Goal: Task Accomplishment & Management: Complete application form

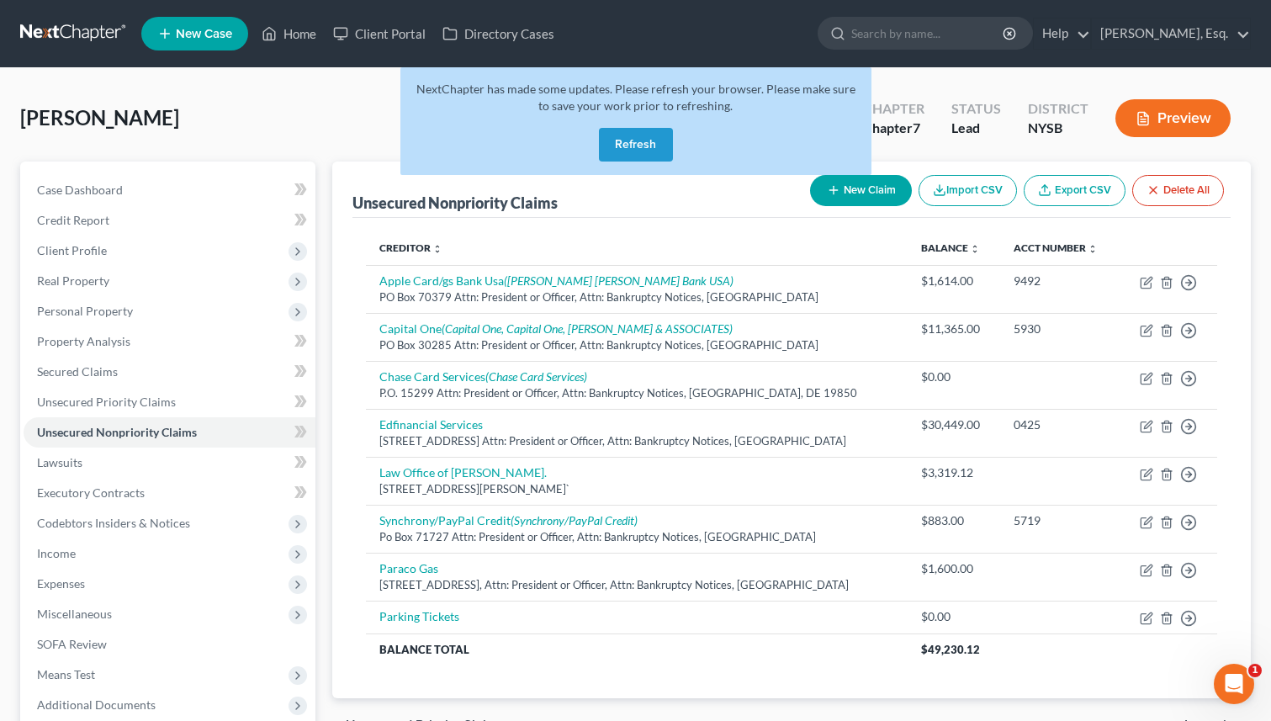
click at [631, 145] on button "Refresh" at bounding box center [636, 145] width 74 height 34
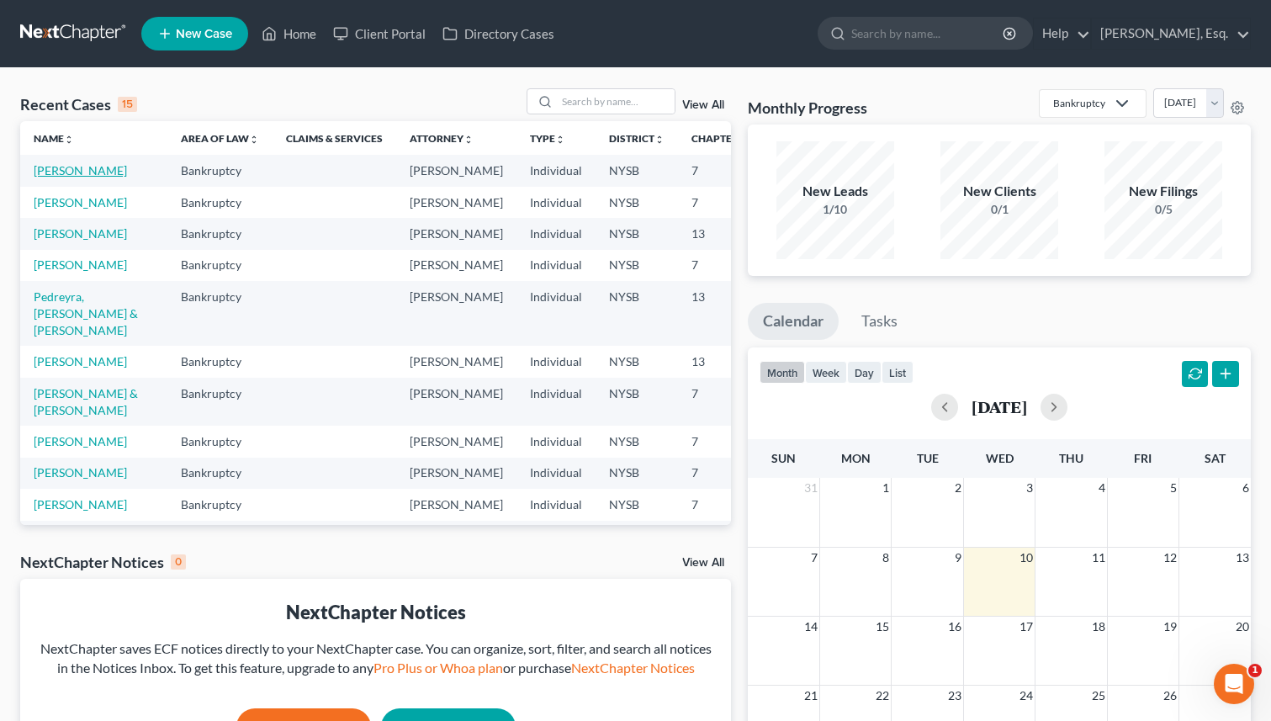
click at [56, 177] on link "[PERSON_NAME]" at bounding box center [80, 170] width 93 height 14
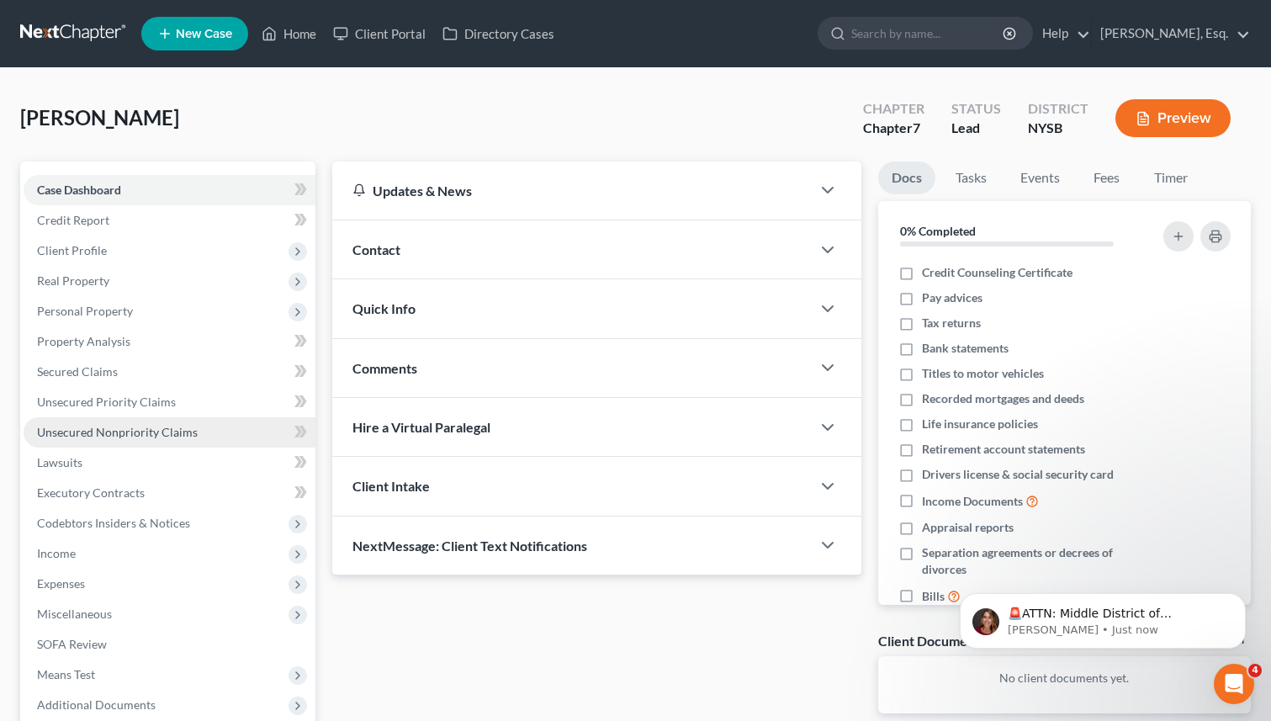
click at [75, 434] on span "Unsecured Nonpriority Claims" at bounding box center [117, 432] width 161 height 14
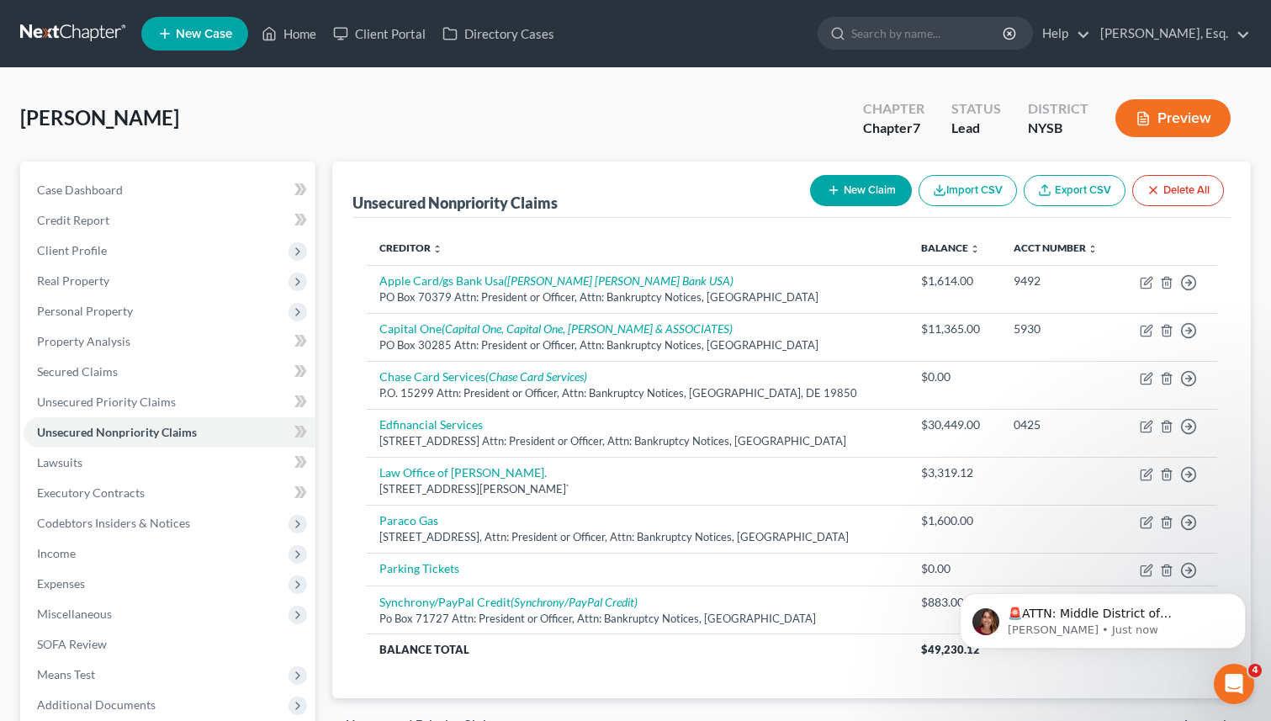
drag, startPoint x: 1259, startPoint y: 221, endPoint x: 1154, endPoint y: 212, distance: 104.7
click at [1154, 212] on div "Unsecured Nonpriority Claims New Claim Import CSV Export CSV Delete All Credito…" at bounding box center [792, 496] width 936 height 669
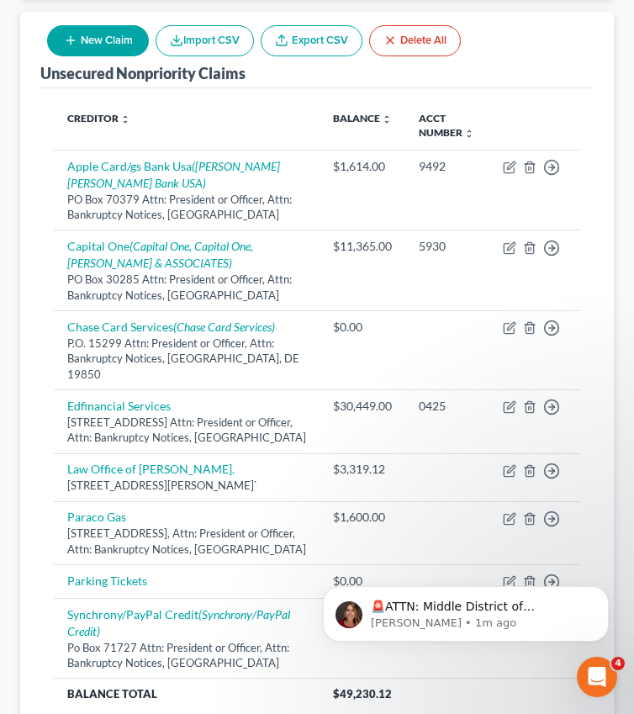
scroll to position [204, 0]
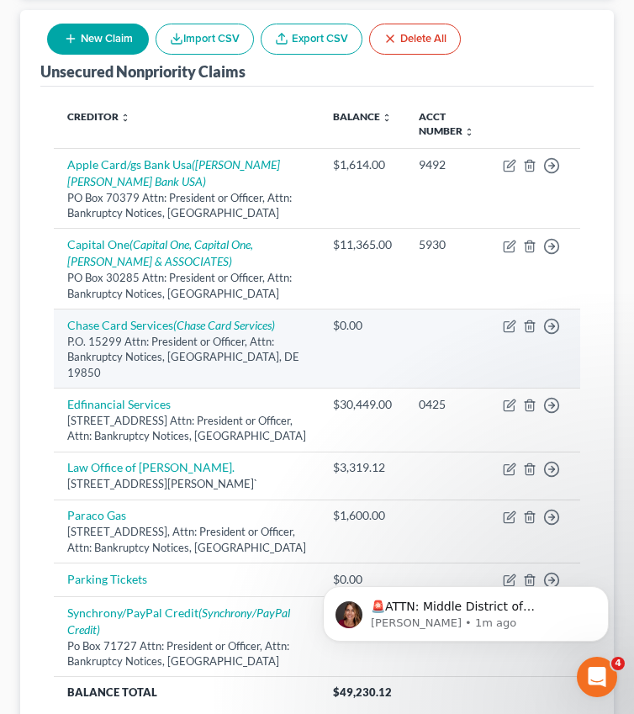
click at [517, 322] on td "Move to D Move to E Move to G Move to Notice Only" at bounding box center [535, 348] width 91 height 79
click at [512, 322] on icon "button" at bounding box center [511, 325] width 8 height 8
select select "7"
select select "2"
select select "0"
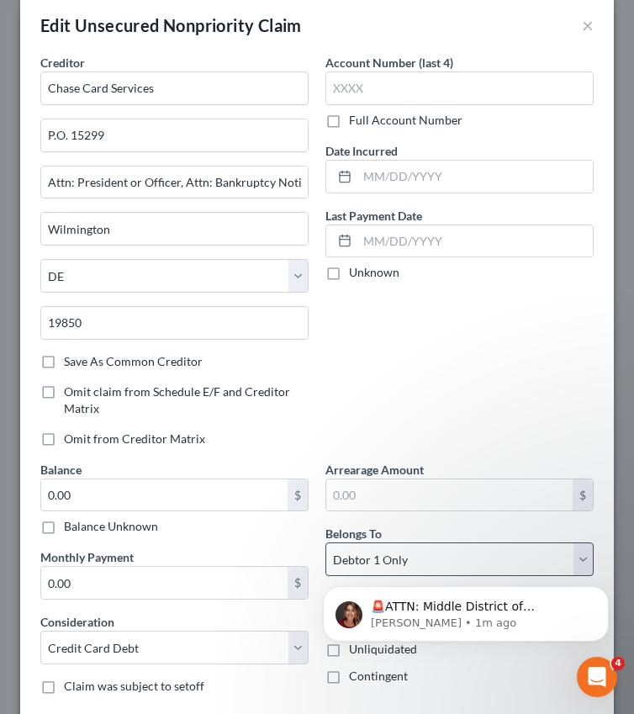
scroll to position [0, 0]
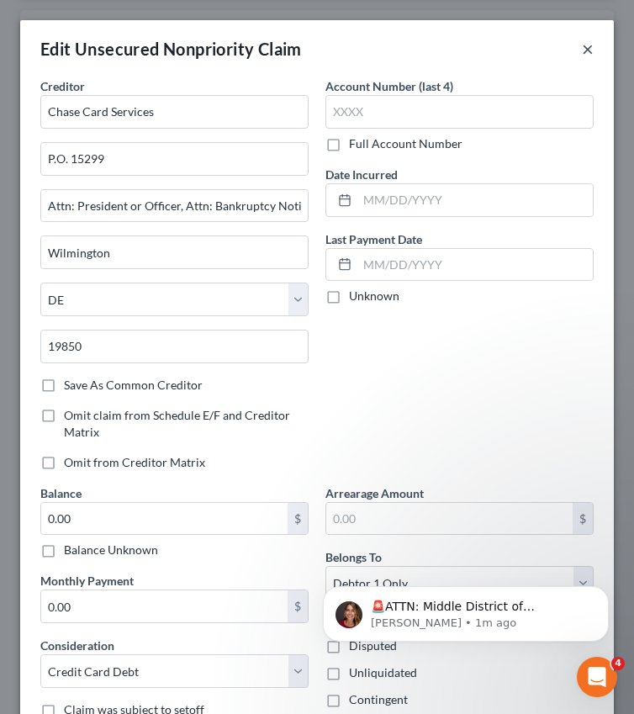
click at [592, 48] on button "×" at bounding box center [588, 49] width 12 height 20
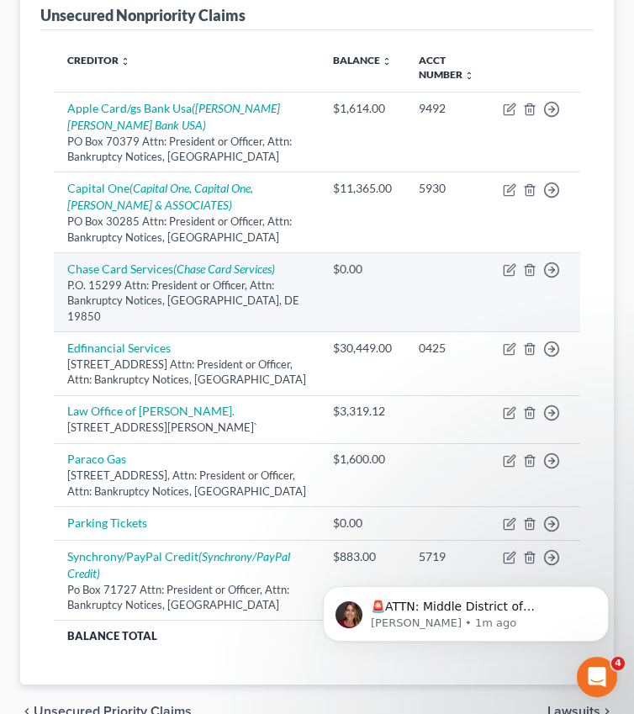
scroll to position [231, 0]
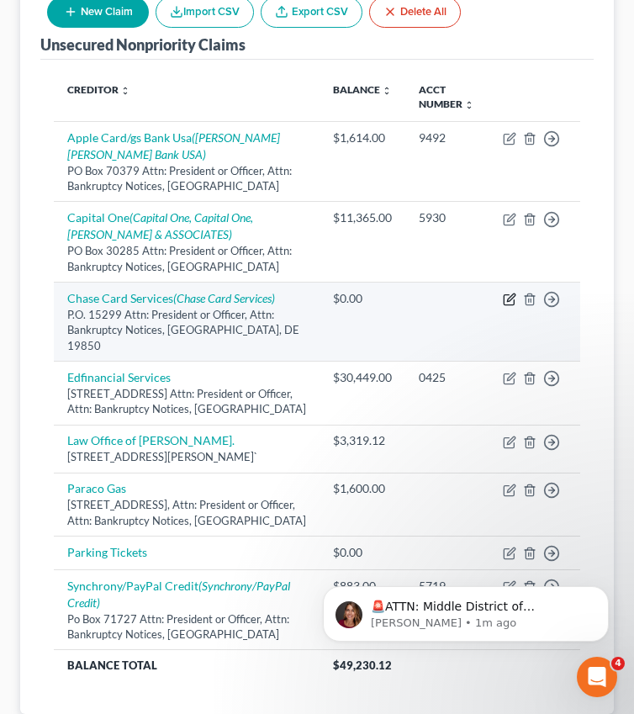
click at [512, 295] on icon "button" at bounding box center [511, 298] width 8 height 8
select select "7"
select select "2"
select select "0"
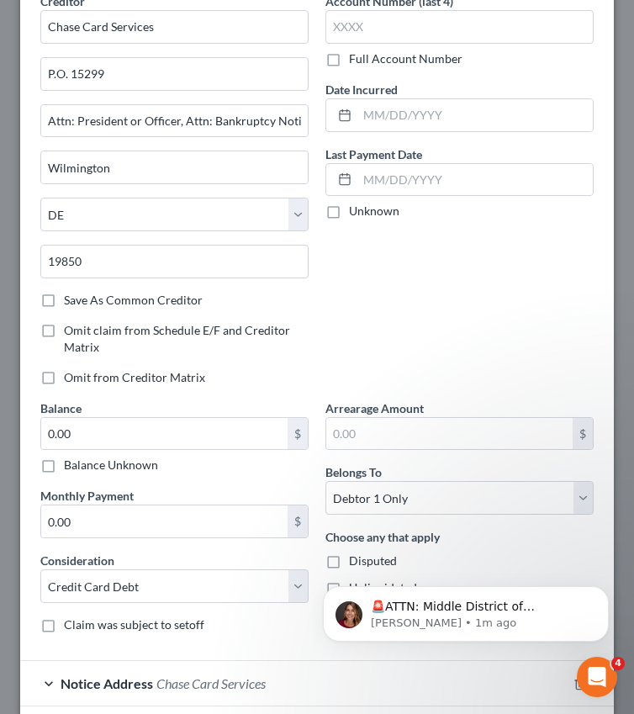
scroll to position [96, 0]
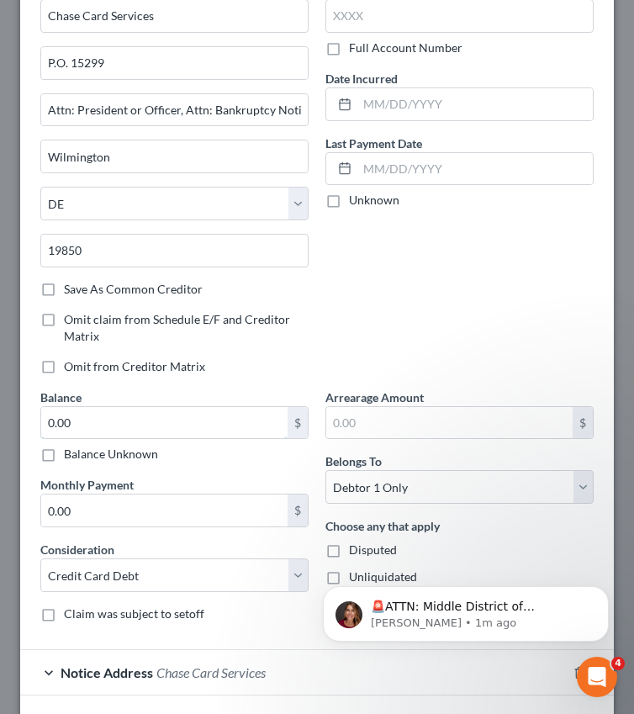
click at [146, 423] on input "0.00" at bounding box center [164, 423] width 247 height 32
paste input "9,204"
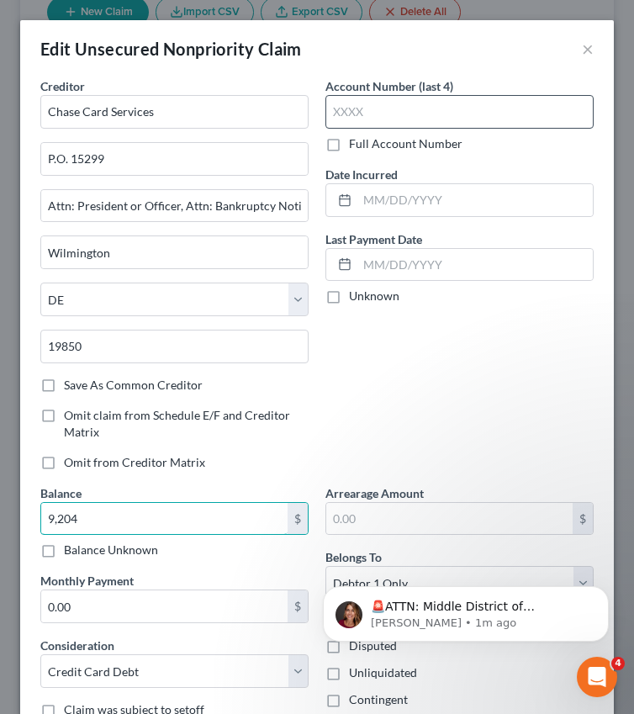
type input "9,204"
click at [400, 111] on input "text" at bounding box center [460, 112] width 268 height 34
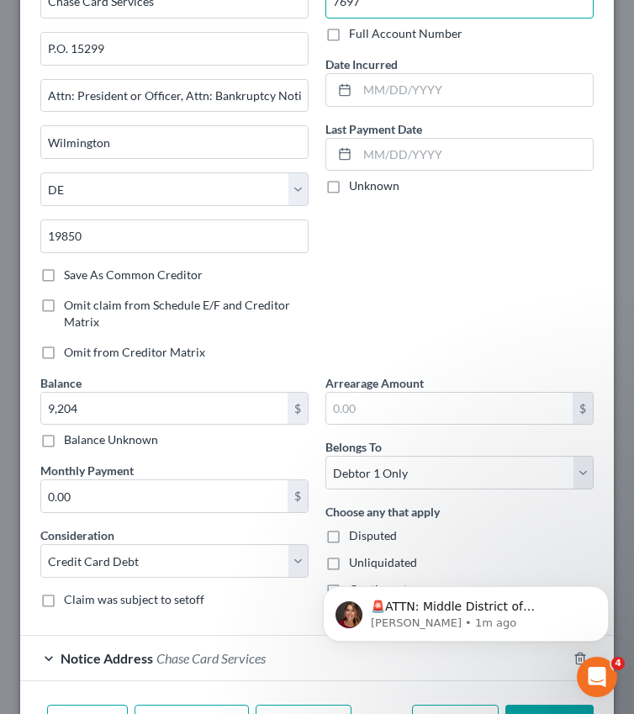
scroll to position [218, 0]
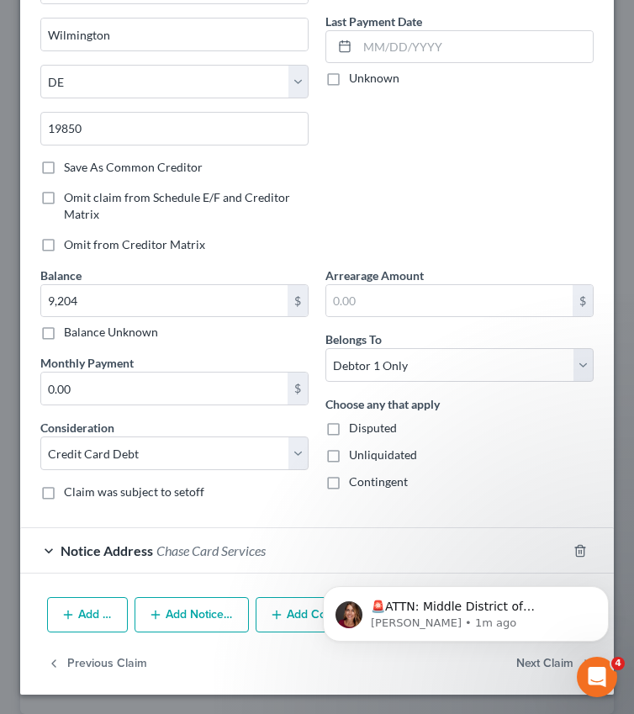
type input "7697"
click at [197, 551] on span "Chase Card Services" at bounding box center [211, 551] width 109 height 16
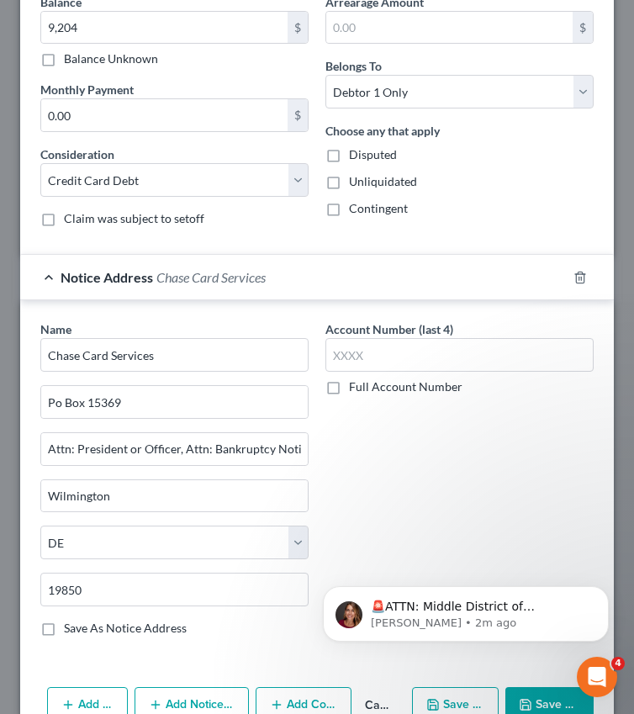
scroll to position [581, 0]
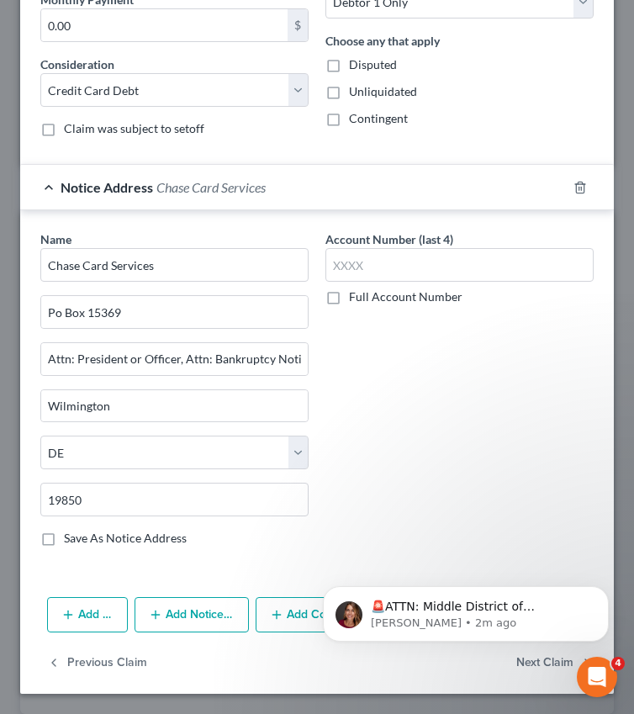
click at [192, 613] on button "Add Notice Address" at bounding box center [192, 614] width 114 height 35
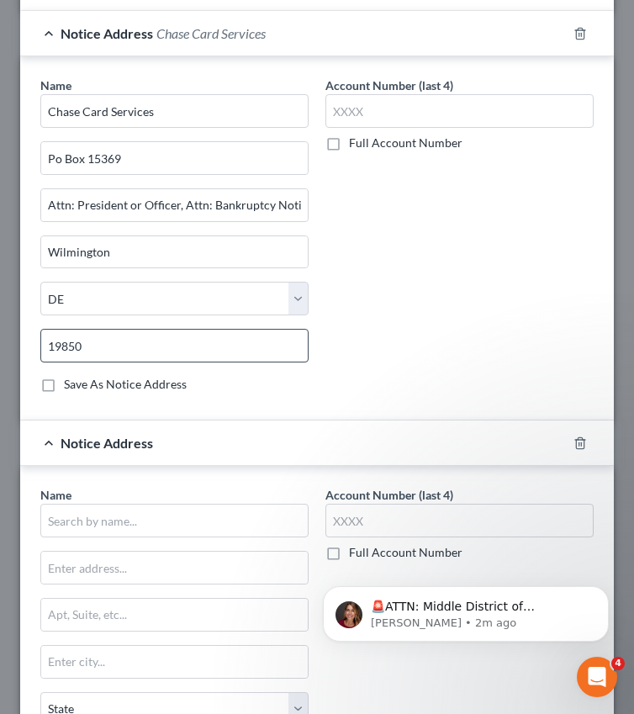
scroll to position [869, 0]
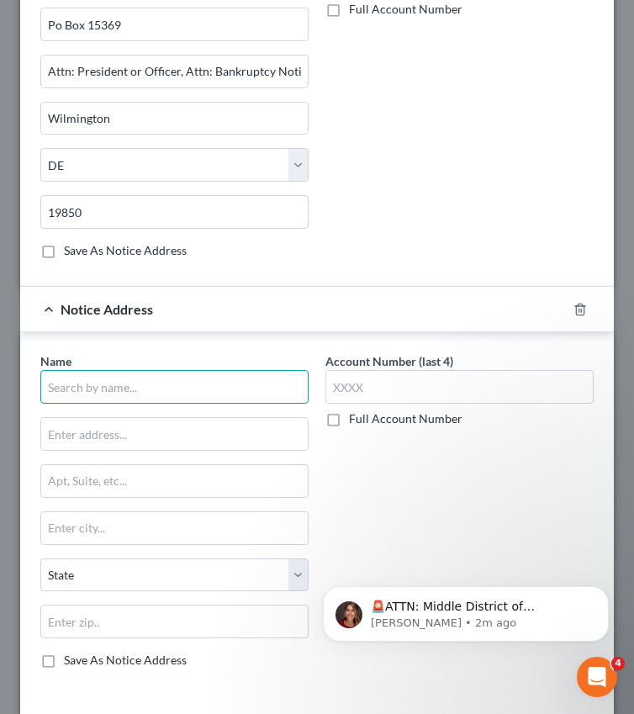
click at [185, 372] on input "text" at bounding box center [174, 387] width 268 height 34
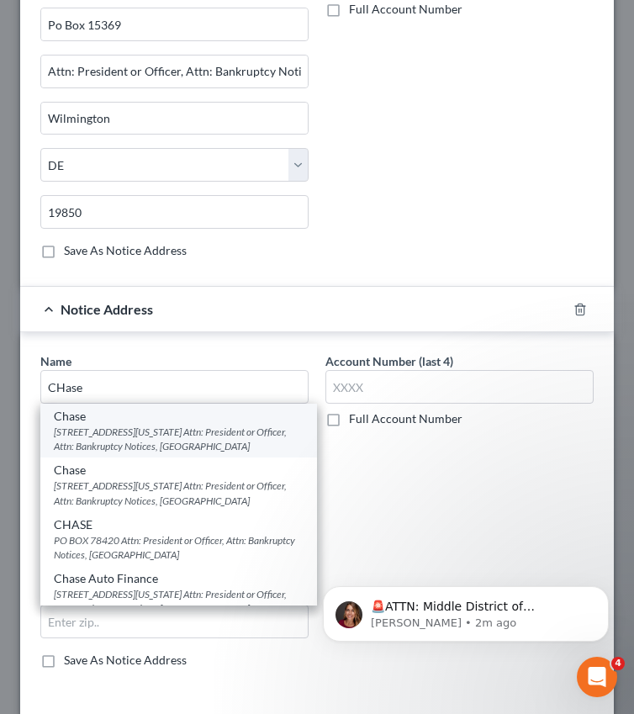
click at [157, 433] on div "700 Kansas Lane, MailCode LA4-6633 Attn: President or Officer, Attn: Bankruptcy…" at bounding box center [179, 439] width 250 height 29
type input "Chase"
type input "700 Kansas Lane, MailCode LA4-6633"
type input "Attn: President or Officer, Attn: Bankruptcy Notices"
type input "Monroe"
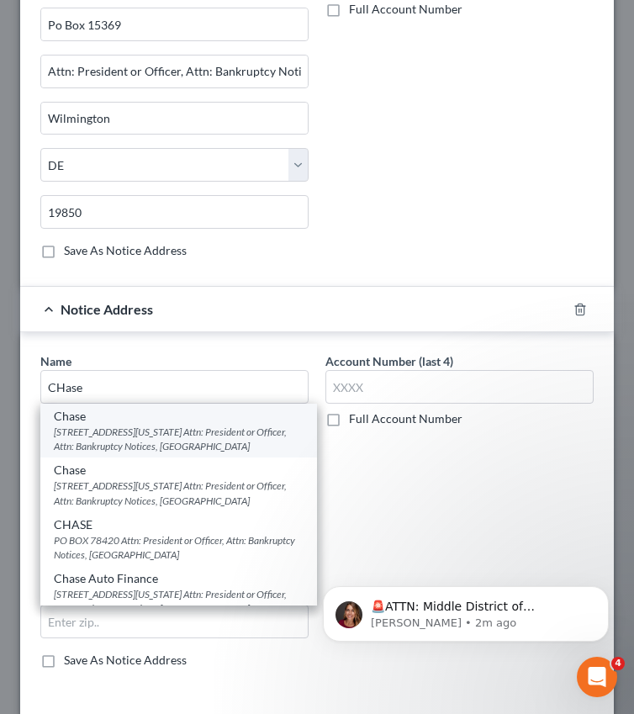
select select "19"
type input "71203"
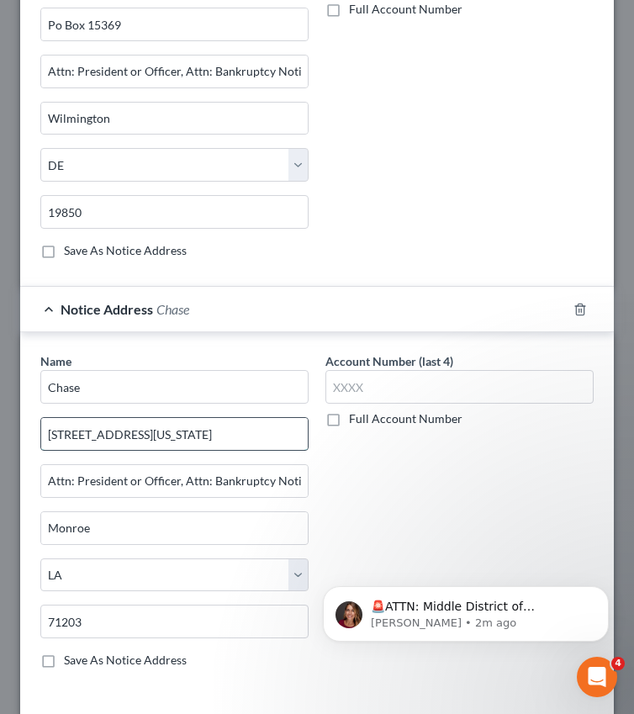
click at [148, 441] on input "700 Kansas Lane, MailCode LA4-6633" at bounding box center [174, 434] width 267 height 32
paste input "201 N WALNUT ST"
type input "201 N WALNUT ST"
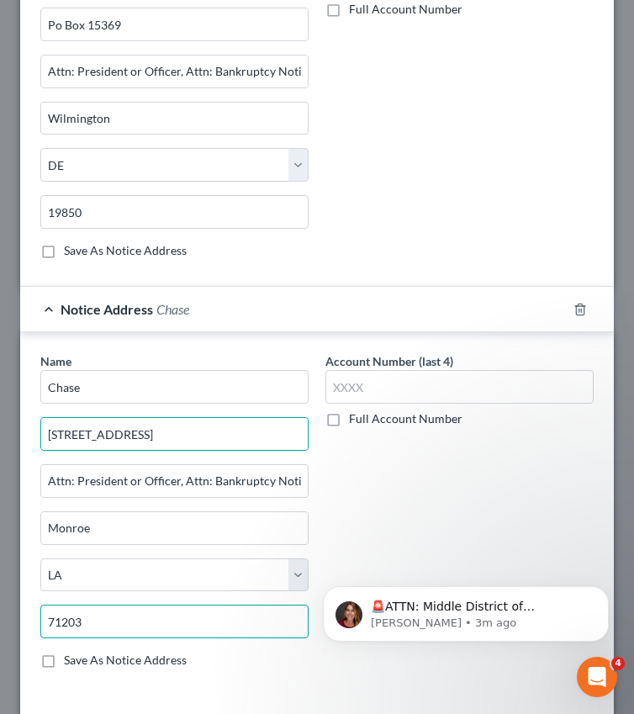
click at [199, 618] on input "71203" at bounding box center [174, 622] width 268 height 34
paste input "19801"
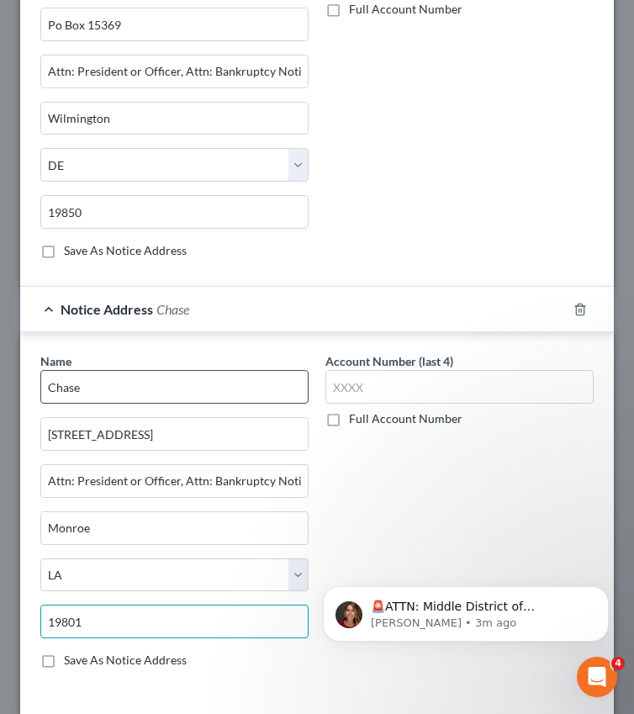
type input "19801"
type input "Wilmington"
select select "7"
click at [210, 379] on input "Chase" at bounding box center [174, 387] width 268 height 34
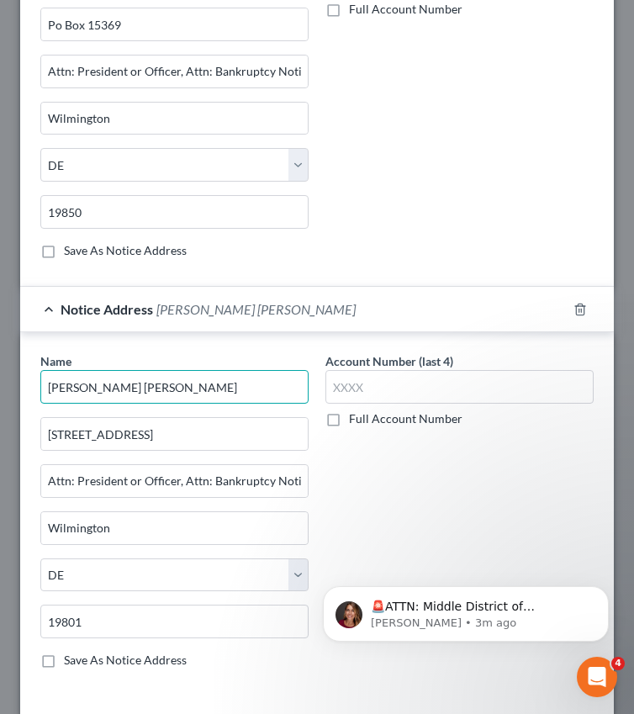
click at [104, 385] on input "JP Morgan Chase" at bounding box center [174, 387] width 268 height 34
paste input "MORGAN CHASE BANK, N.A."
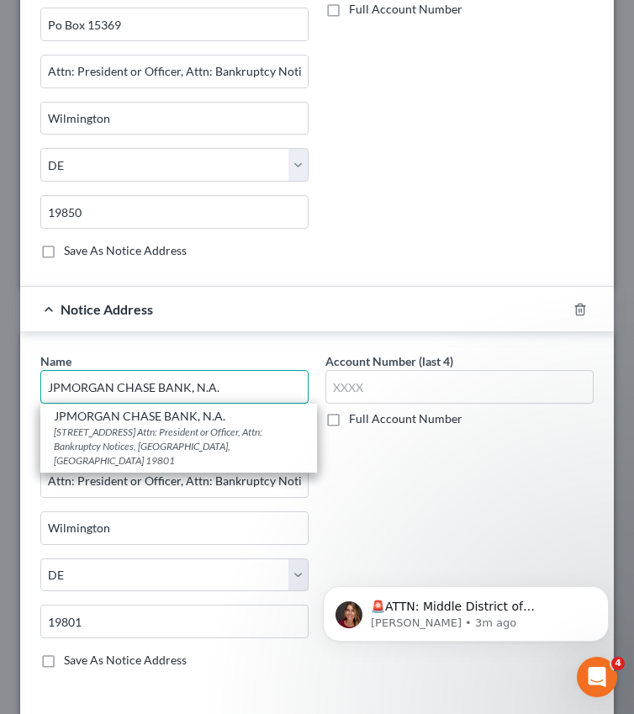
type input "JPMORGAN CHASE BANK, N.A."
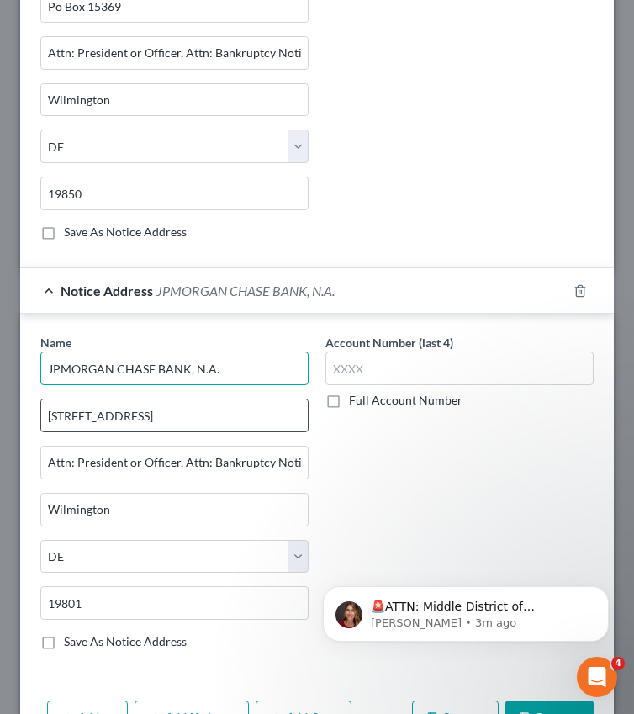
scroll to position [991, 0]
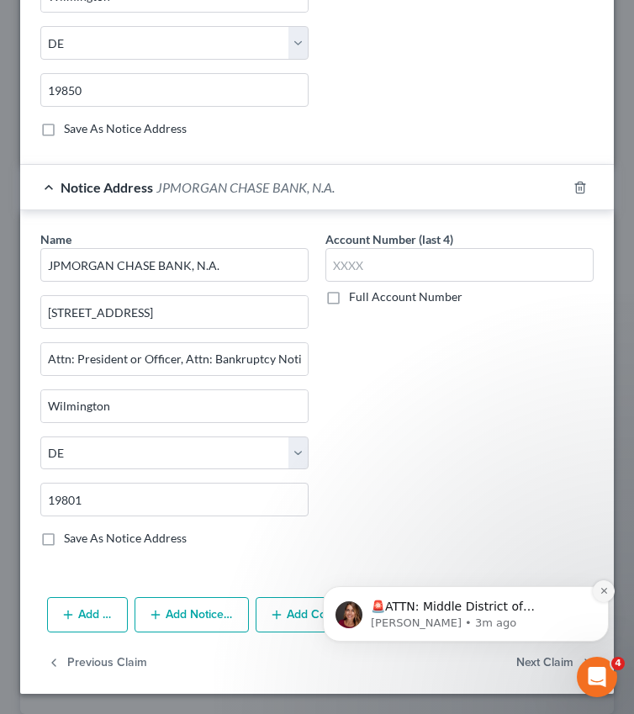
click at [602, 598] on button "Dismiss notification" at bounding box center [604, 592] width 22 height 22
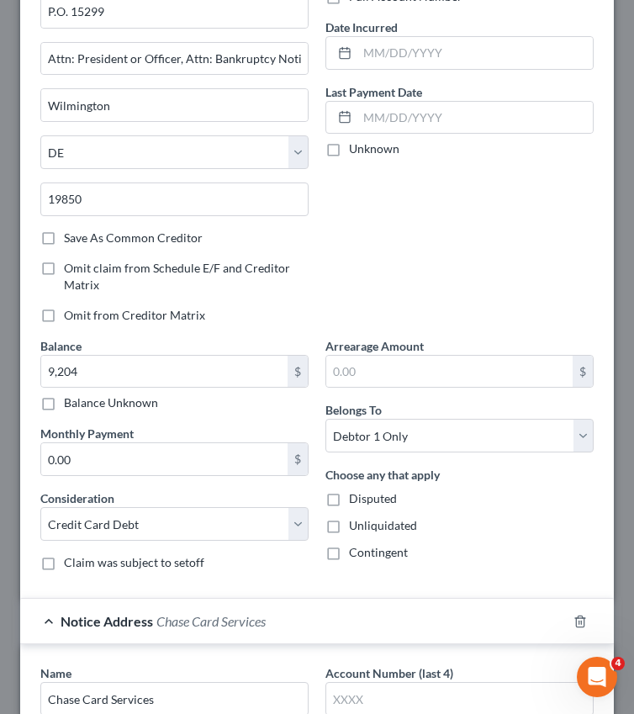
scroll to position [0, 0]
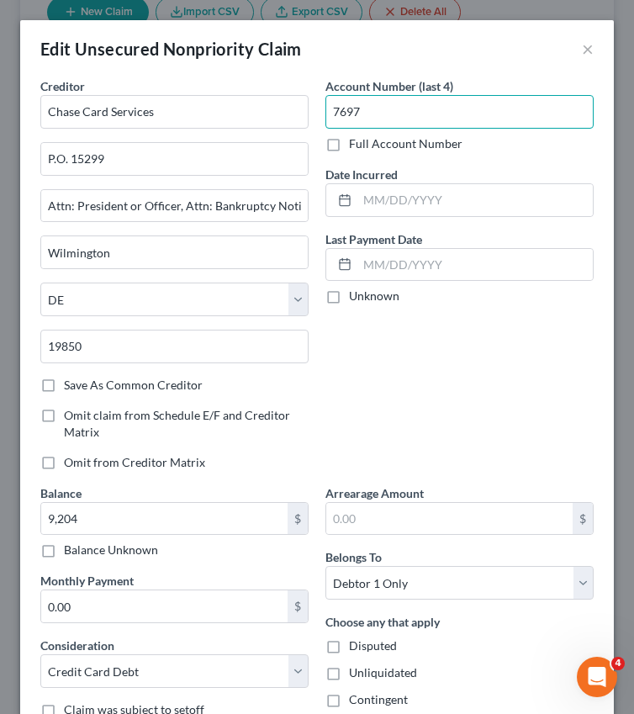
click at [367, 114] on input "7697" at bounding box center [460, 112] width 268 height 34
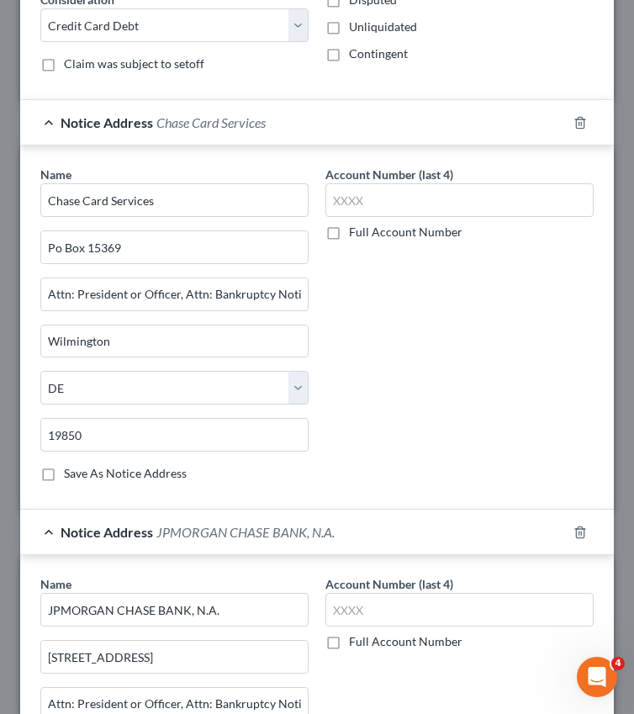
scroll to position [621, 0]
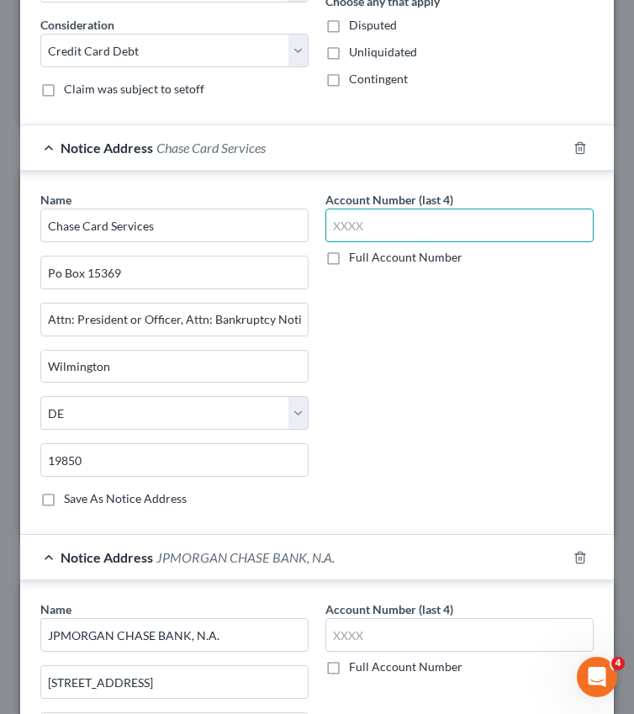
click at [383, 220] on input "text" at bounding box center [460, 226] width 268 height 34
paste input "7697"
type input "7697"
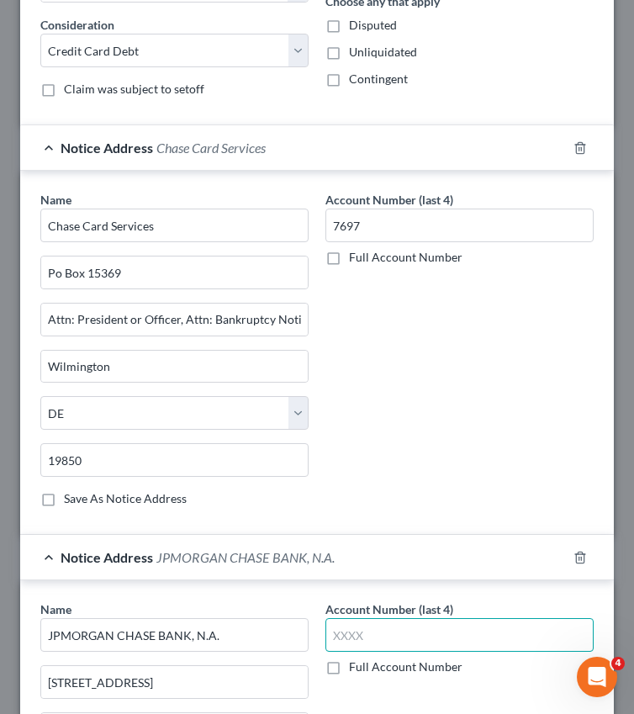
click at [364, 649] on input "text" at bounding box center [460, 635] width 268 height 34
paste input "7697"
type input "7697"
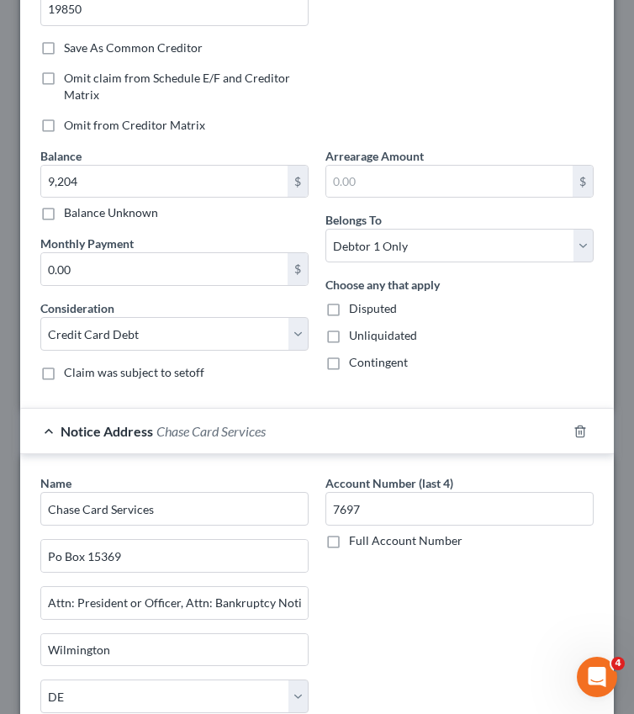
scroll to position [338, 0]
click at [349, 309] on label "Disputed" at bounding box center [373, 308] width 48 height 17
click at [356, 309] on input "Disputed" at bounding box center [361, 305] width 11 height 11
checkbox input "true"
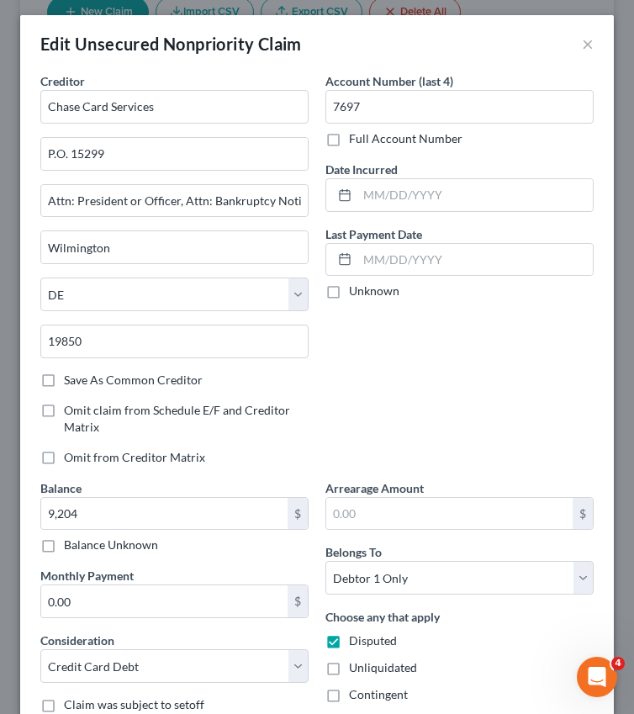
scroll to position [0, 0]
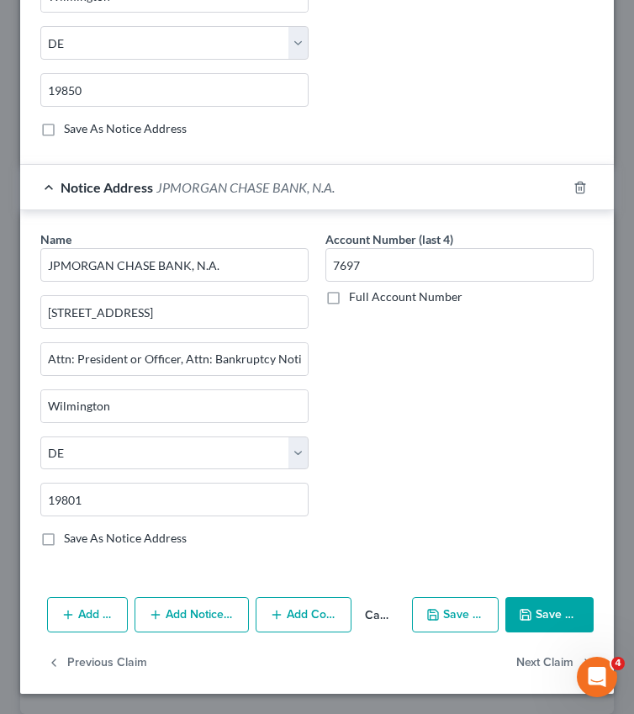
click at [546, 604] on button "Save & Close" at bounding box center [550, 614] width 88 height 35
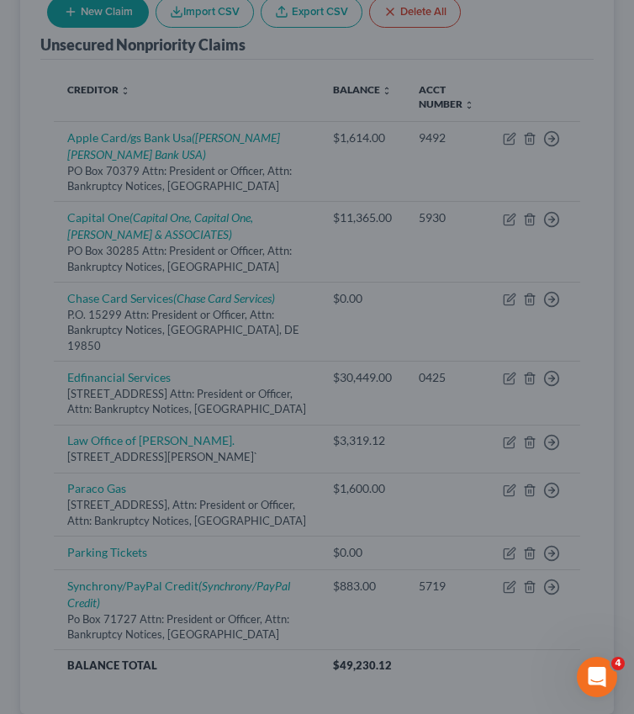
type input "9,204.00"
type input "0"
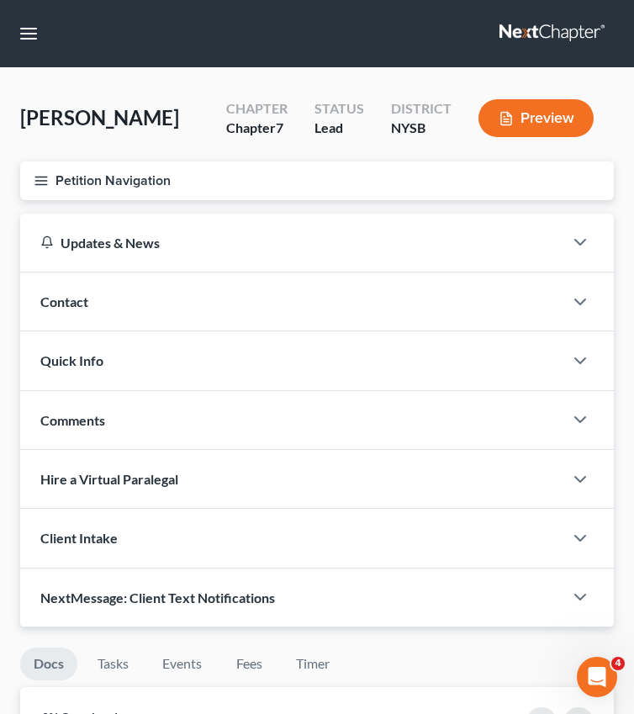
click at [135, 181] on button "Petition Navigation" at bounding box center [317, 181] width 594 height 39
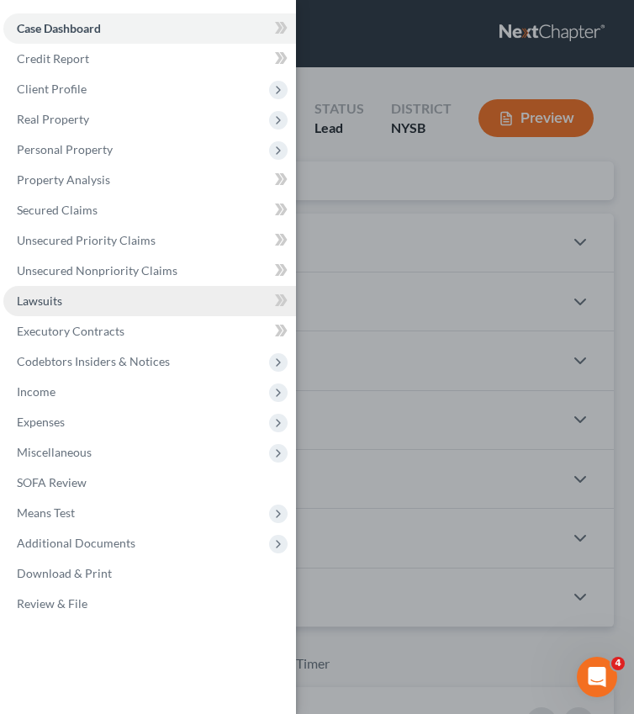
click at [75, 297] on link "Lawsuits" at bounding box center [149, 301] width 293 height 30
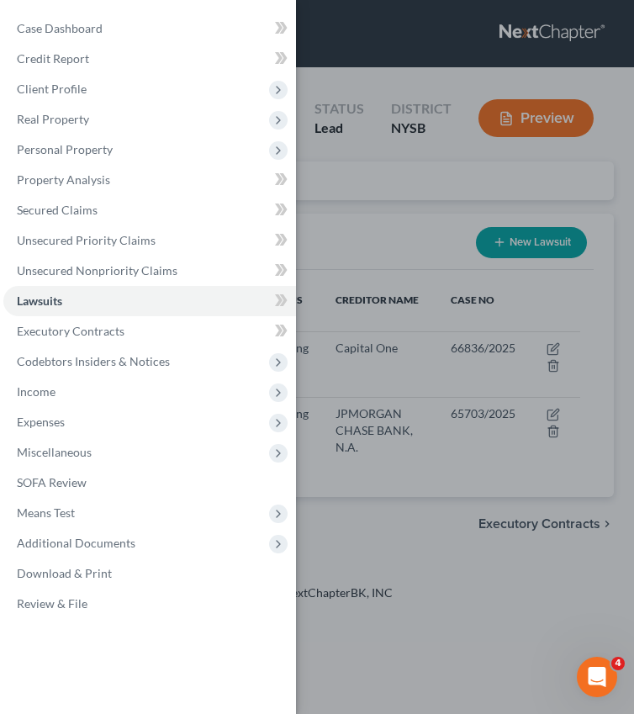
click at [365, 470] on div "Case Dashboard Payments Invoices Payments Payments Credit Report Client Profile" at bounding box center [317, 357] width 634 height 714
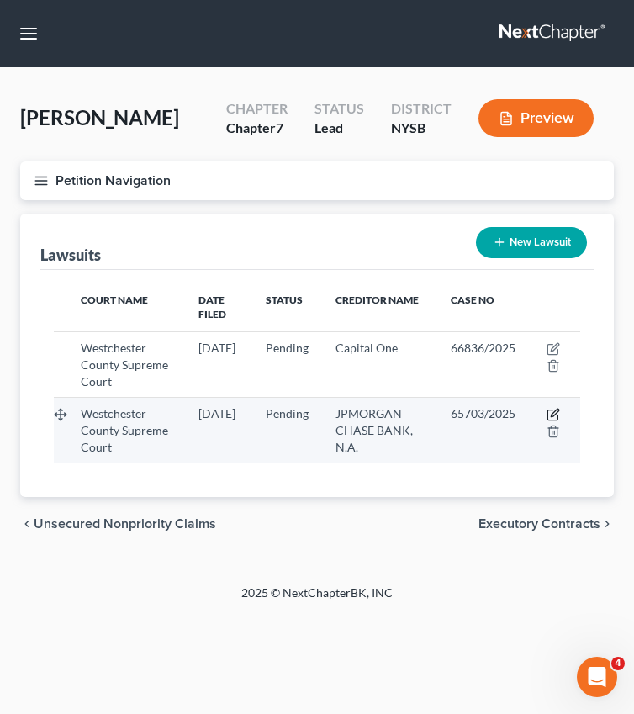
click at [554, 415] on icon "button" at bounding box center [553, 414] width 13 height 13
select select "35"
select select "0"
select select "4"
select select "7"
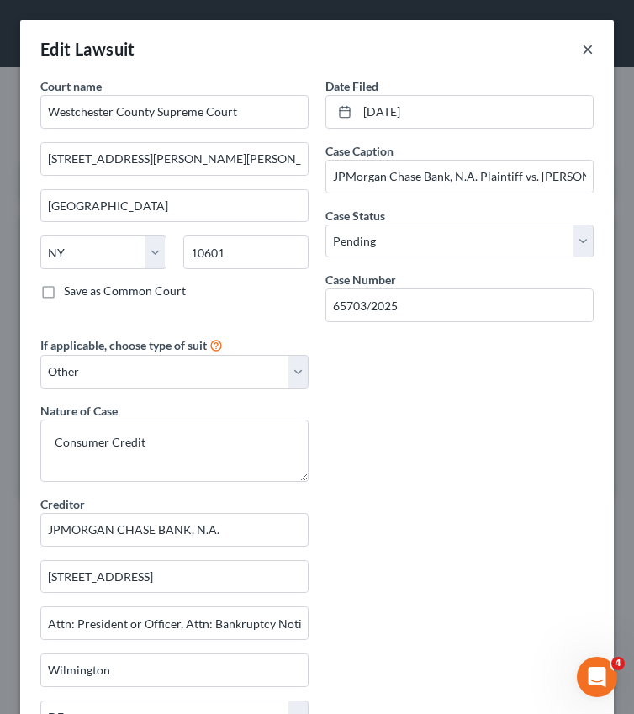
click at [588, 53] on button "×" at bounding box center [588, 49] width 12 height 20
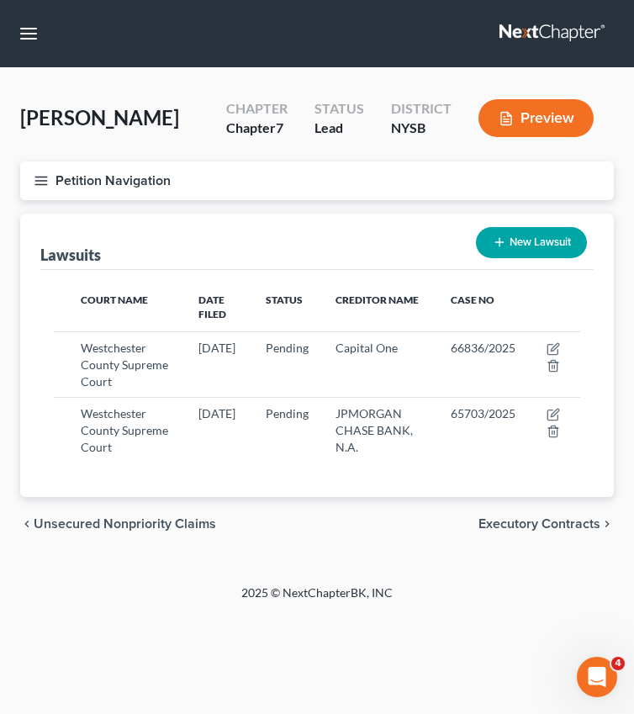
click at [41, 182] on icon "button" at bounding box center [41, 180] width 15 height 15
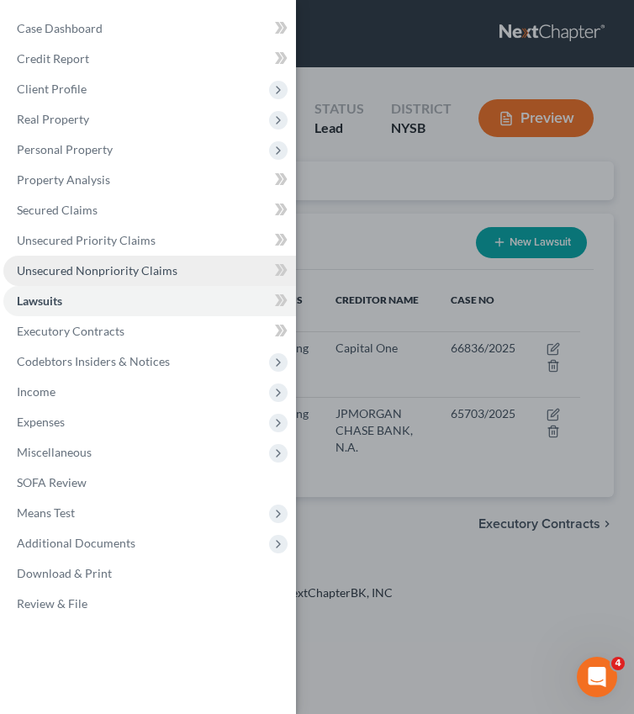
click at [62, 265] on span "Unsecured Nonpriority Claims" at bounding box center [97, 270] width 161 height 14
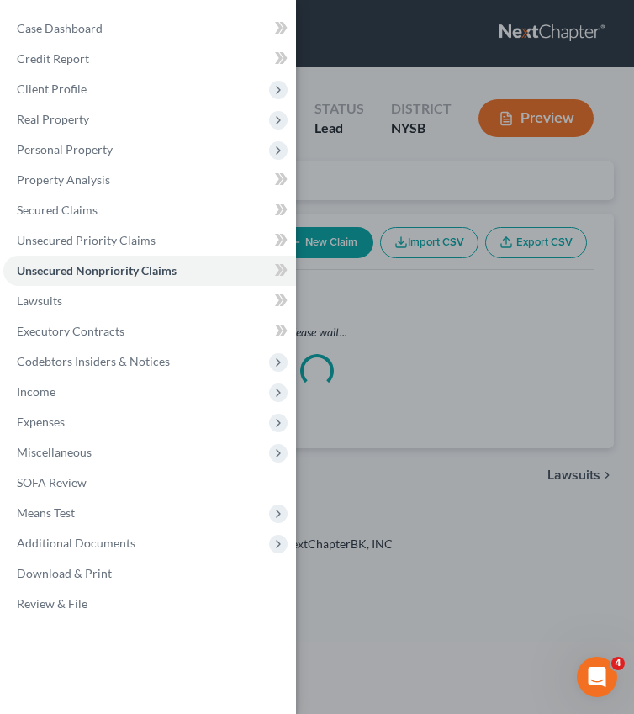
click at [345, 320] on div "Case Dashboard Payments Invoices Payments Payments Credit Report Client Profile" at bounding box center [317, 357] width 634 height 714
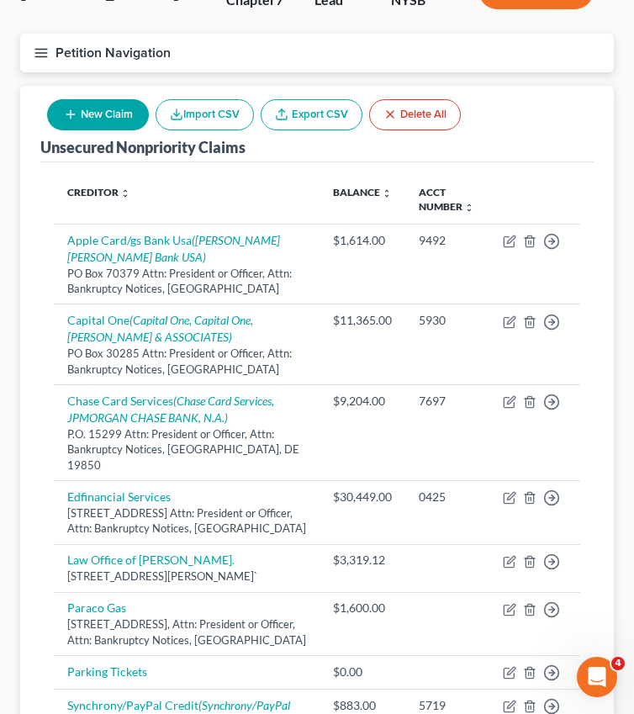
scroll to position [131, 0]
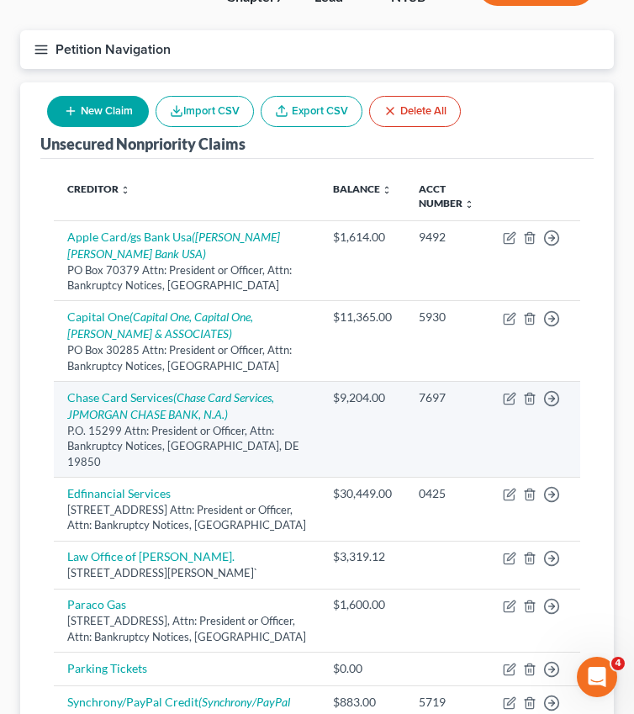
click at [134, 404] on td "Chase Card Services (Chase Card Services, JPMORGAN CHASE BANK, N.A.) P.O. 15299…" at bounding box center [187, 429] width 266 height 96
click at [141, 397] on link "Chase Card Services (Chase Card Services, JPMORGAN CHASE BANK, N.A.)" at bounding box center [170, 405] width 207 height 31
select select "7"
select select "2"
select select "0"
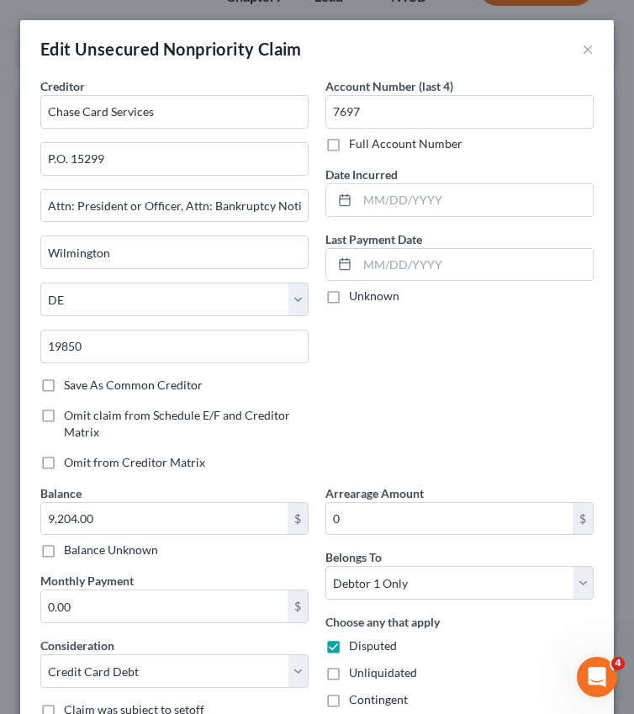
scroll to position [264, 0]
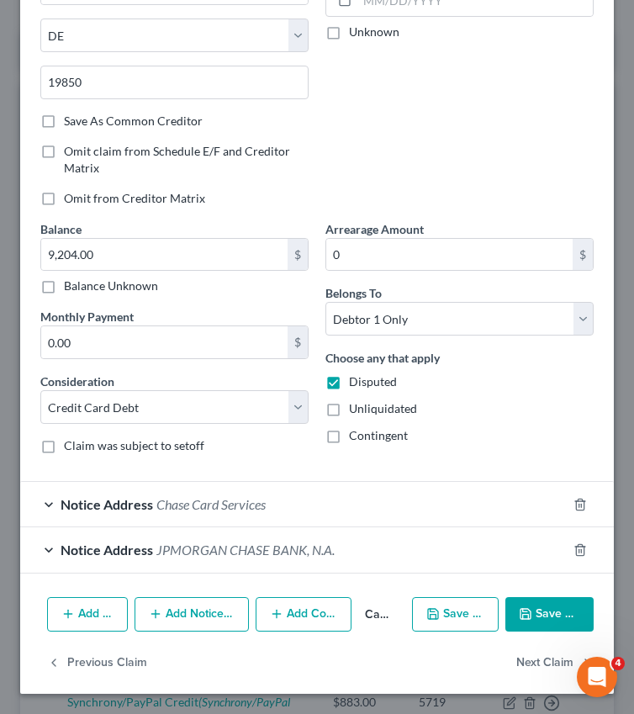
click at [202, 613] on button "Add Notice Address" at bounding box center [192, 614] width 114 height 35
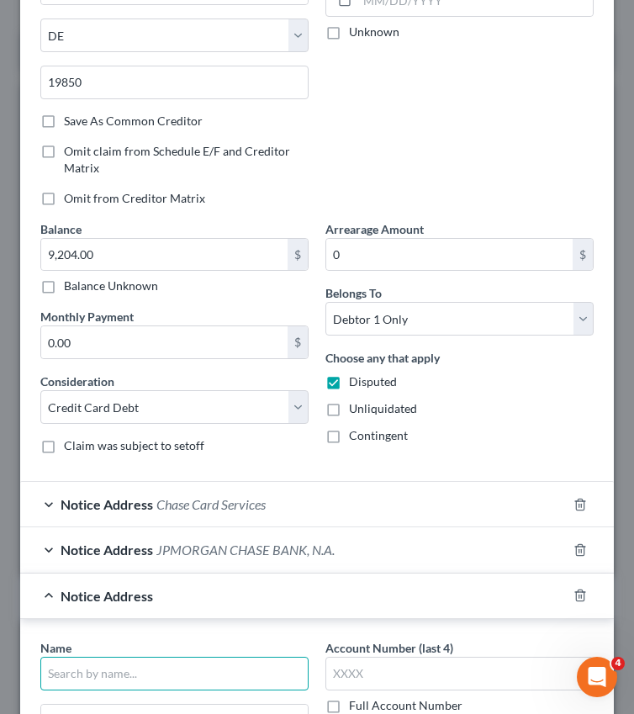
click at [149, 668] on input "text" at bounding box center [174, 674] width 268 height 34
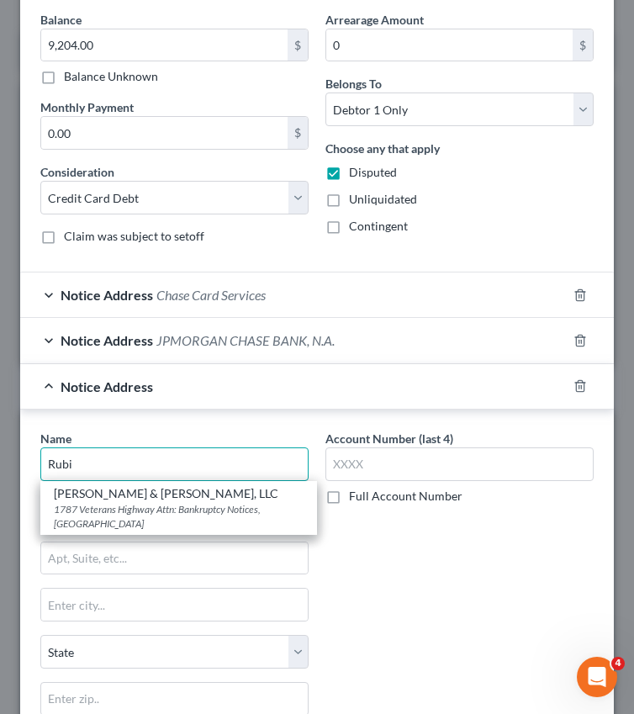
scroll to position [609, 0]
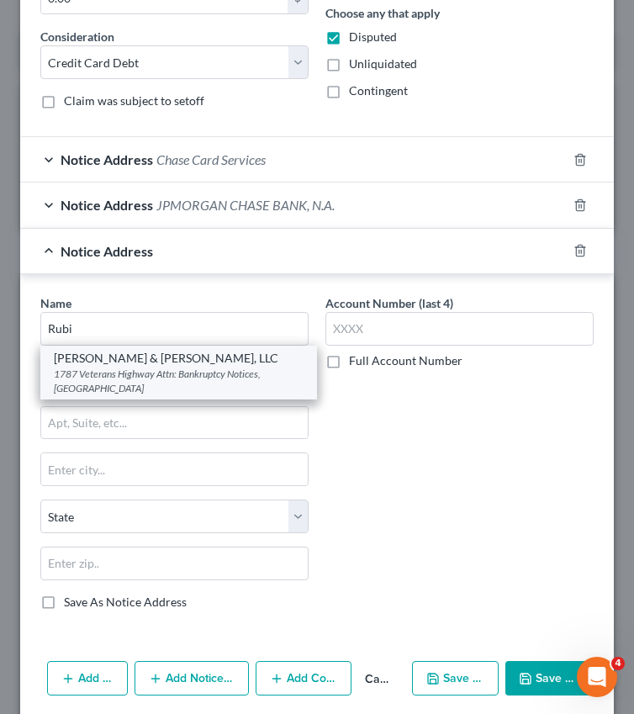
click at [244, 378] on div "1787 Veterans Highway Attn: Bankruptcy Notices, Islandia, NY 11749" at bounding box center [179, 381] width 250 height 29
type input "RUBIN & ROTHMAN, LLC"
type input "1787 Veterans Highway"
type input "Attn: Bankruptcy Notices"
type input "Islandia"
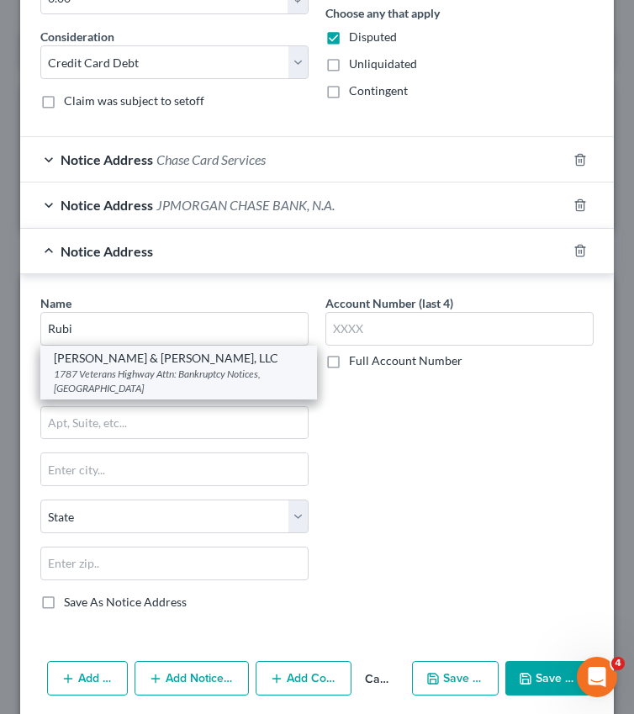
select select "35"
type input "11749"
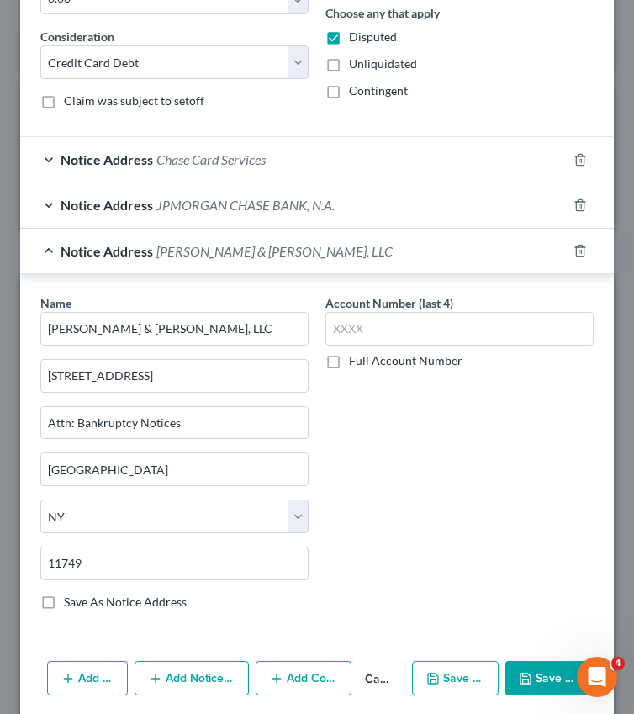
click at [353, 357] on label "Full Account Number" at bounding box center [406, 361] width 114 height 17
click at [356, 357] on input "Full Account Number" at bounding box center [361, 358] width 11 height 11
click at [373, 327] on input "text" at bounding box center [460, 329] width 268 height 34
paste input "1694488 59508 14"
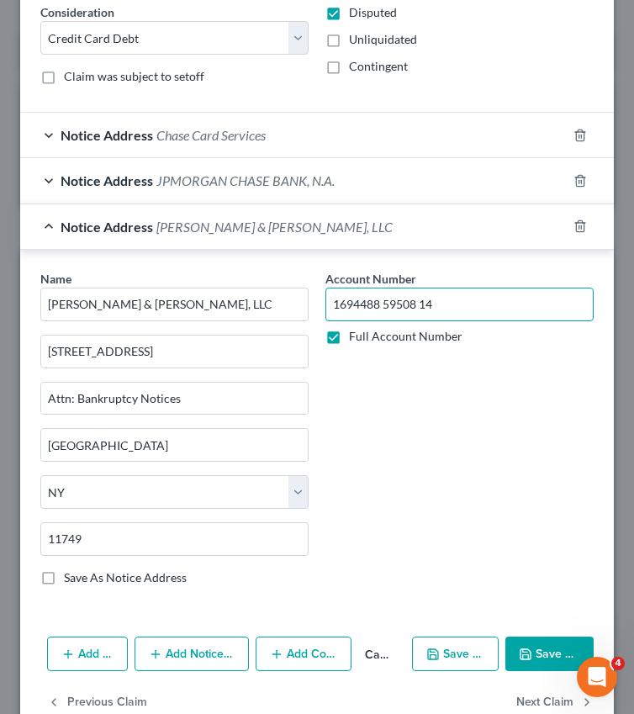
scroll to position [673, 0]
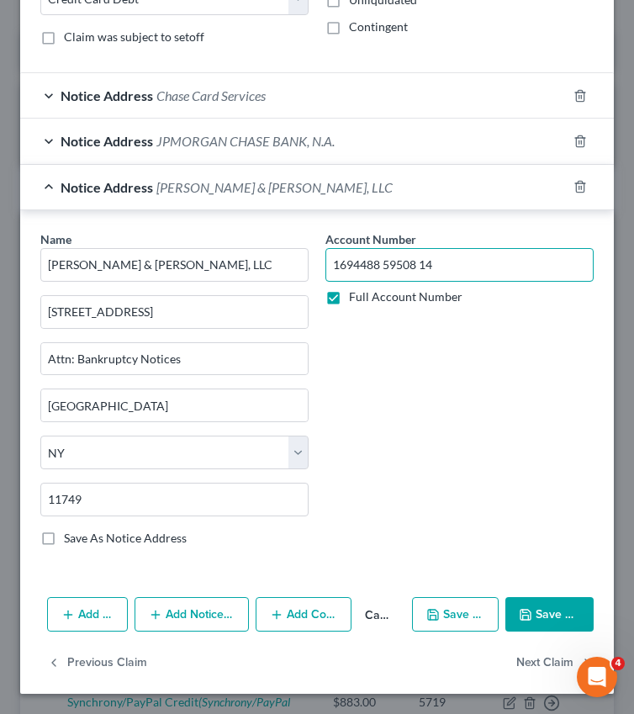
click at [422, 268] on input "1694488 59508 14" at bounding box center [460, 265] width 268 height 34
type input "16944885950814"
click at [560, 619] on button "Save & Close" at bounding box center [550, 614] width 88 height 35
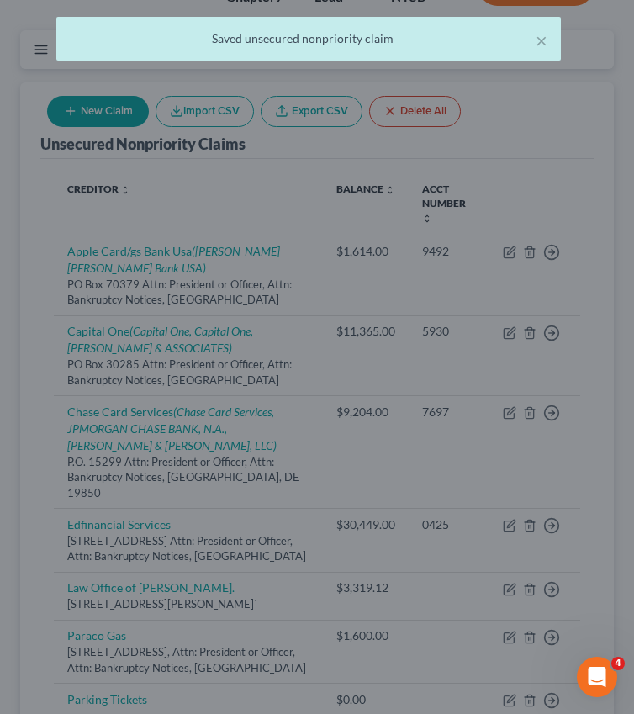
scroll to position [0, 0]
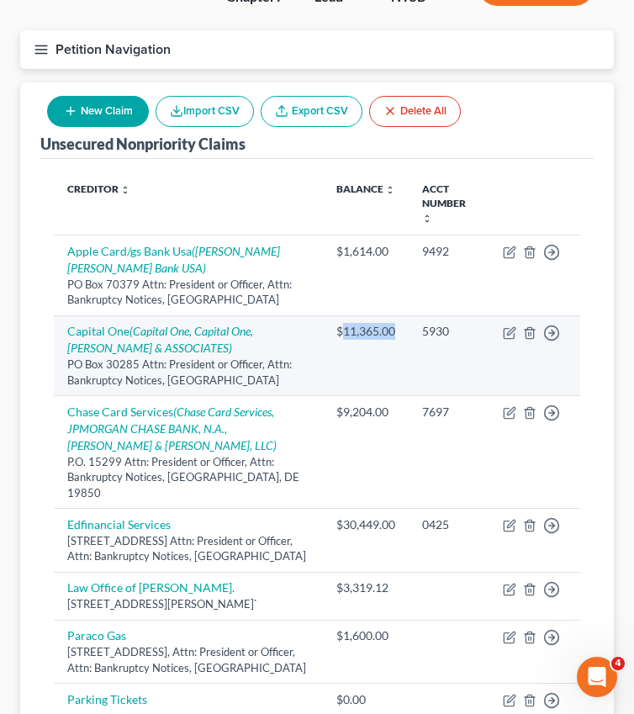
drag, startPoint x: 395, startPoint y: 320, endPoint x: 342, endPoint y: 321, distance: 53.0
click at [342, 321] on td "$11,365.00" at bounding box center [366, 356] width 86 height 81
copy div "11,365.00"
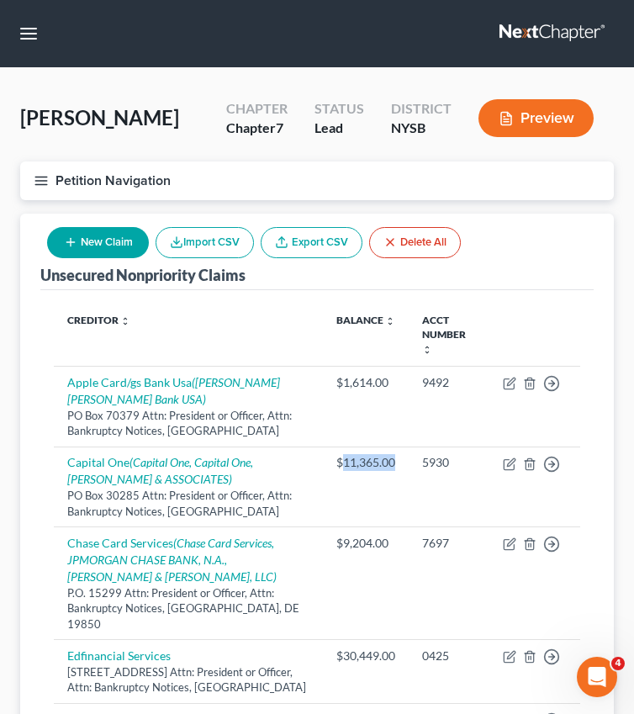
click at [38, 187] on icon "button" at bounding box center [41, 180] width 15 height 15
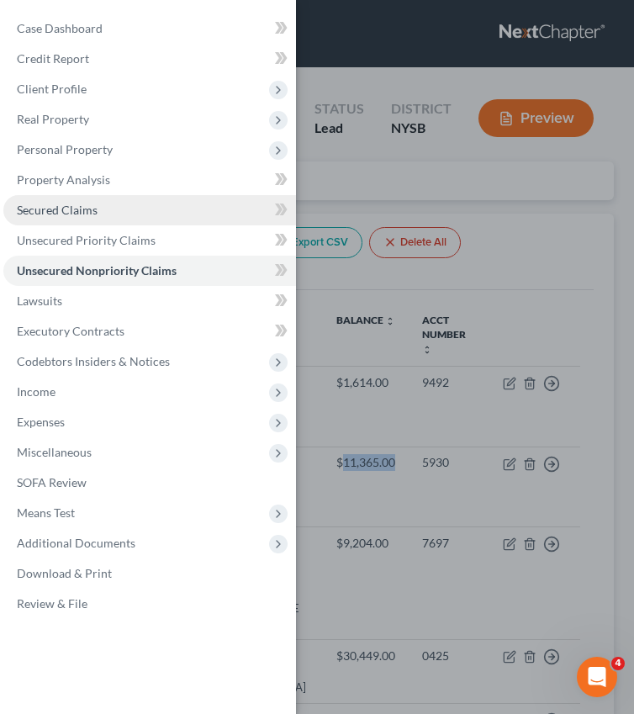
click at [71, 206] on span "Secured Claims" at bounding box center [57, 210] width 81 height 14
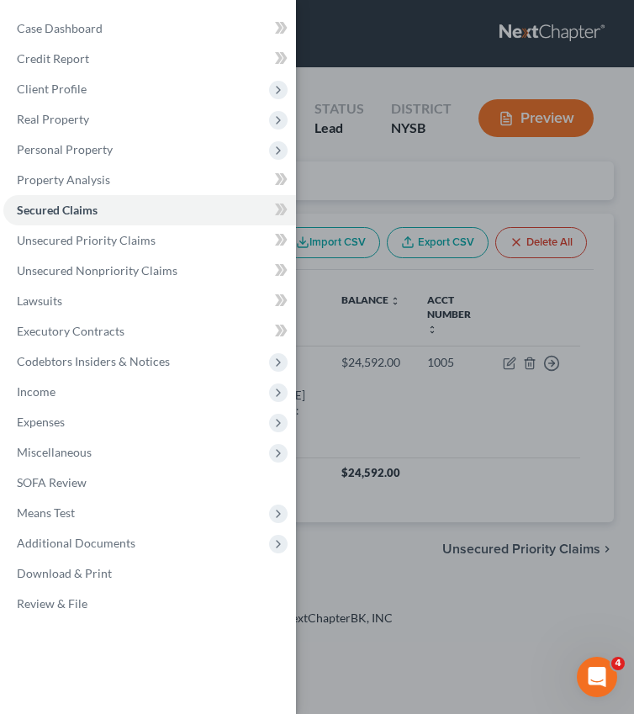
click at [411, 427] on div "Case Dashboard Payments Invoices Payments Payments Credit Report Client Profile" at bounding box center [317, 357] width 634 height 714
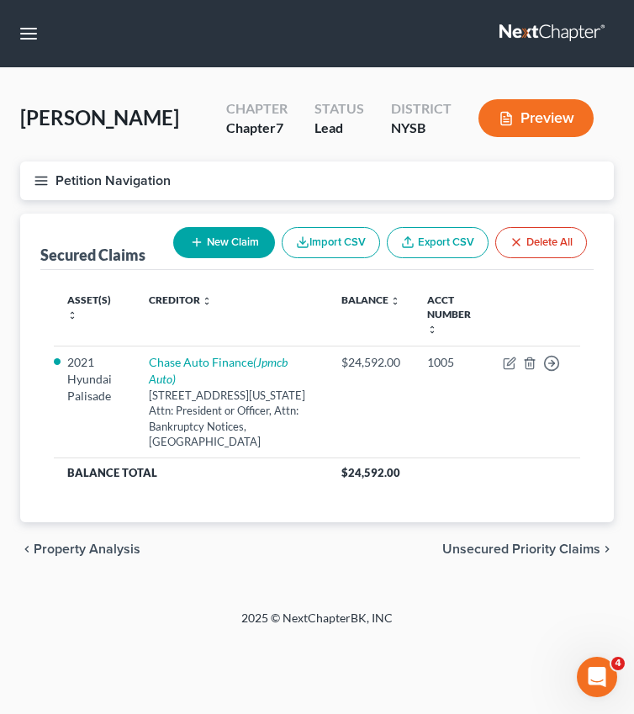
click at [48, 176] on icon "button" at bounding box center [41, 180] width 15 height 15
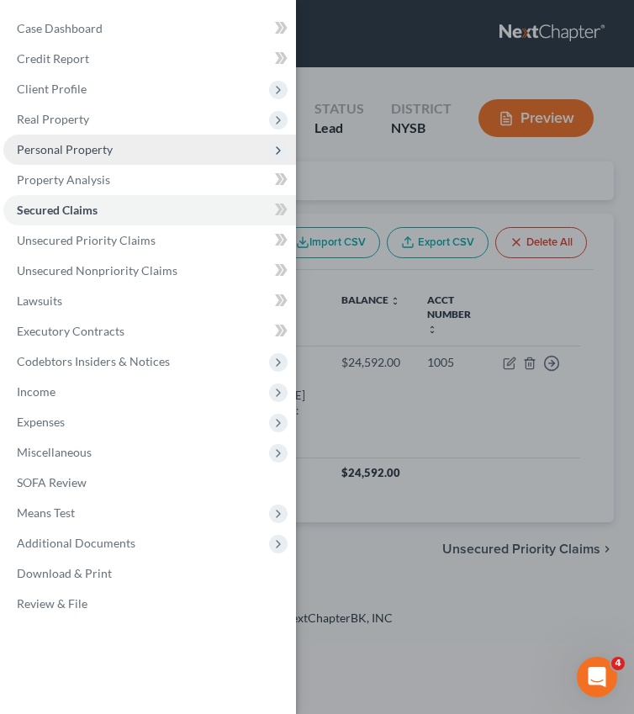
click at [101, 146] on span "Personal Property" at bounding box center [65, 149] width 96 height 14
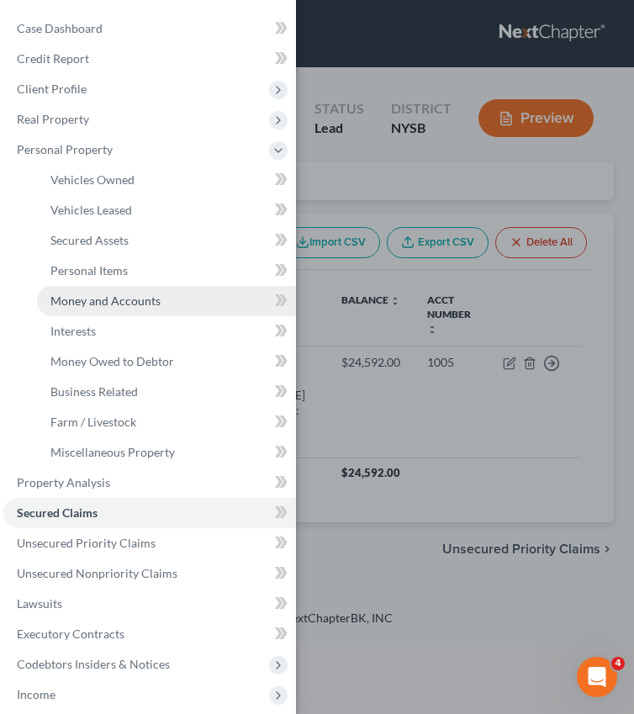
click at [130, 304] on span "Money and Accounts" at bounding box center [105, 301] width 110 height 14
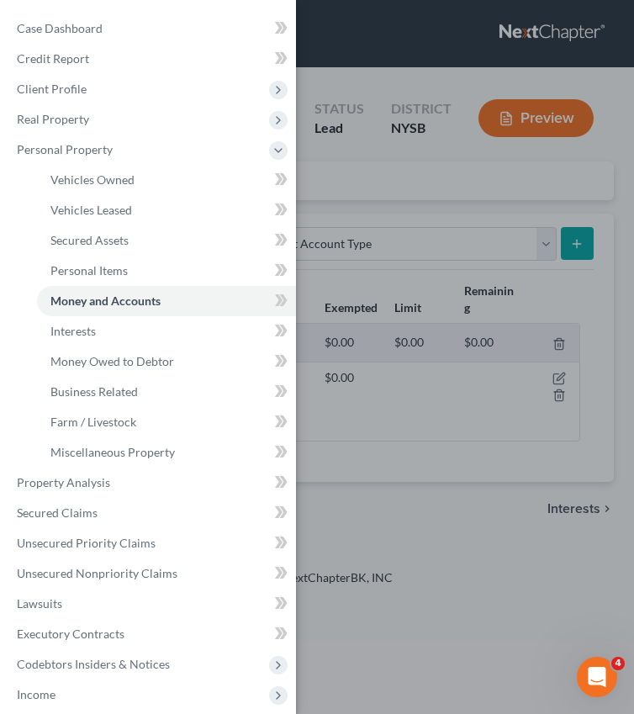
click at [546, 301] on div "Case Dashboard Payments Invoices Payments Payments Credit Report Client Profile" at bounding box center [317, 357] width 634 height 714
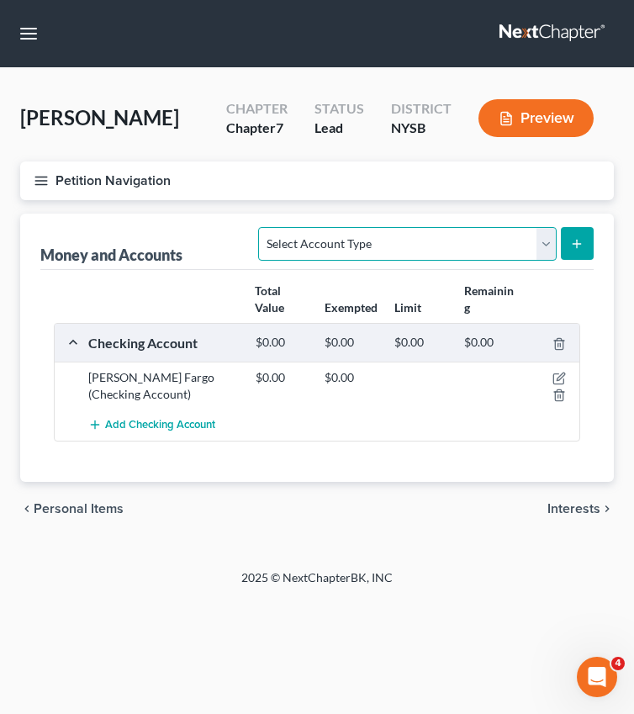
click at [374, 252] on select "Select Account Type Brokerage Cash on Hand Certificates of Deposit Checking Acc…" at bounding box center [407, 244] width 298 height 34
select select "other"
click at [263, 227] on select "Select Account Type Brokerage Cash on Hand Certificates of Deposit Checking Acc…" at bounding box center [407, 244] width 298 height 34
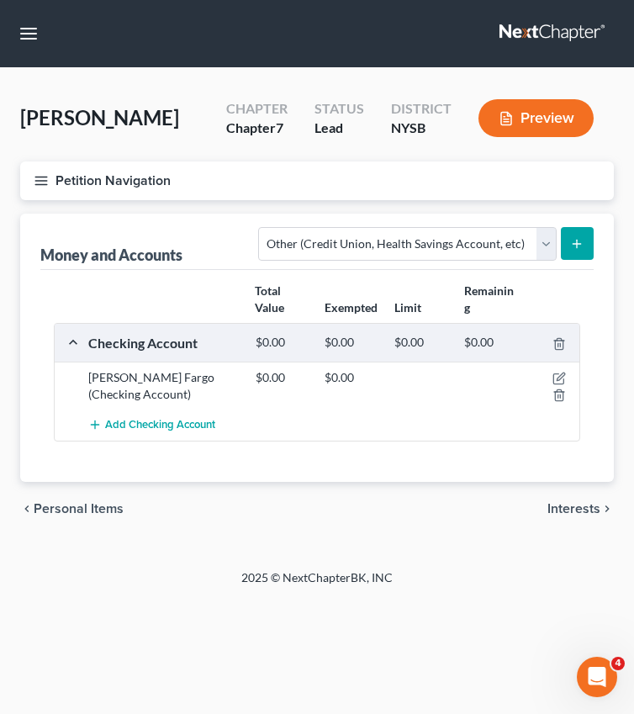
click at [570, 237] on icon "submit" at bounding box center [576, 243] width 13 height 13
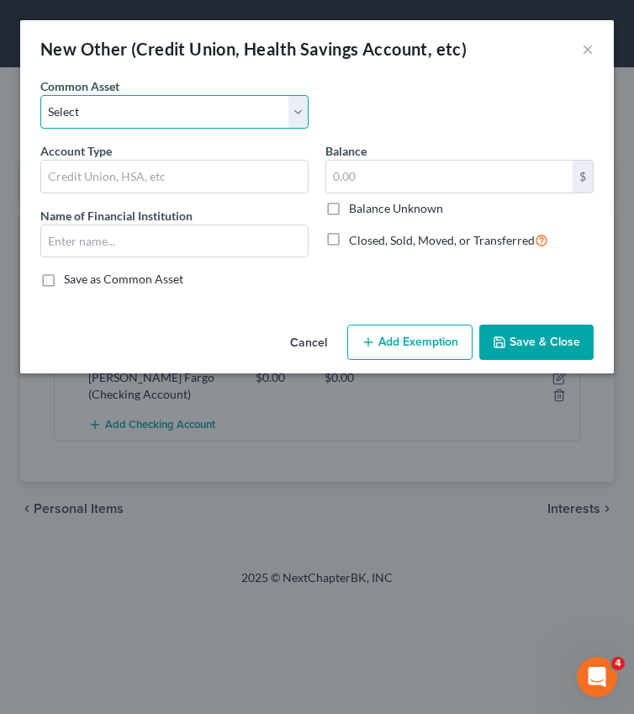
click at [203, 114] on select "Select Cryptocurrency Online Platform Credit Union Online Platform Credit Union…" at bounding box center [174, 112] width 268 height 34
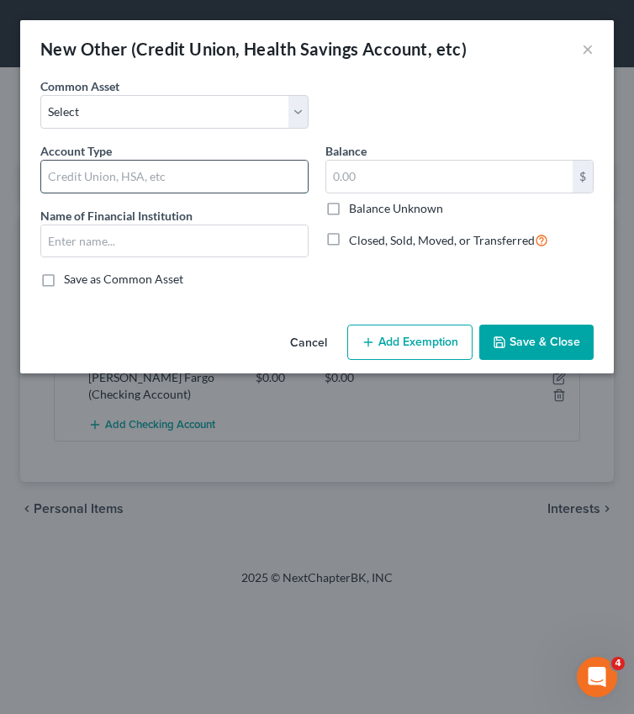
click at [179, 176] on input "text" at bounding box center [174, 177] width 267 height 32
type input "ABLE Account For Child"
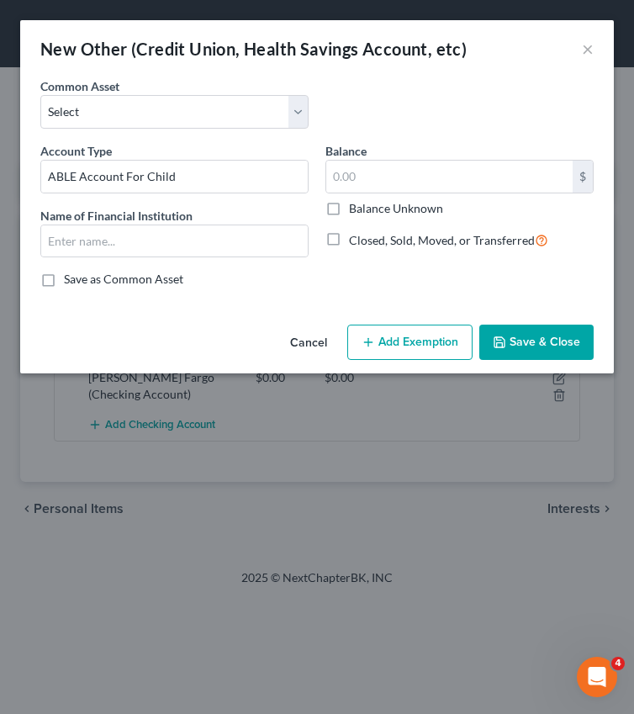
click at [395, 195] on div "$ Balance Unknown" at bounding box center [460, 188] width 268 height 57
click at [395, 184] on input "text" at bounding box center [449, 177] width 247 height 32
paste input "298.02"
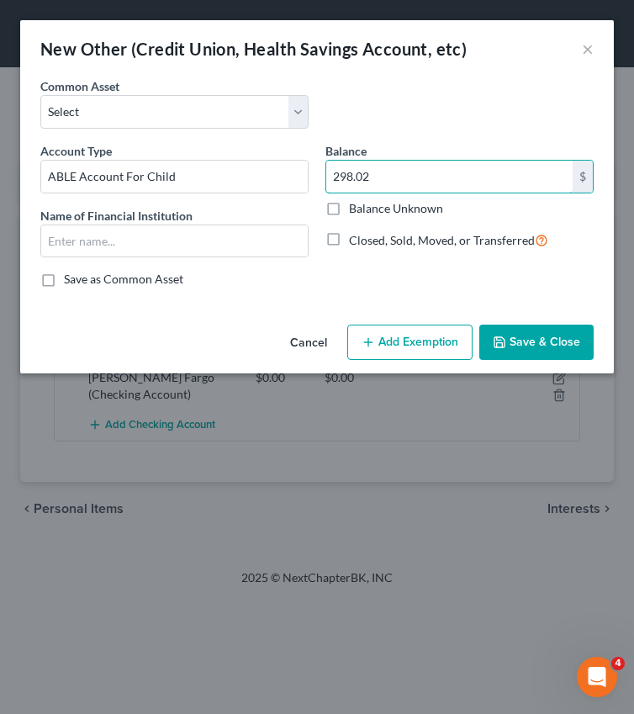
type input "298.02"
click at [241, 238] on input "text" at bounding box center [174, 242] width 267 height 32
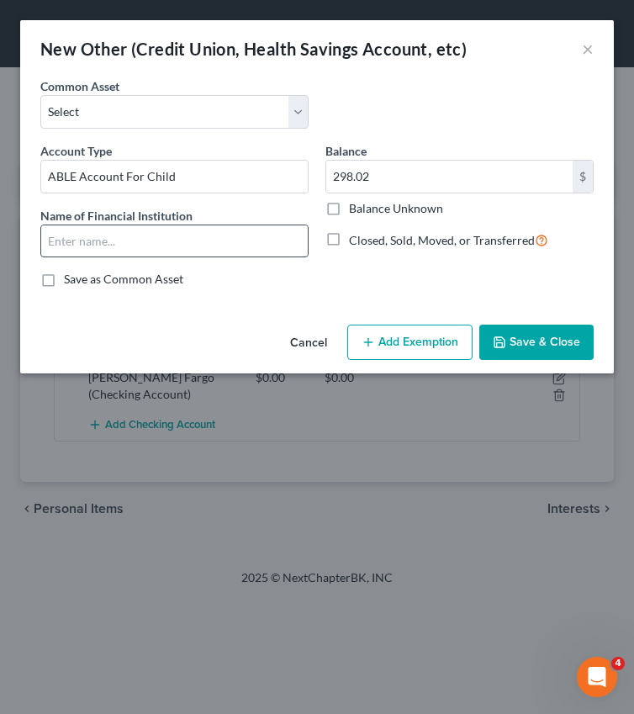
paste input "NY ABLE Savings Program"
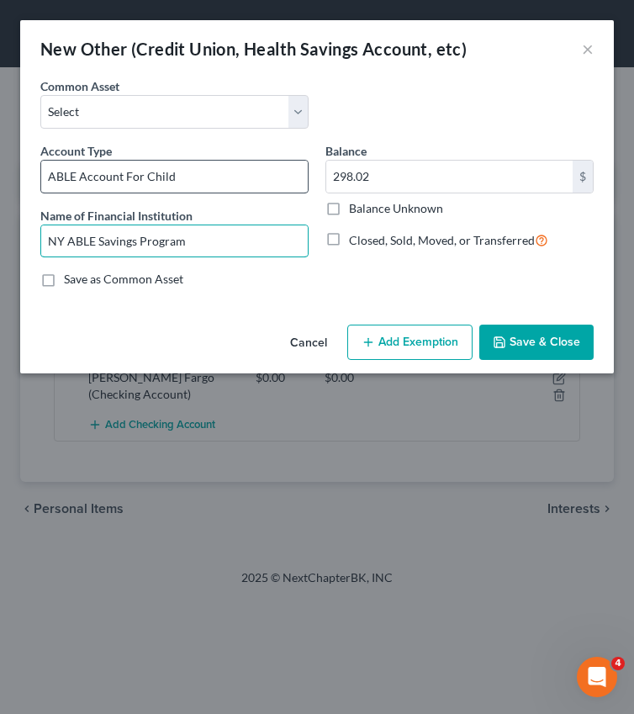
type input "NY ABLE Savings Program"
click at [253, 186] on input "ABLE Account For Child" at bounding box center [174, 177] width 267 height 32
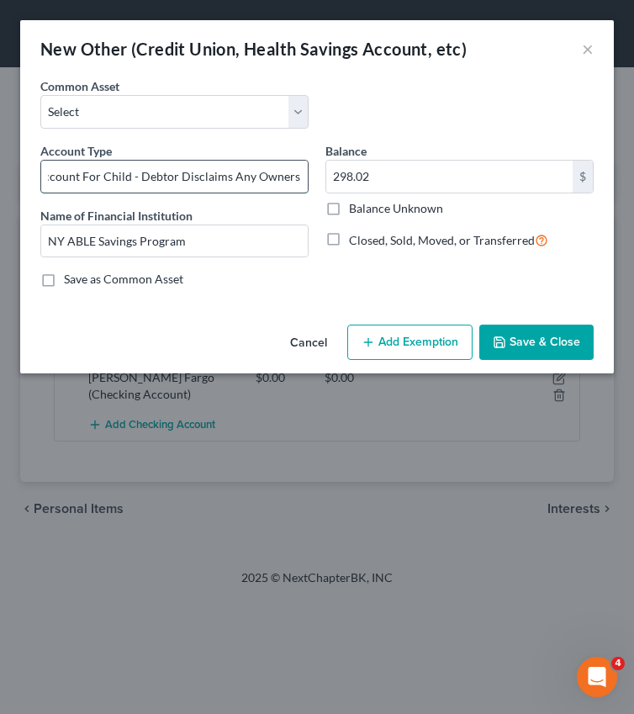
scroll to position [0, 50]
type input "ABLE Account For Child - Debtor Disclaims Any Ownership"
click at [537, 338] on button "Save & Close" at bounding box center [537, 342] width 114 height 35
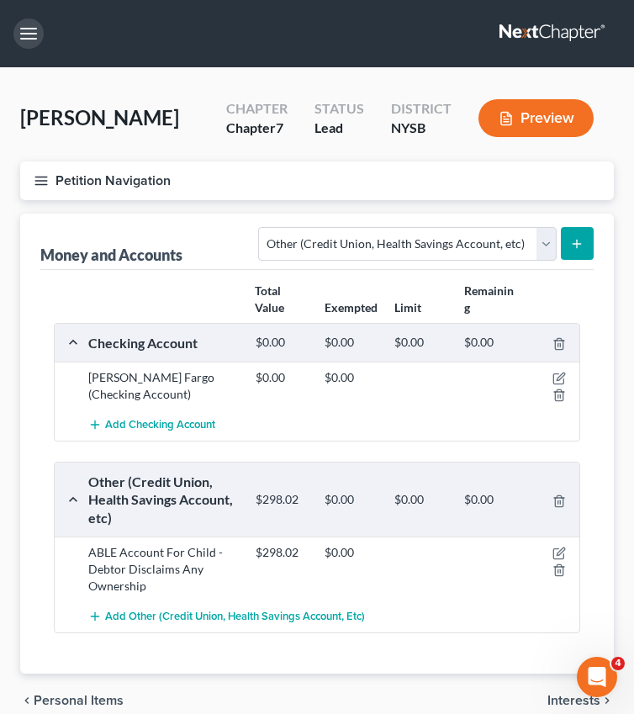
click at [25, 25] on button "button" at bounding box center [28, 34] width 30 height 30
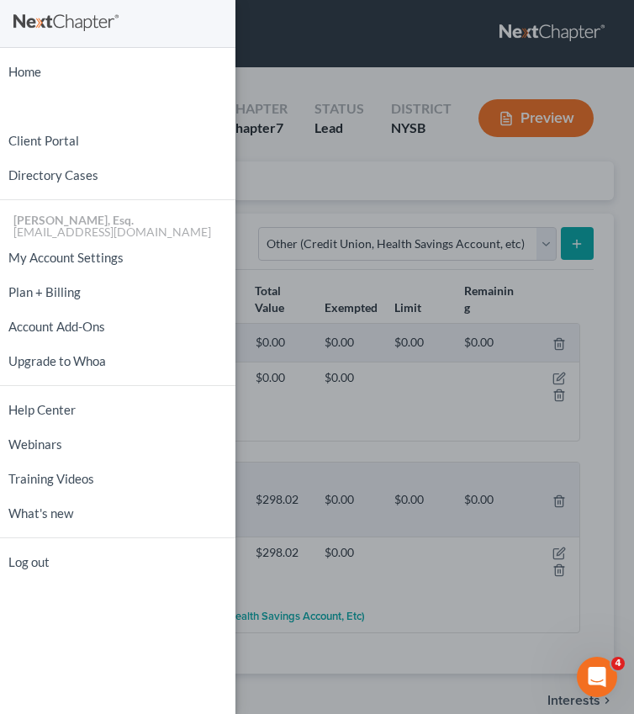
click at [320, 51] on div "Home New Case Client Portal Directory Cases Natasha Meruelo, Esq. meruelolaw@gm…" at bounding box center [317, 357] width 634 height 714
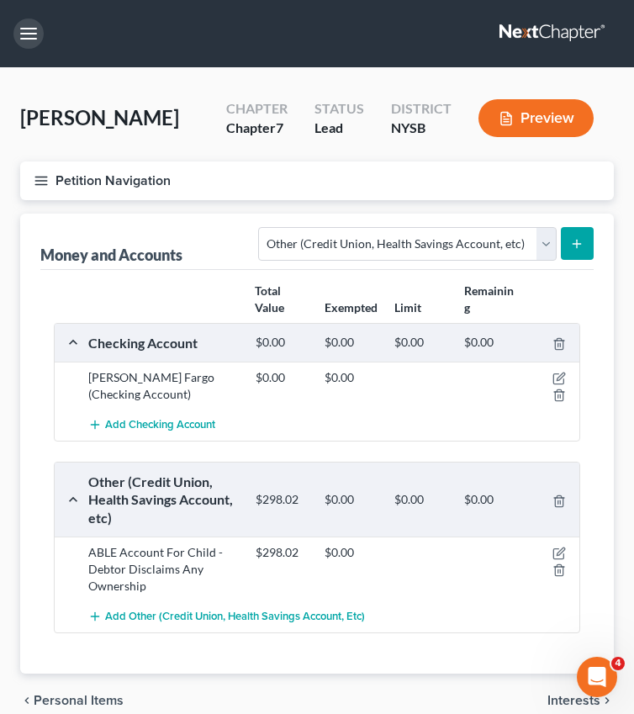
click at [28, 41] on button "button" at bounding box center [28, 34] width 30 height 30
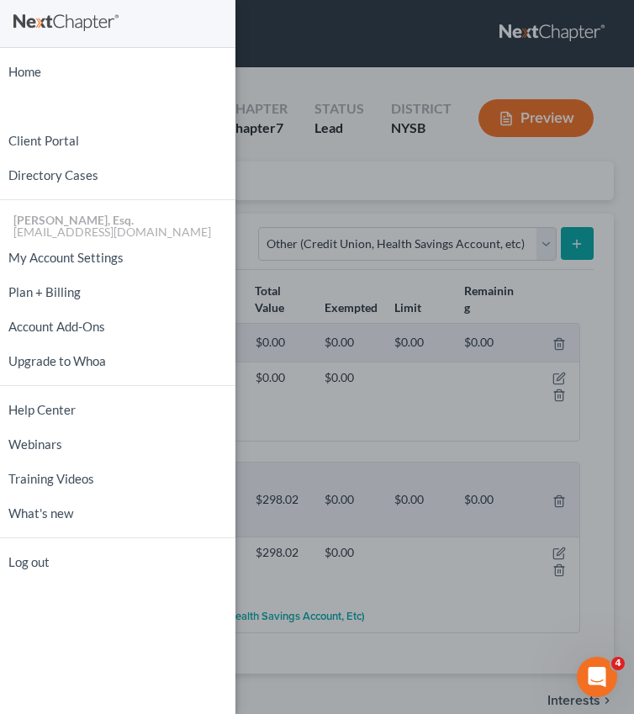
click at [353, 51] on div "Home New Case Client Portal Directory Cases Natasha Meruelo, Esq. meruelolaw@gm…" at bounding box center [317, 357] width 634 height 714
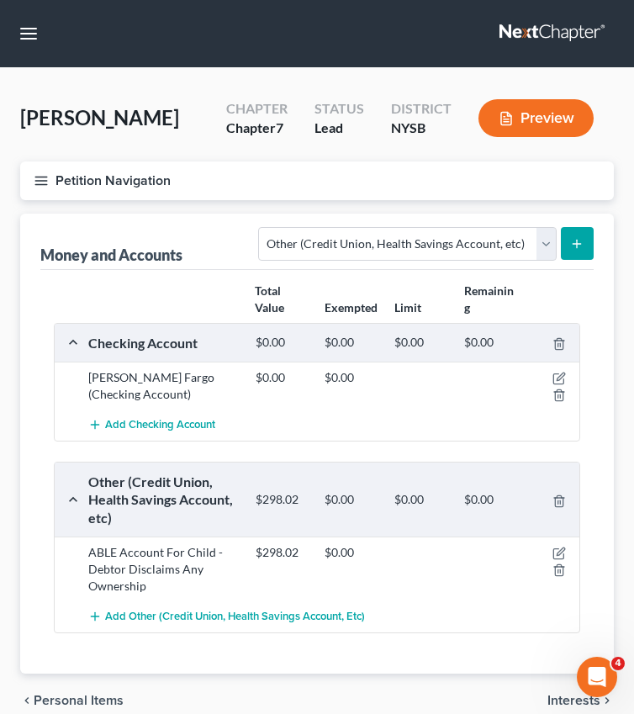
click at [72, 182] on button "Petition Navigation" at bounding box center [317, 181] width 594 height 39
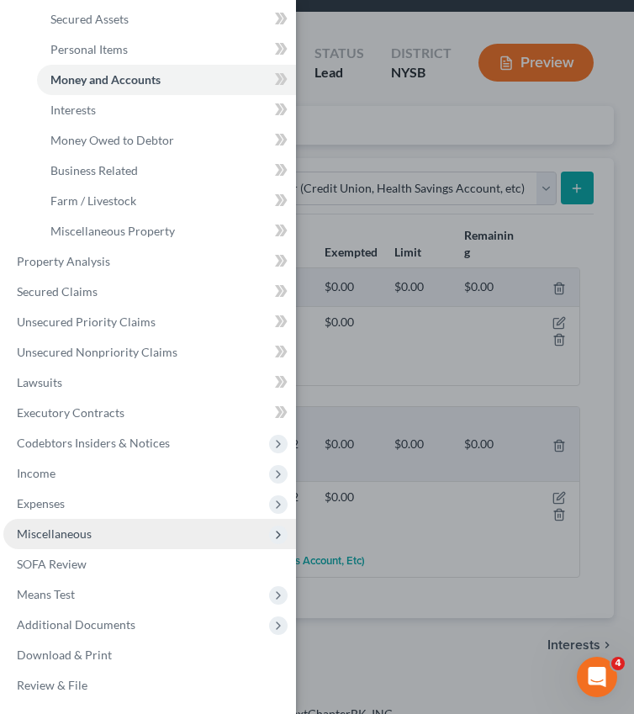
scroll to position [77, 0]
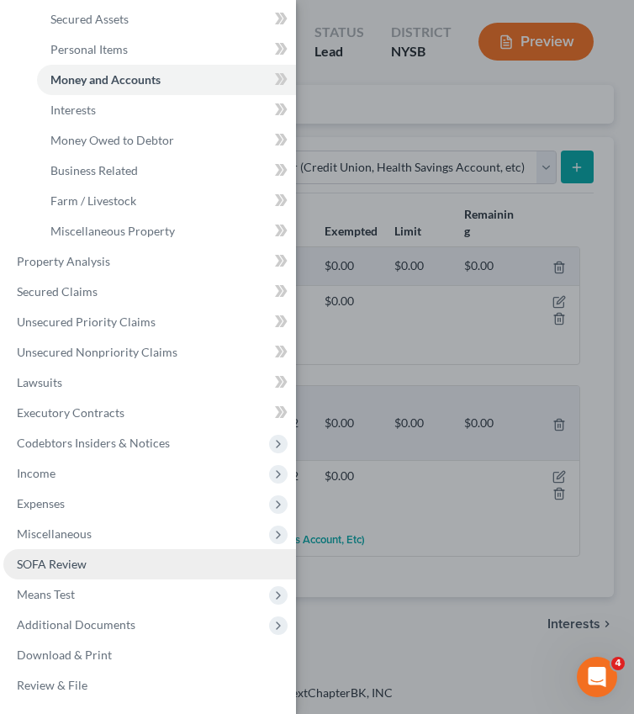
click at [58, 561] on span "SOFA Review" at bounding box center [52, 564] width 70 height 14
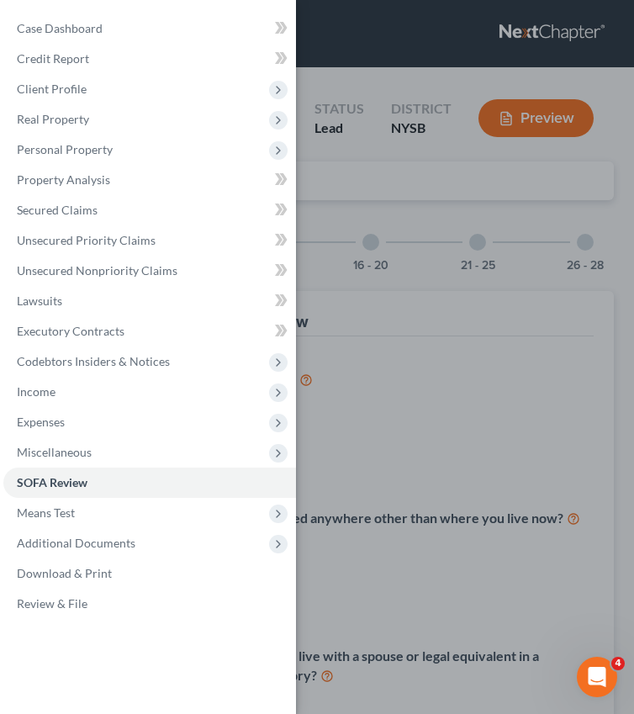
click at [420, 340] on div "Case Dashboard Payments Invoices Payments Payments Credit Report Client Profile" at bounding box center [317, 357] width 634 height 714
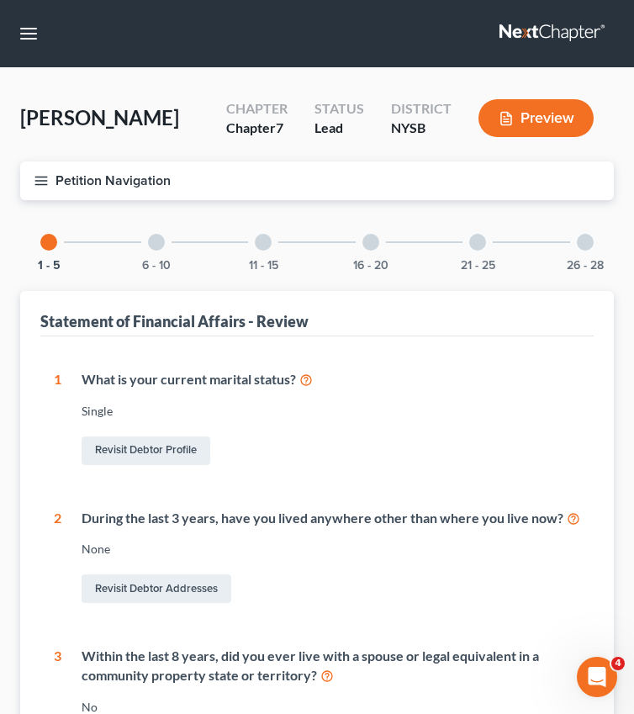
click at [255, 250] on div "11 - 15" at bounding box center [263, 242] width 57 height 57
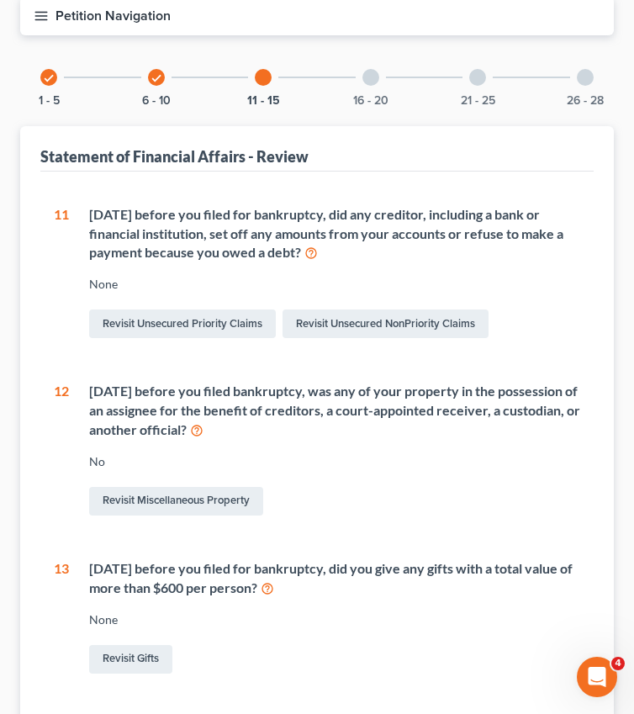
scroll to position [126, 0]
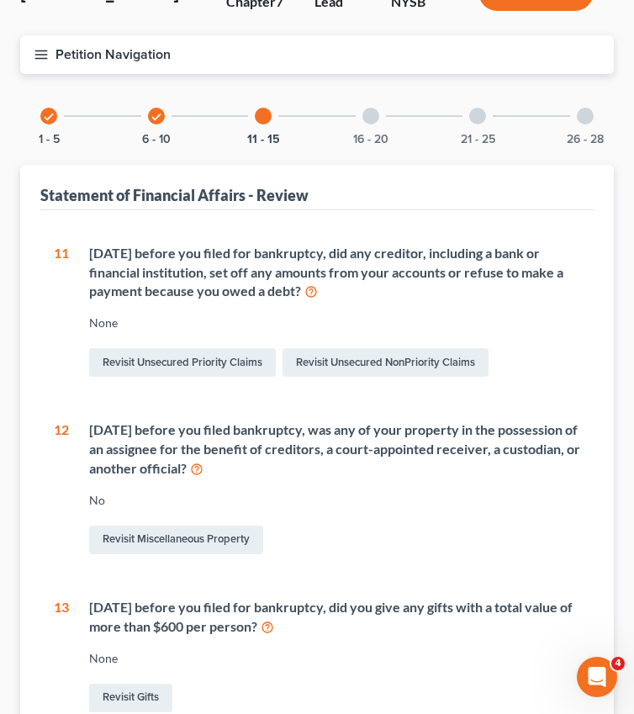
click at [377, 114] on div at bounding box center [371, 116] width 17 height 17
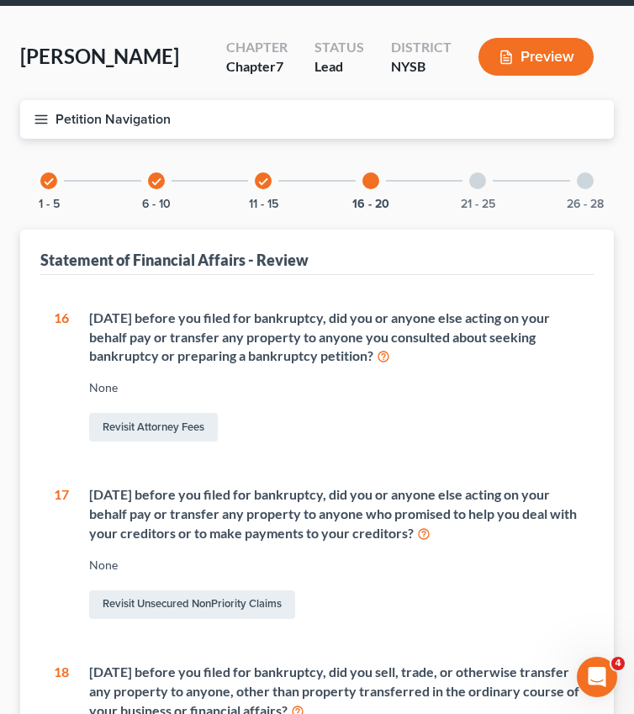
scroll to position [0, 0]
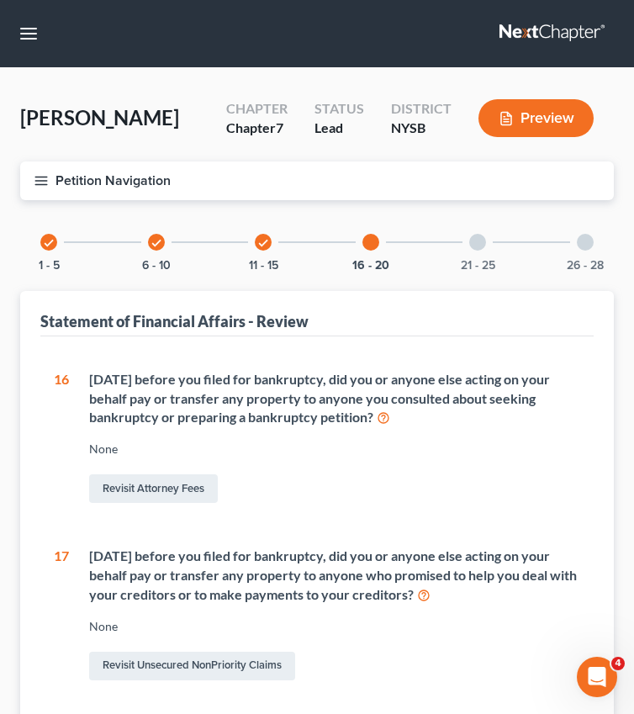
click at [476, 238] on div at bounding box center [478, 242] width 17 height 17
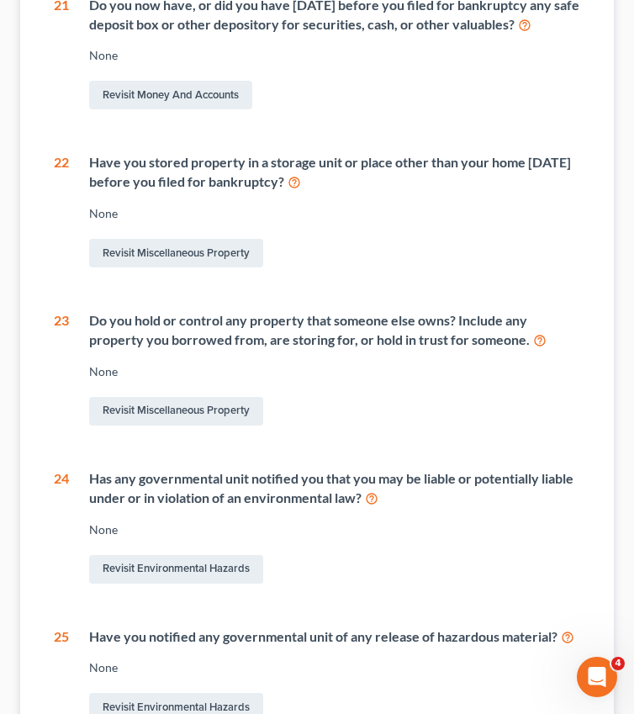
scroll to position [377, 0]
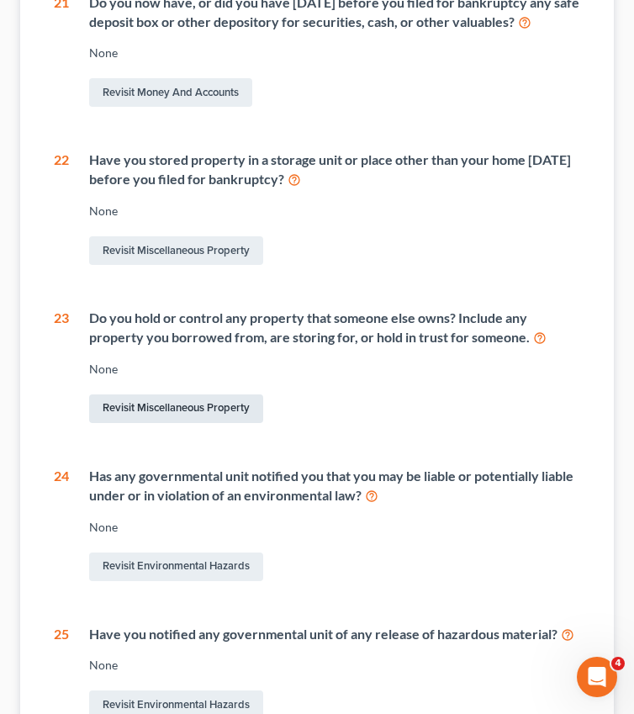
click at [214, 423] on link "Revisit Miscellaneous Property" at bounding box center [176, 409] width 174 height 29
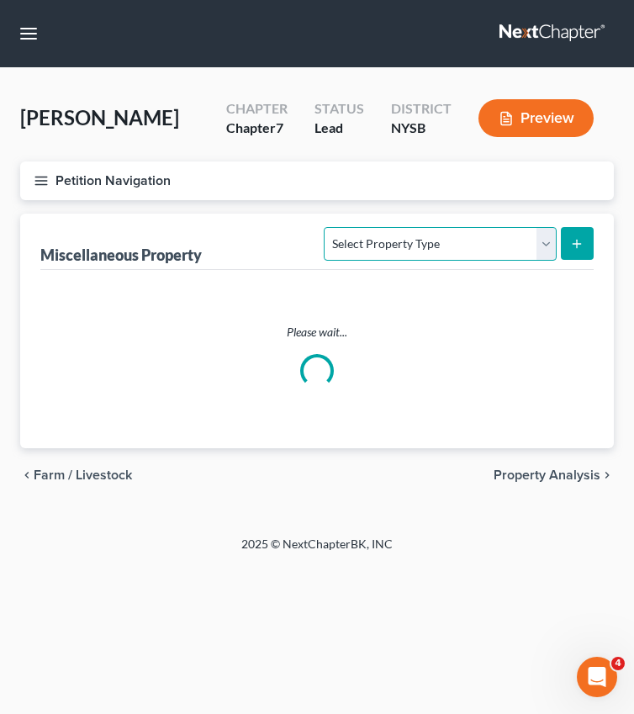
click at [505, 250] on select "Select Property Type Assigned for Creditor Benefit Within 1 Year Holding for An…" at bounding box center [440, 244] width 232 height 34
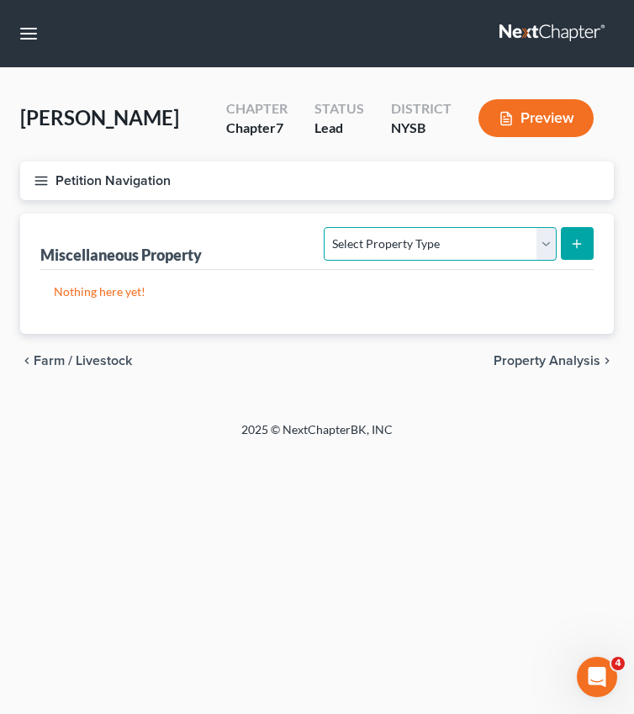
select select "holding_for_another"
click at [324, 227] on select "Select Property Type Assigned for Creditor Benefit Within 1 Year Holding for An…" at bounding box center [440, 244] width 232 height 34
click at [578, 244] on line "submit" at bounding box center [578, 244] width 8 height 0
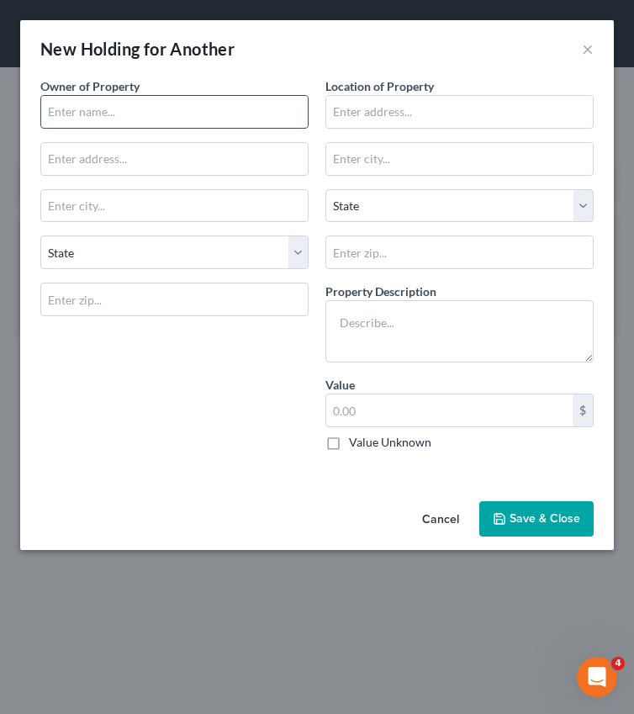
click at [212, 115] on input "text" at bounding box center [174, 112] width 267 height 32
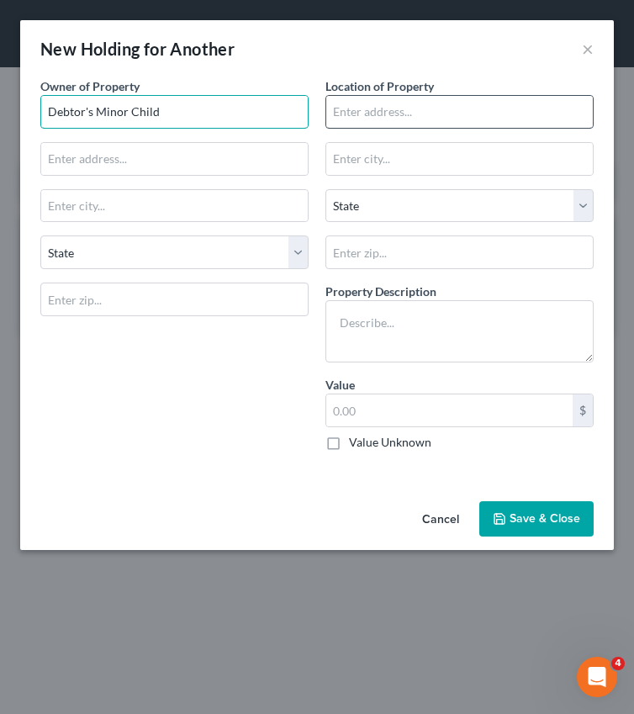
type input "Debtor's Minor Child"
click at [406, 119] on input "text" at bounding box center [459, 112] width 267 height 32
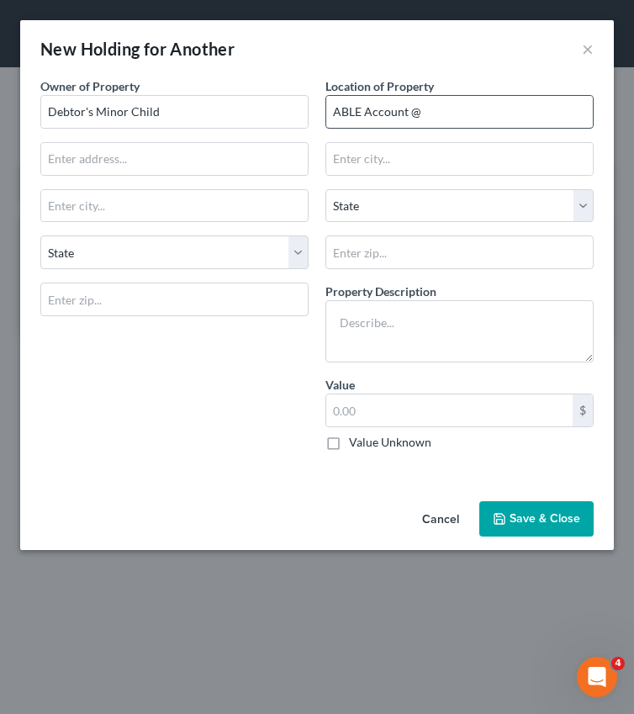
paste input "NY ABLE Savings Program"
click at [418, 112] on input "ABLE Account @NY ABLE Savings Program" at bounding box center [459, 112] width 267 height 32
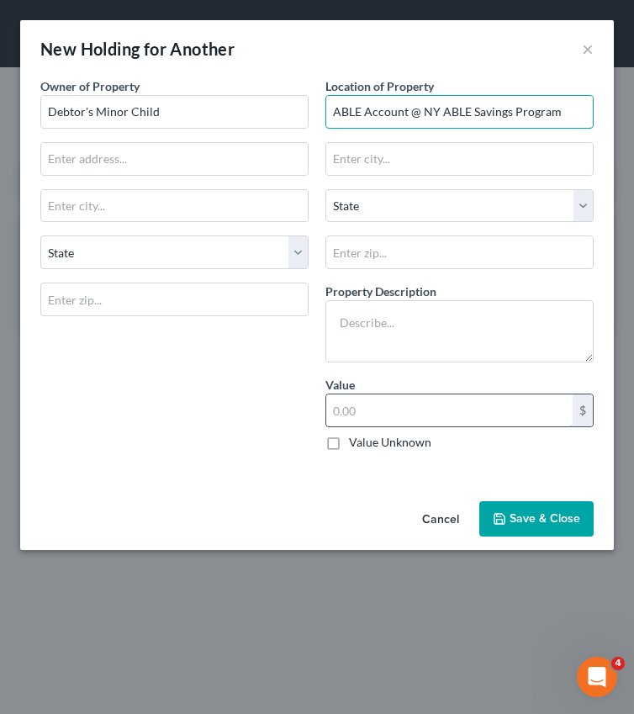
type input "ABLE Account @ NY ABLE Savings Program"
click at [359, 419] on input "text" at bounding box center [449, 411] width 247 height 32
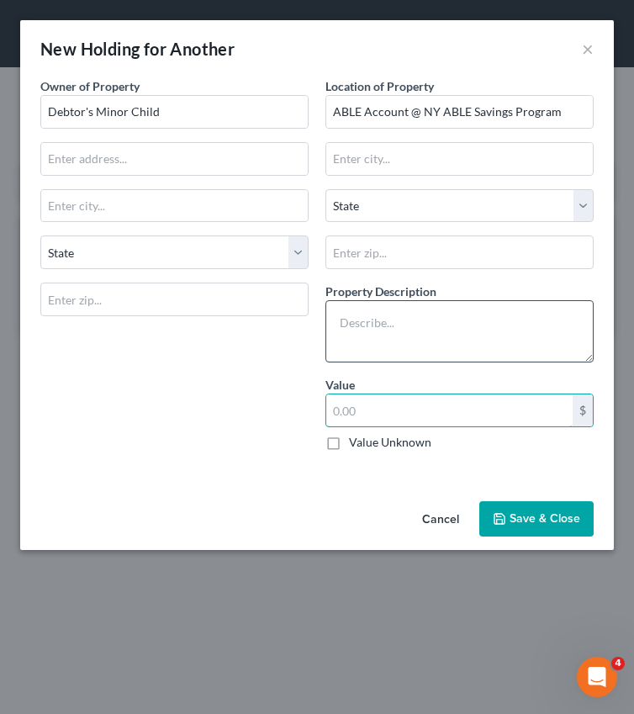
paste input "298.02"
type input "298.02"
click at [398, 316] on textarea at bounding box center [460, 331] width 268 height 62
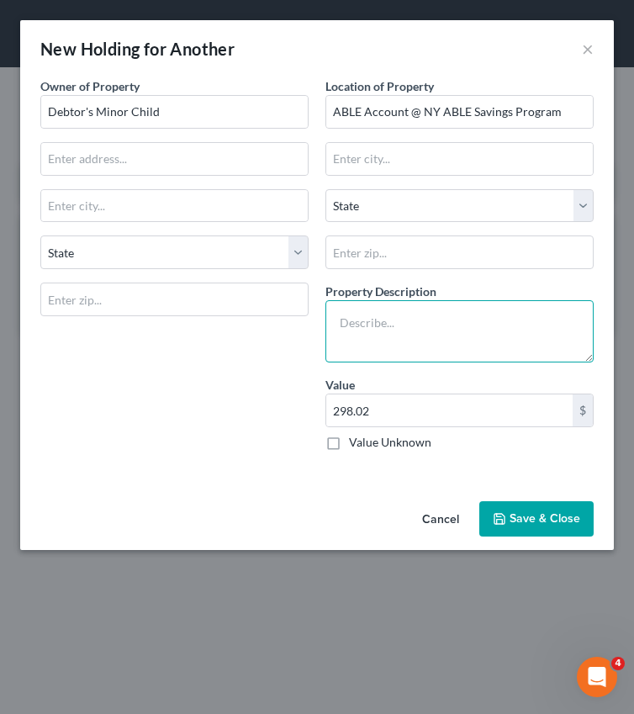
paste textarea "a tax-advantaged savings and investment account that allows eligible individual…"
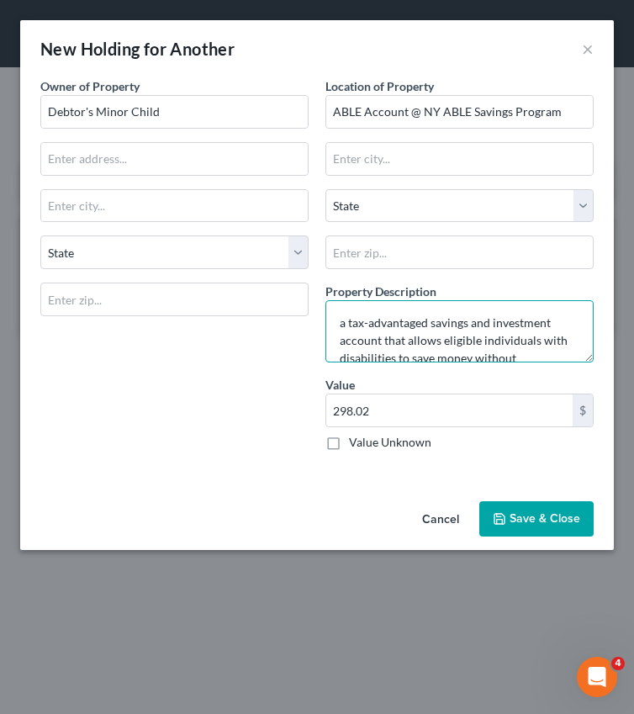
click at [345, 330] on textarea "a tax-advantaged savings and investment account that allows eligible individual…" at bounding box center [460, 331] width 268 height 62
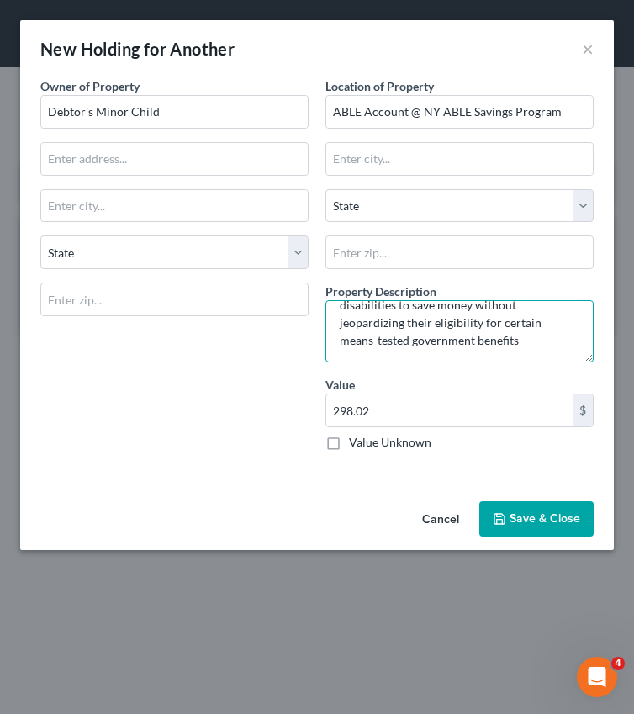
drag, startPoint x: 351, startPoint y: 322, endPoint x: 544, endPoint y: 363, distance: 197.7
click at [544, 364] on div "Location of Property ABLE Account @ NY ABLE Savings Program State AL AK AR AZ C…" at bounding box center [459, 270] width 285 height 387
click at [529, 337] on textarea "A tax-advantaged savings and investment account that allows eligible individual…" at bounding box center [460, 331] width 268 height 62
type textarea "A tax-advantaged savings and investment account that allows eligible individual…"
click at [541, 532] on button "Save & Close" at bounding box center [537, 518] width 114 height 35
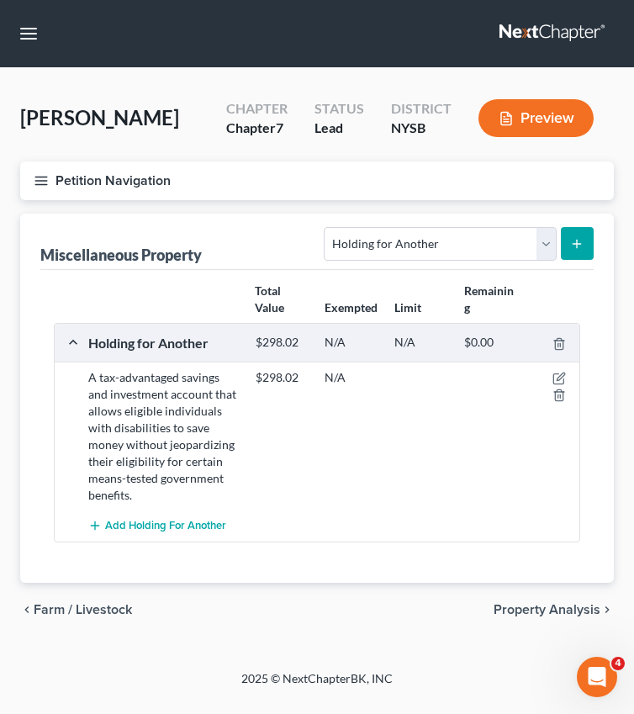
click at [32, 183] on button "Petition Navigation" at bounding box center [317, 181] width 594 height 39
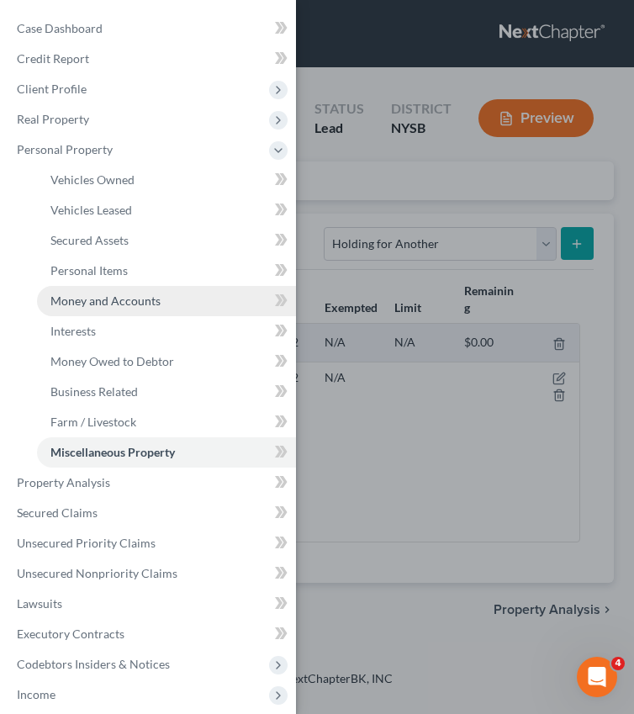
click at [88, 304] on span "Money and Accounts" at bounding box center [105, 301] width 110 height 14
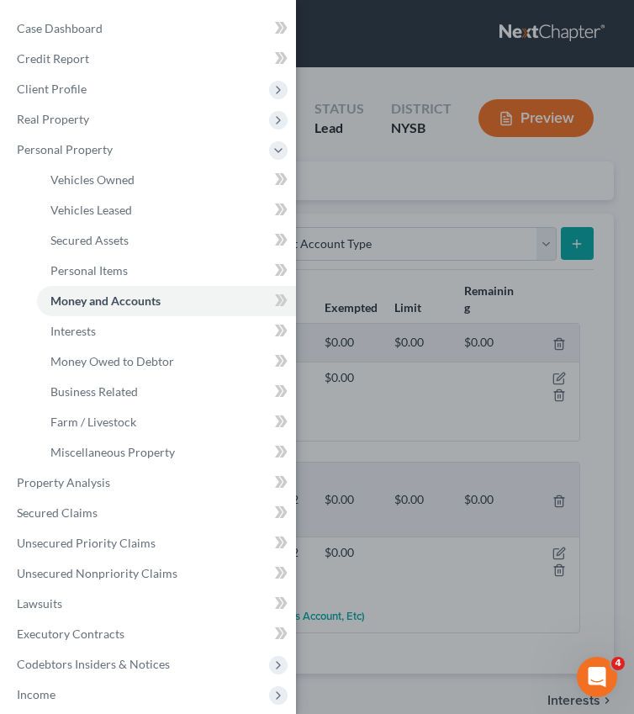
click at [493, 578] on div "Case Dashboard Payments Invoices Payments Payments Credit Report Client Profile" at bounding box center [317, 357] width 634 height 714
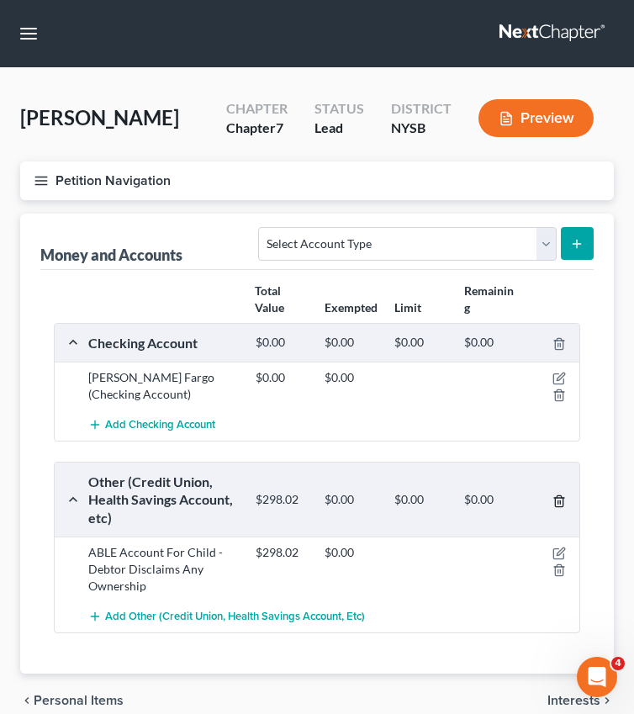
click at [562, 499] on icon "button" at bounding box center [559, 501] width 13 height 13
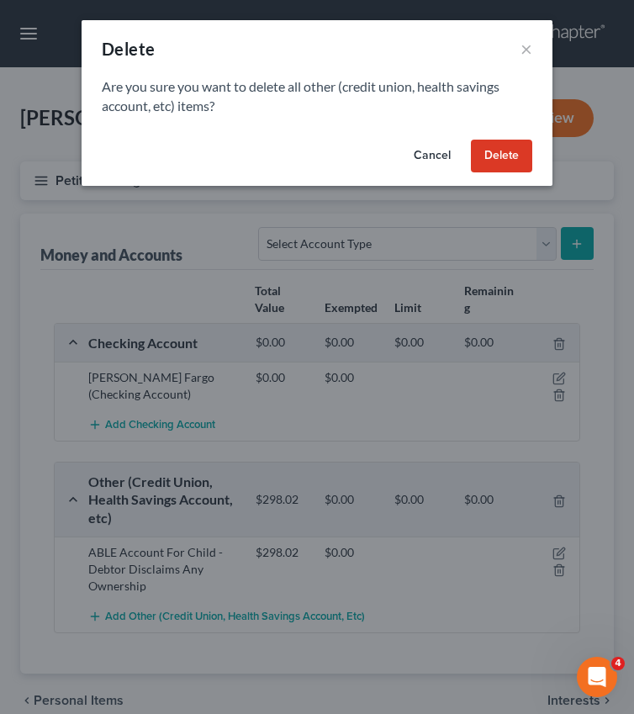
click at [511, 148] on button "Delete" at bounding box center [501, 157] width 61 height 34
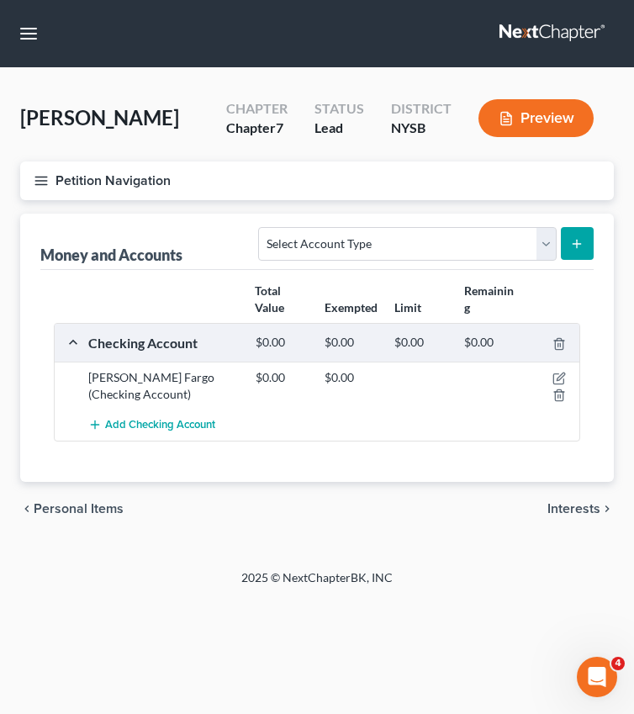
click at [43, 184] on icon "button" at bounding box center [41, 180] width 15 height 15
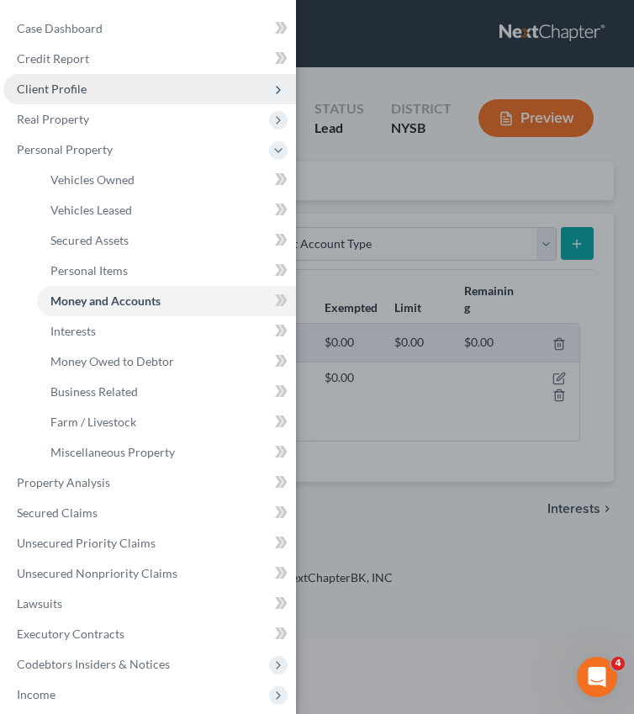
click at [72, 96] on span "Client Profile" at bounding box center [52, 89] width 70 height 14
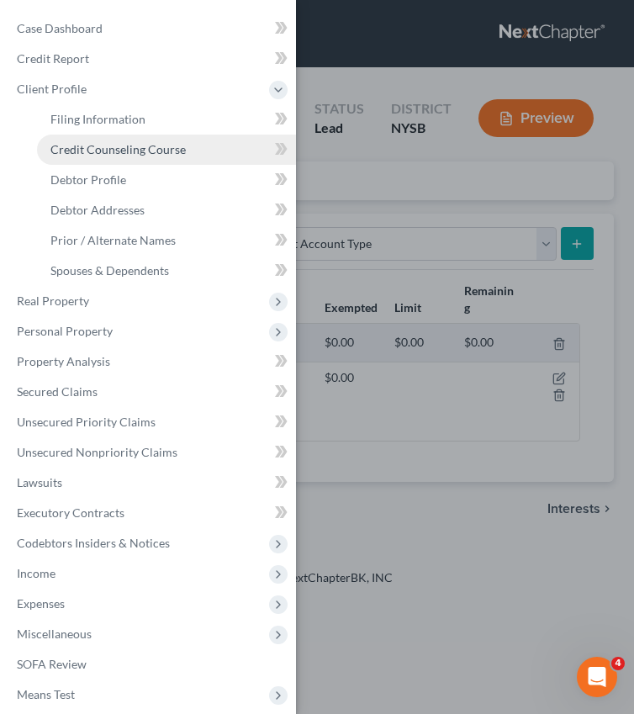
click at [114, 148] on span "Credit Counseling Course" at bounding box center [117, 149] width 135 height 14
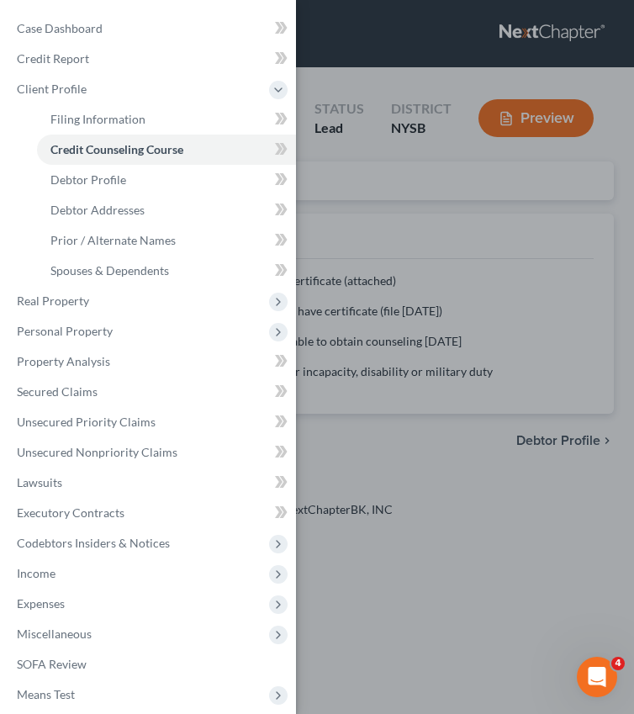
click at [382, 210] on div "Case Dashboard Payments Invoices Payments Payments Credit Report Client Profile" at bounding box center [317, 357] width 634 height 714
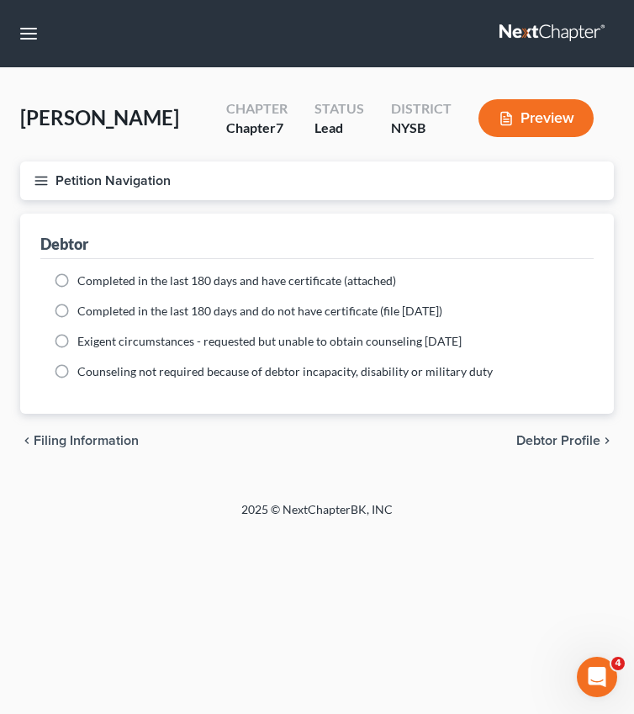
click at [77, 316] on label "Completed in the last 180 days and do not have certificate (file within 14 days)" at bounding box center [259, 311] width 365 height 17
click at [84, 314] on input "Completed in the last 180 days and do not have certificate (file within 14 days)" at bounding box center [89, 308] width 11 height 11
radio input "true"
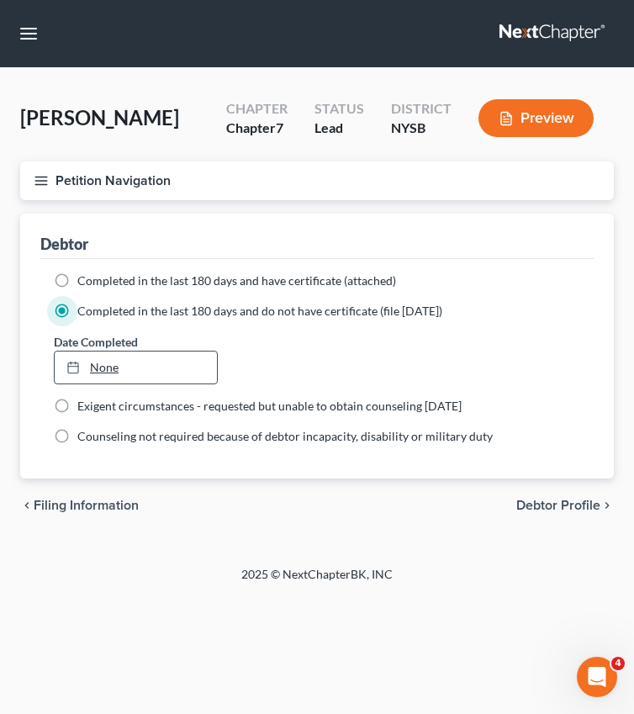
type input "9/10/2025"
click at [103, 369] on link "9/10/2025" at bounding box center [136, 368] width 162 height 32
click at [569, 502] on span "Debtor Profile" at bounding box center [559, 505] width 84 height 13
select select "0"
select select "3"
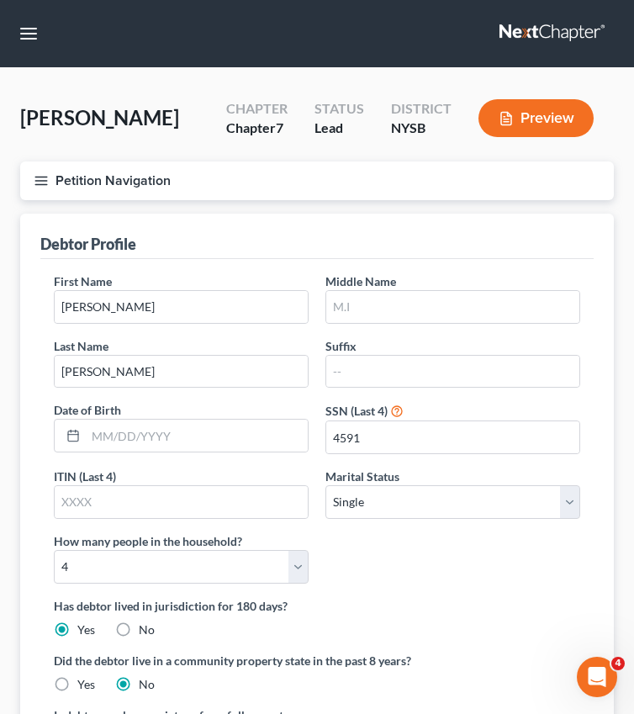
click at [44, 181] on line "button" at bounding box center [41, 181] width 12 height 0
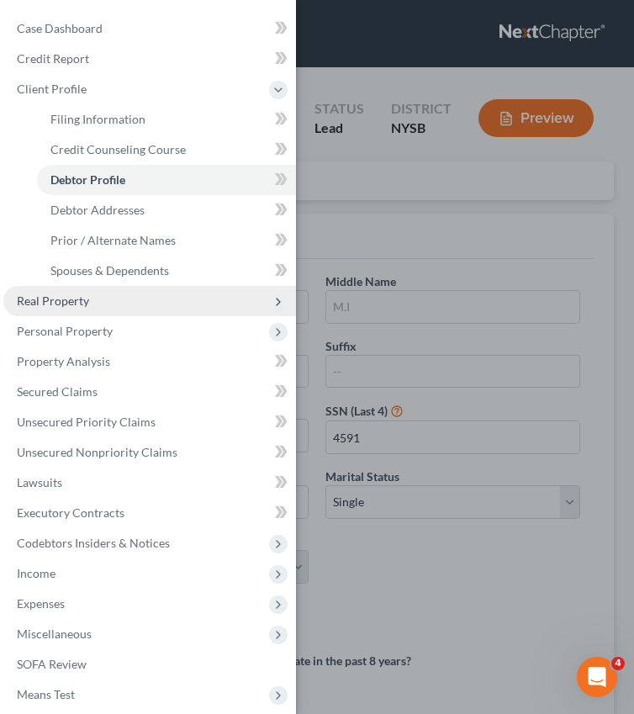
click at [62, 300] on span "Real Property" at bounding box center [53, 301] width 72 height 14
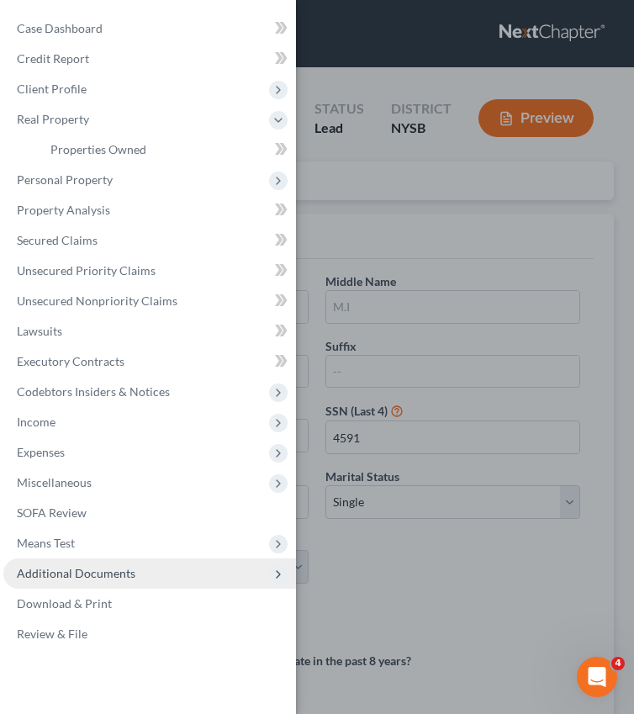
click at [76, 581] on span "Additional Documents" at bounding box center [149, 574] width 293 height 30
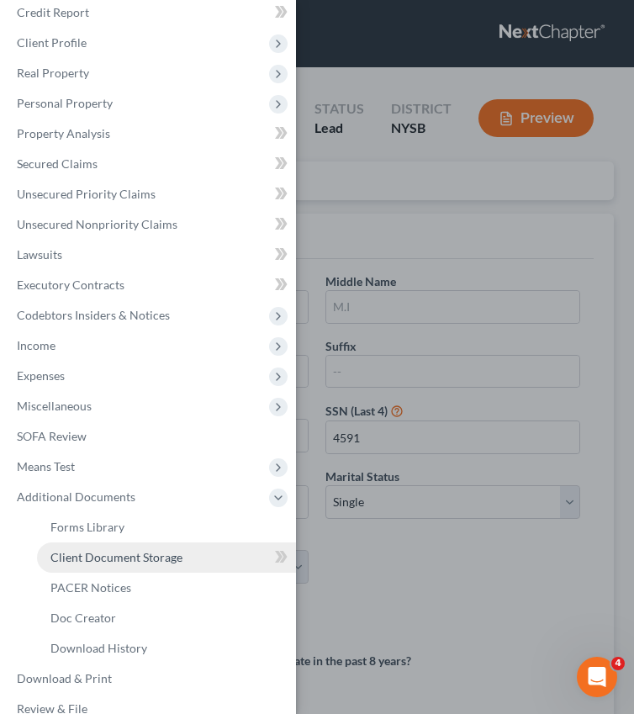
scroll to position [70, 0]
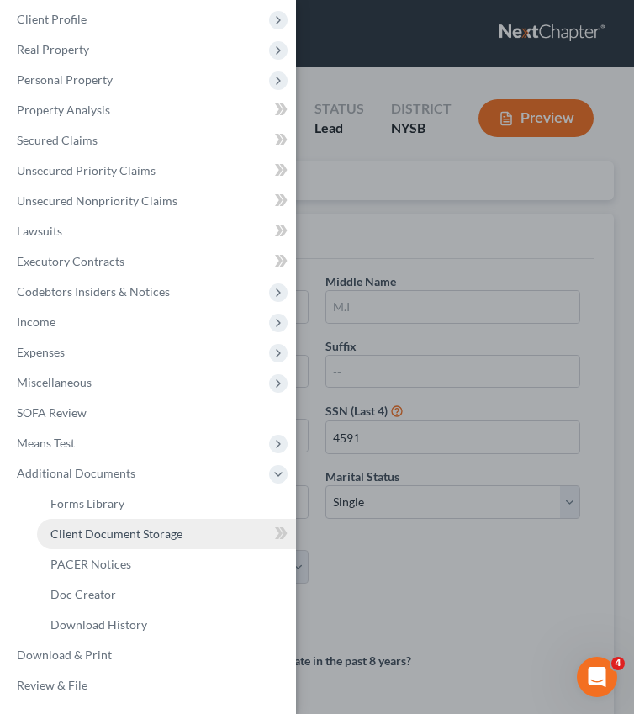
click at [98, 544] on link "Client Document Storage" at bounding box center [166, 534] width 259 height 30
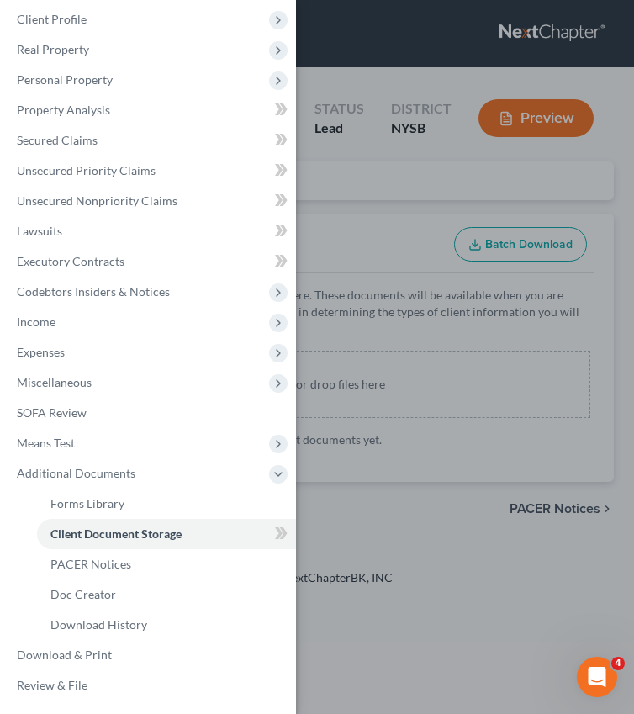
click at [499, 329] on div "Case Dashboard Payments Invoices Payments Payments Credit Report Client Profile" at bounding box center [317, 357] width 634 height 714
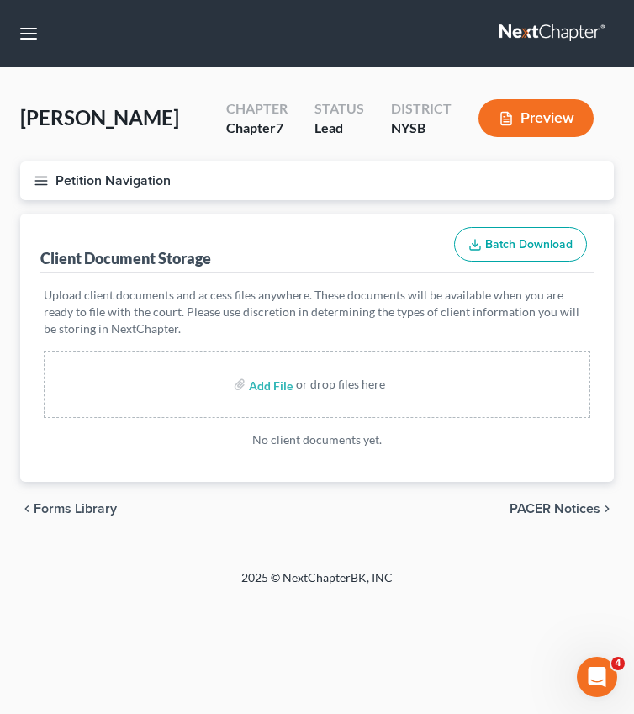
click at [395, 393] on div "Add File or drop files here" at bounding box center [317, 384] width 547 height 67
click at [286, 385] on input "file" at bounding box center [269, 384] width 40 height 30
type input "C:\fakepath\CreditCounselingCertificate_1.pdf"
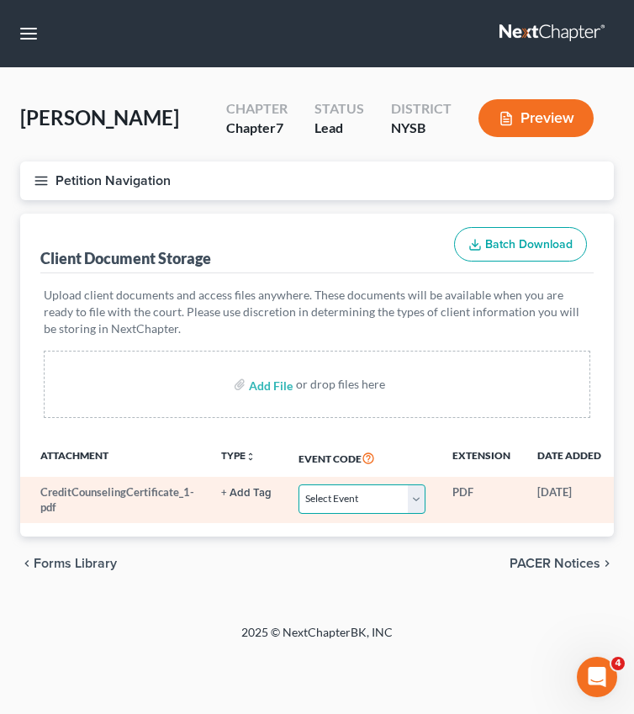
click at [363, 490] on select "Select Event Certificate of Credit Counseling Chapter 13 Calculation of Disposa…" at bounding box center [362, 499] width 127 height 29
select select "0"
click at [299, 485] on select "Select Event Certificate of Credit Counseling Chapter 13 Calculation of Disposa…" at bounding box center [362, 499] width 127 height 29
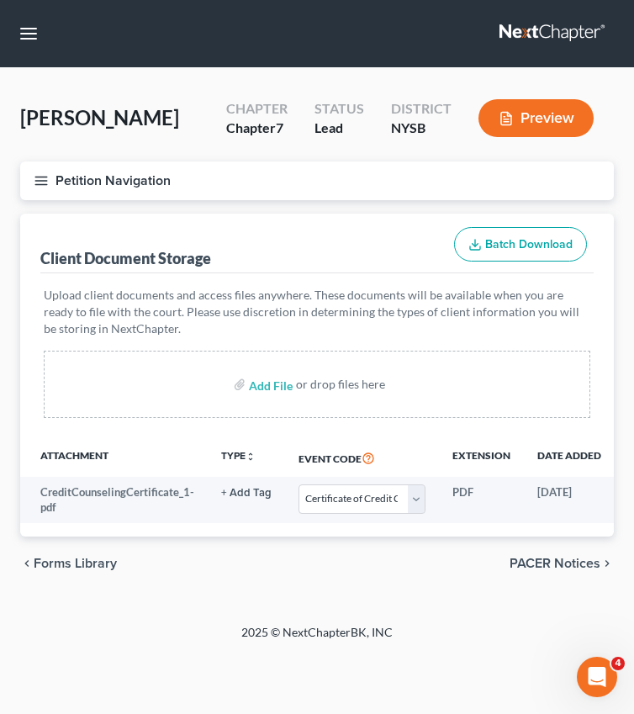
click at [268, 558] on div "chevron_left Forms Library PACER Notices chevron_right" at bounding box center [317, 564] width 594 height 54
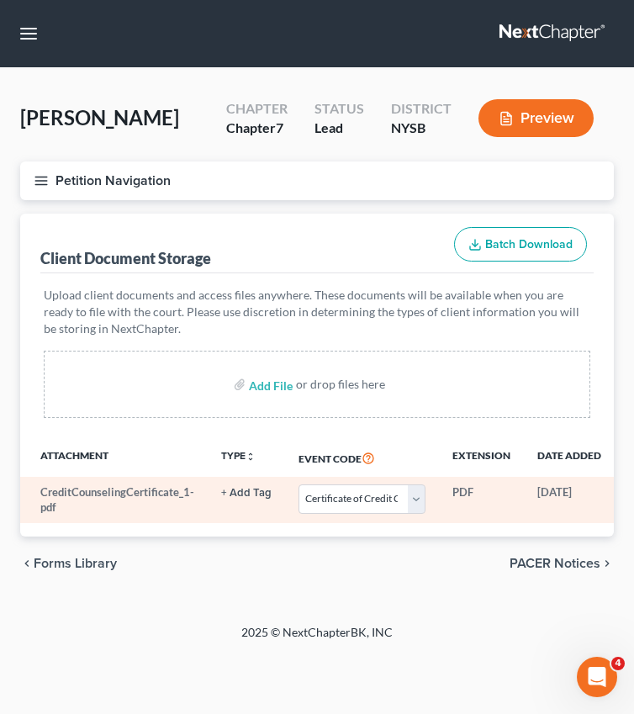
click at [242, 497] on button "+ Add Tag" at bounding box center [246, 493] width 50 height 11
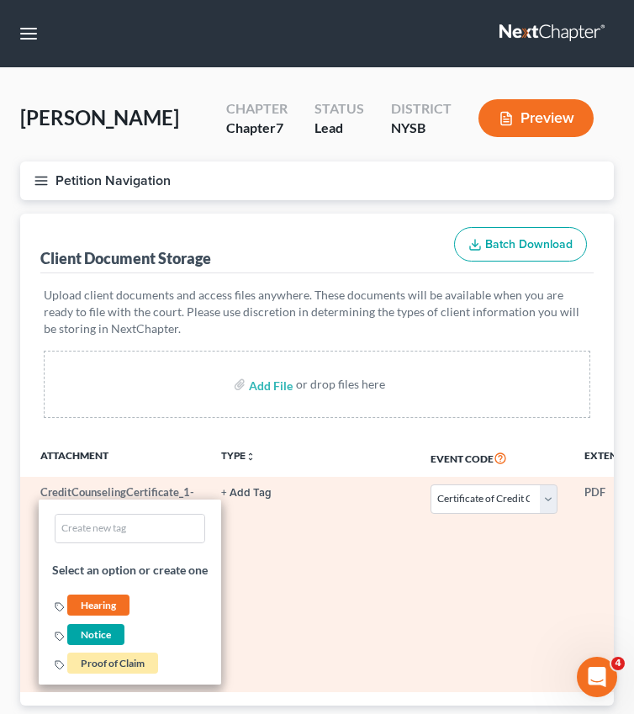
click at [243, 493] on button "+ Add Tag" at bounding box center [246, 493] width 50 height 11
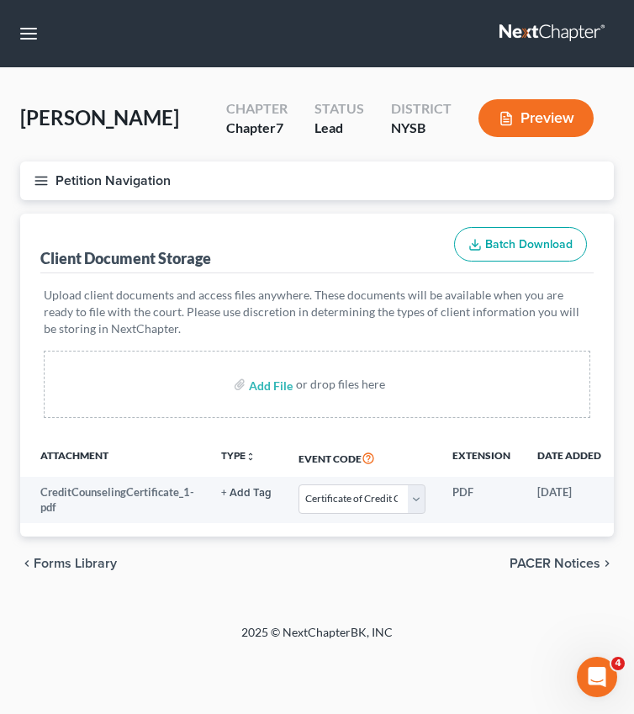
click at [36, 47] on nav "Home New Case Client Portal Directory Cases Natasha Meruelo, Esq. meruelolaw@gm…" at bounding box center [317, 33] width 634 height 67
click at [35, 43] on button "button" at bounding box center [28, 34] width 30 height 30
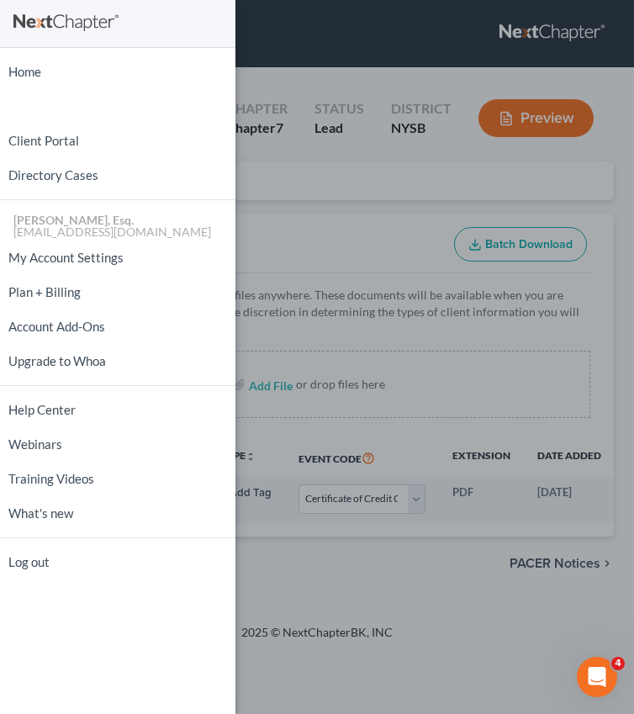
click at [268, 26] on div "Home New Case Client Portal Directory Cases Natasha Meruelo, Esq. meruelolaw@gm…" at bounding box center [317, 357] width 634 height 714
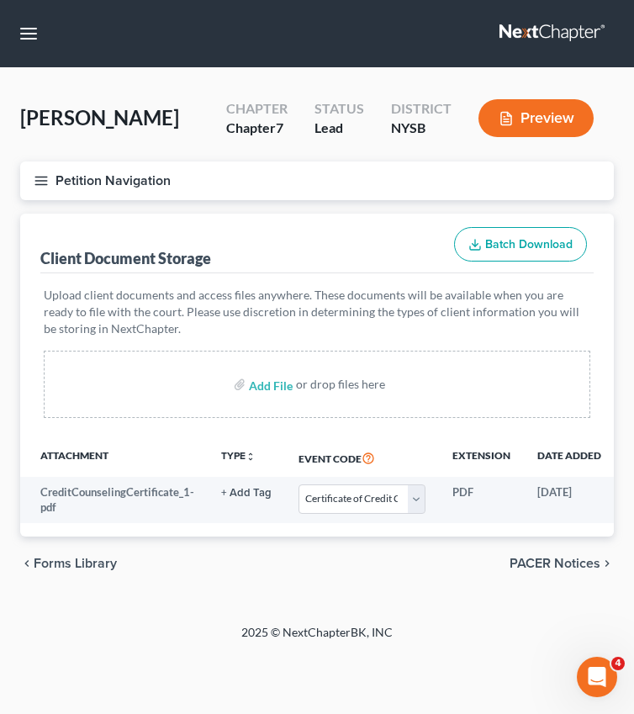
click at [39, 184] on line "button" at bounding box center [41, 184] width 12 height 0
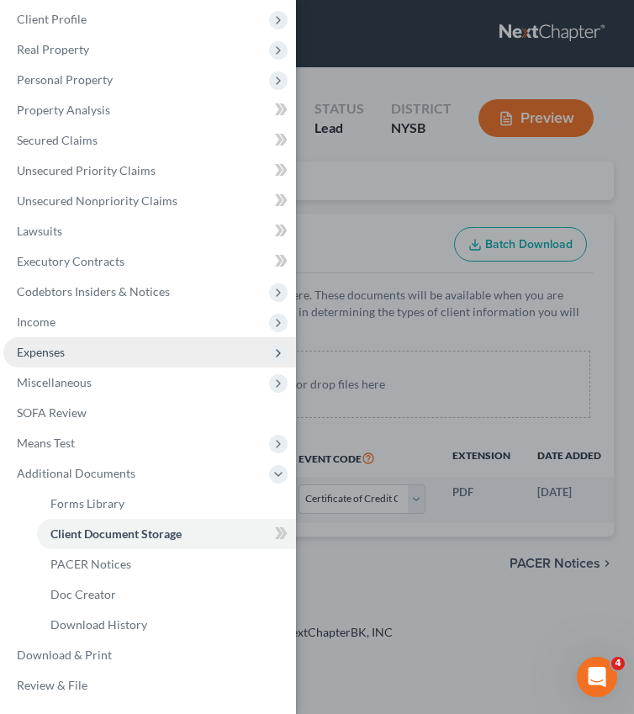
click at [50, 352] on span "Expenses" at bounding box center [41, 352] width 48 height 14
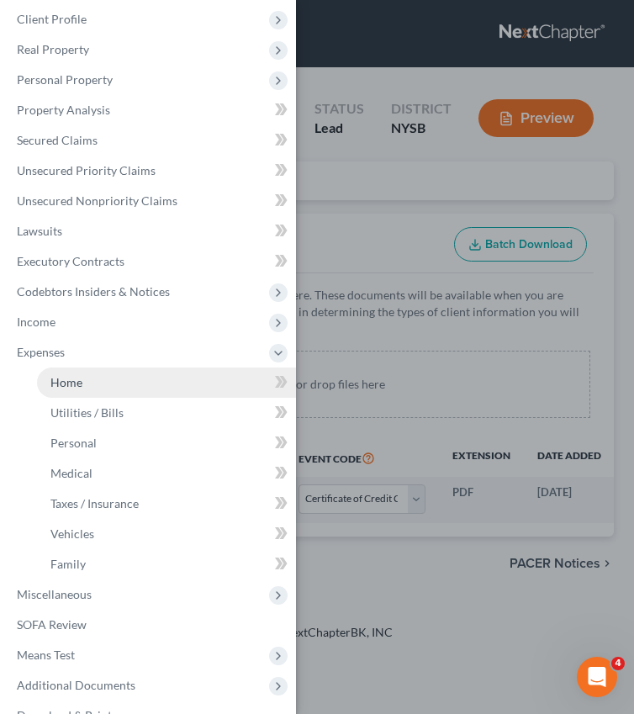
click at [71, 379] on span "Home" at bounding box center [66, 382] width 32 height 14
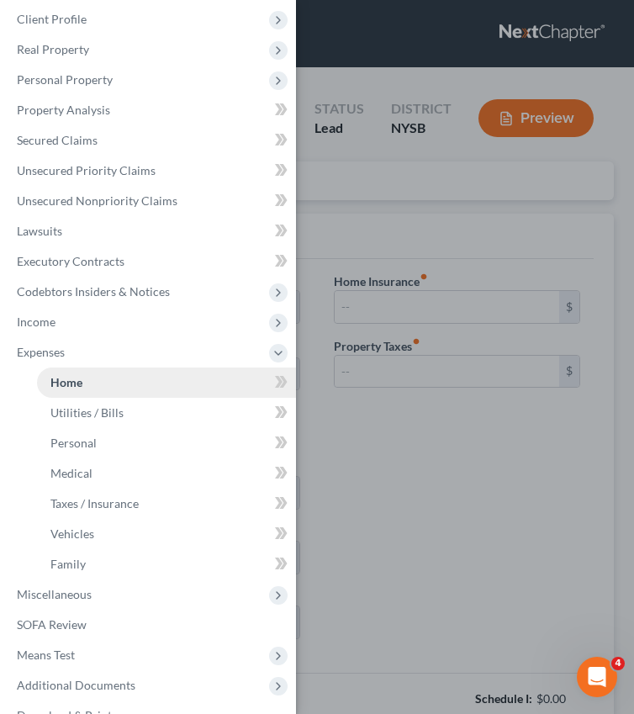
type input "3,850.00"
type input "0.00"
radio input "true"
type input "0.00"
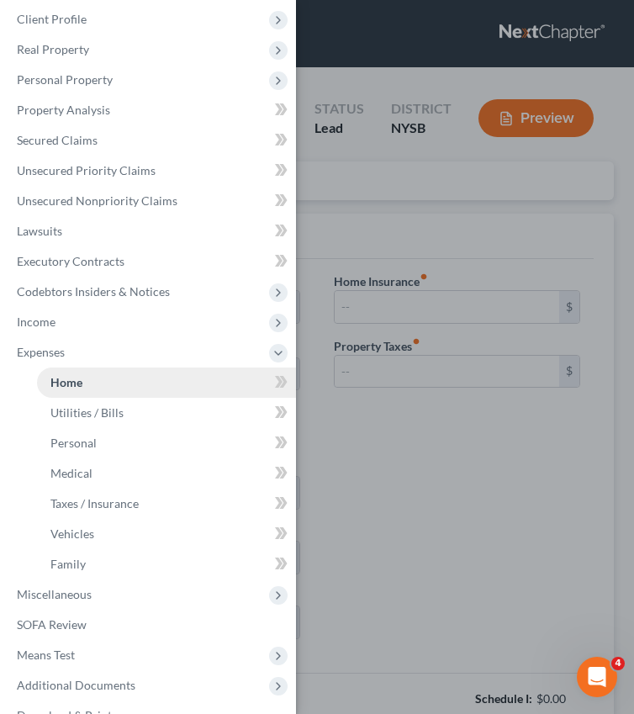
type input "0.00"
click at [599, 478] on div "Case Dashboard Payments Invoices Payments Payments Credit Report Client Profile" at bounding box center [317, 357] width 634 height 714
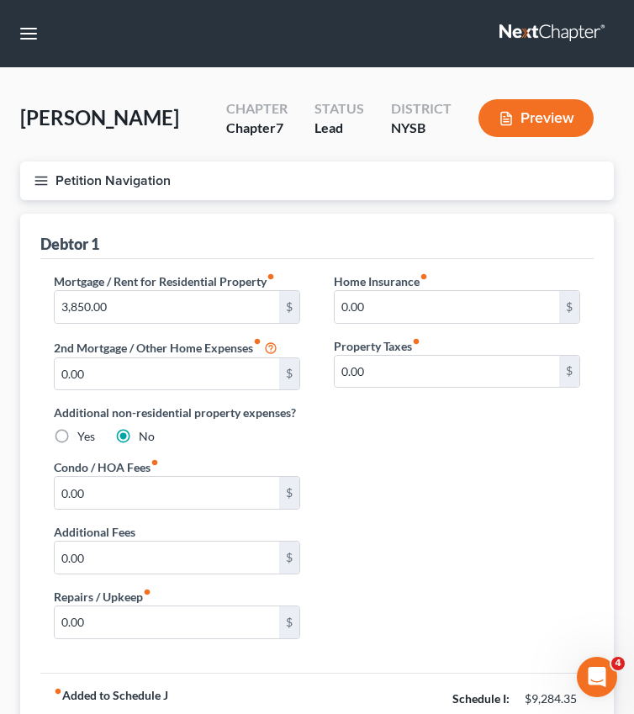
click at [43, 177] on line "button" at bounding box center [41, 177] width 12 height 0
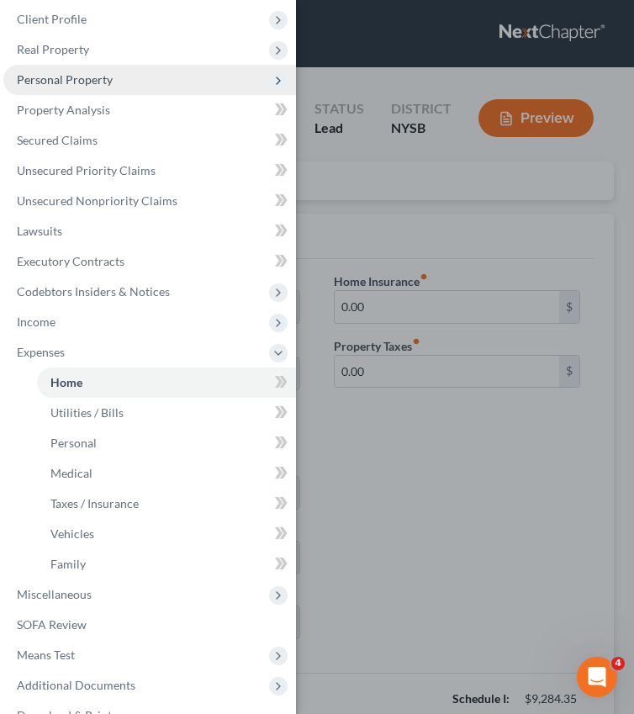
click at [113, 91] on span "Personal Property" at bounding box center [149, 80] width 293 height 30
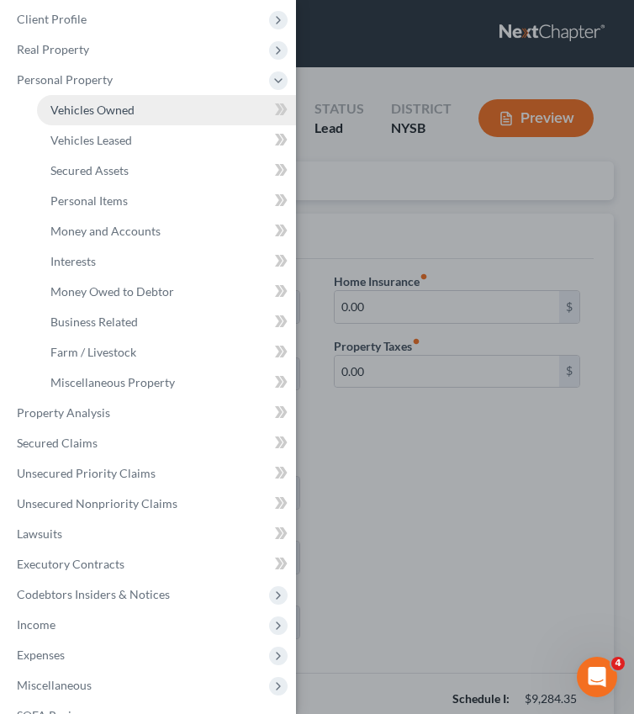
click at [115, 107] on span "Vehicles Owned" at bounding box center [92, 110] width 84 height 14
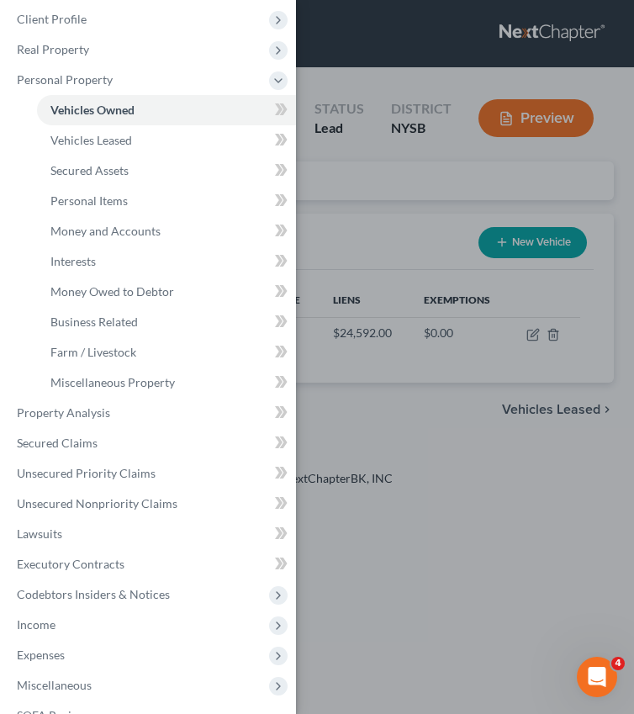
click at [357, 368] on div "Case Dashboard Payments Invoices Payments Payments Credit Report Client Profile" at bounding box center [317, 357] width 634 height 714
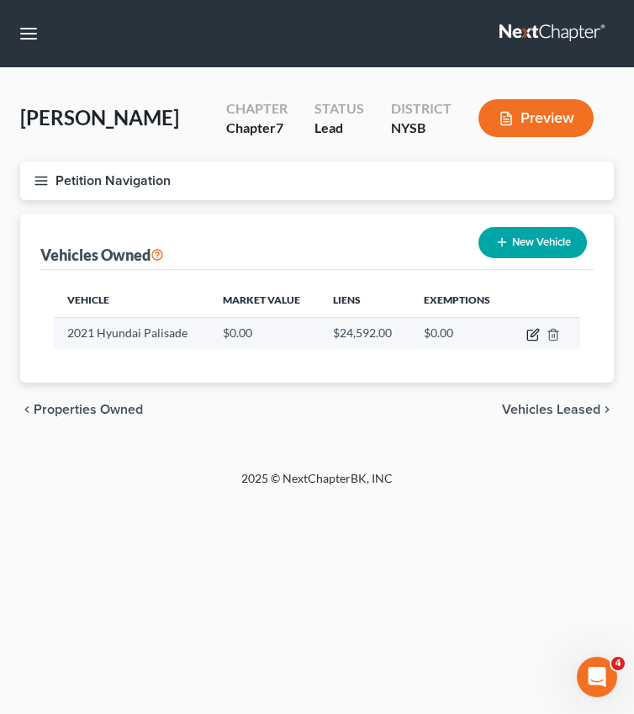
click at [537, 335] on icon "button" at bounding box center [533, 336] width 10 height 10
select select "0"
select select "5"
select select "2"
select select "0"
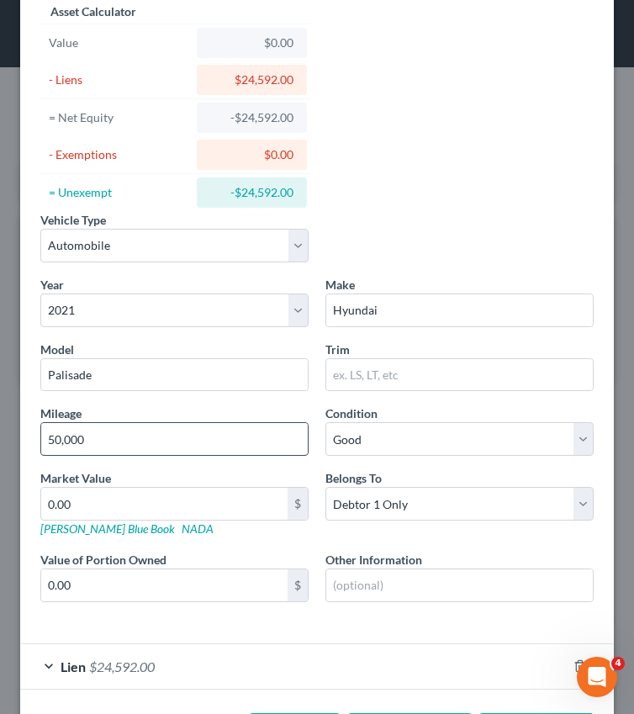
scroll to position [89, 0]
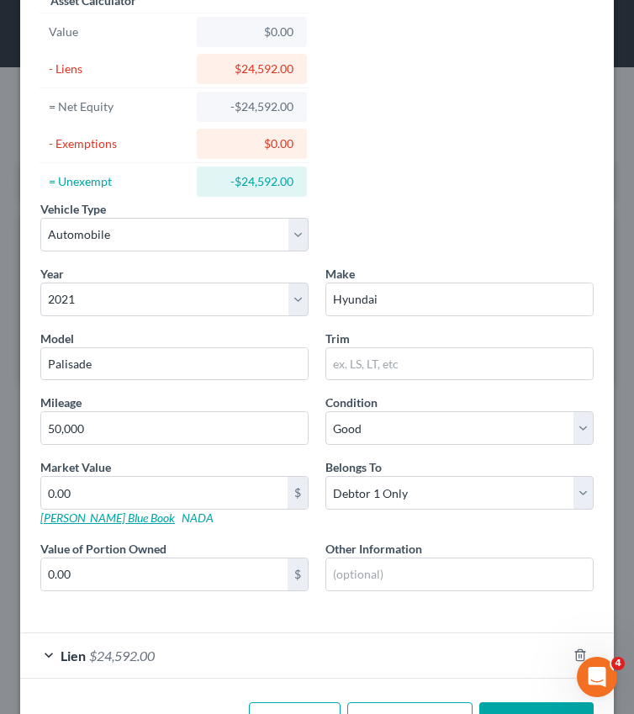
click at [88, 518] on link "Kelly Blue Book" at bounding box center [107, 518] width 135 height 14
click at [417, 589] on input "text" at bounding box center [459, 575] width 267 height 32
paste input "KM8R4DHEOMU193568"
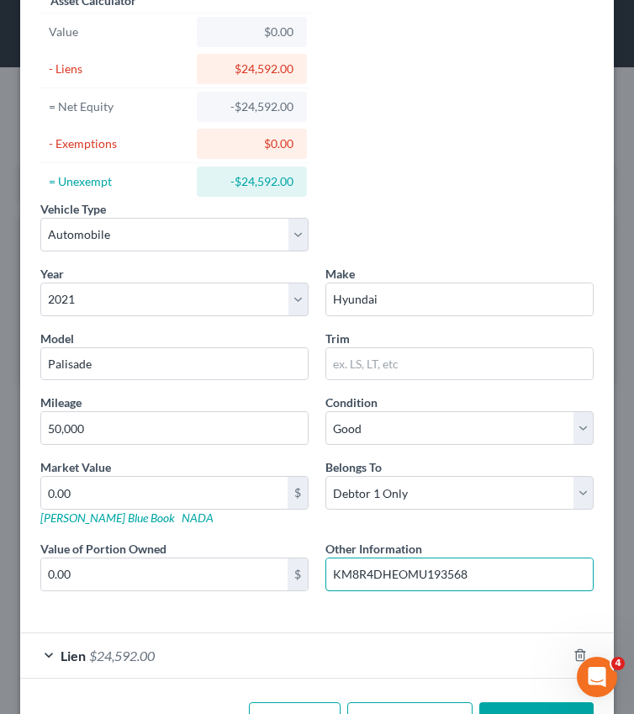
type input "KM8R4DHEOMU193568"
click at [151, 496] on input "0.00" at bounding box center [164, 493] width 247 height 32
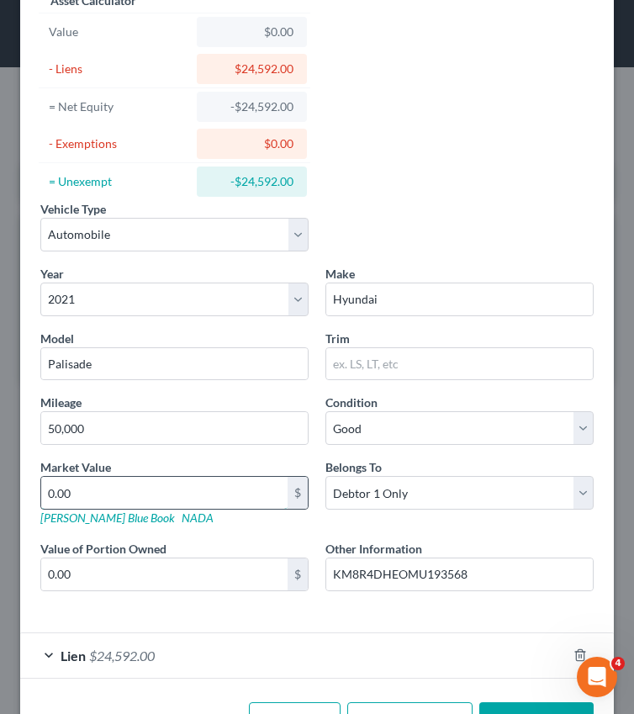
click at [151, 496] on input "0.00" at bounding box center [164, 493] width 247 height 32
type input "2"
type input "2.00"
type input "21"
type input "21.00"
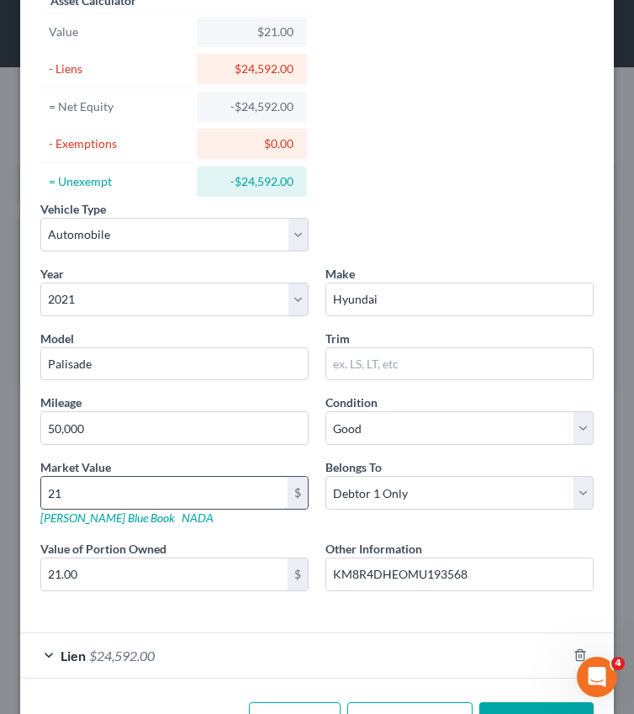
type input "219"
type input "219.00"
type input "2196"
type input "2,196.00"
type input "2,1962"
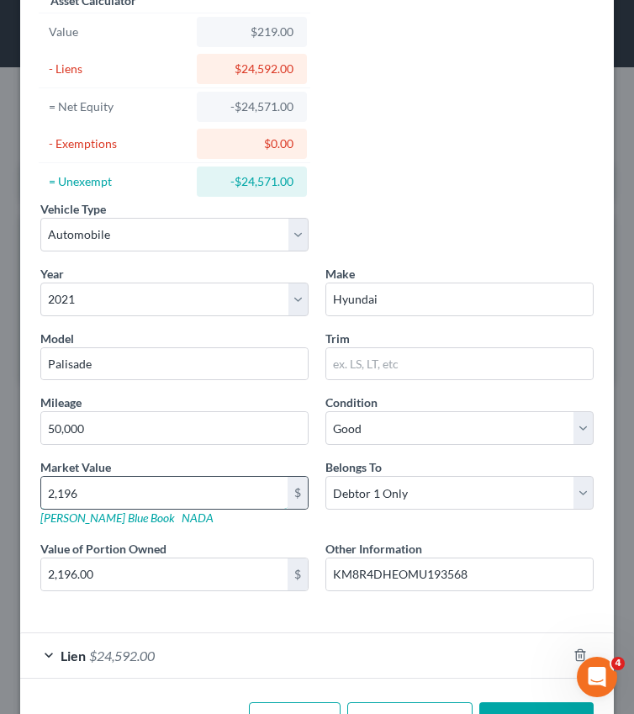
type input "21,962.00"
type input "21,962"
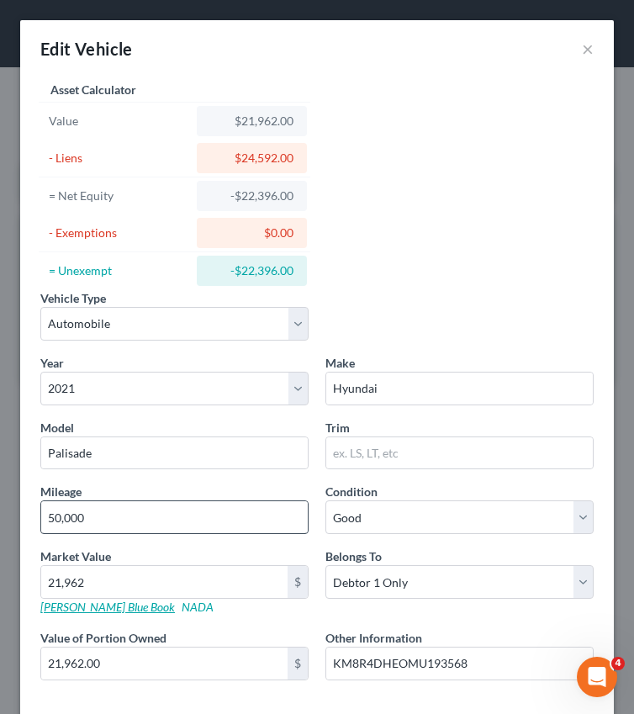
scroll to position [146, 0]
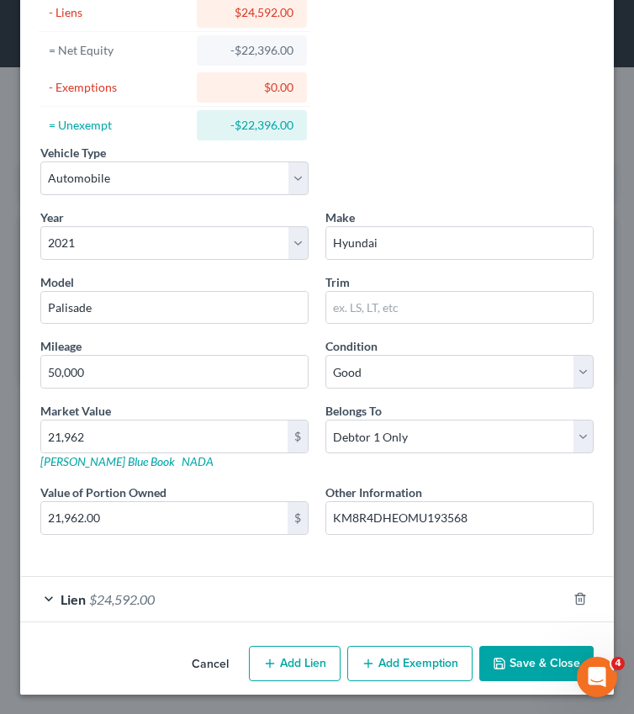
click at [382, 675] on button "Add Exemption" at bounding box center [410, 663] width 125 height 35
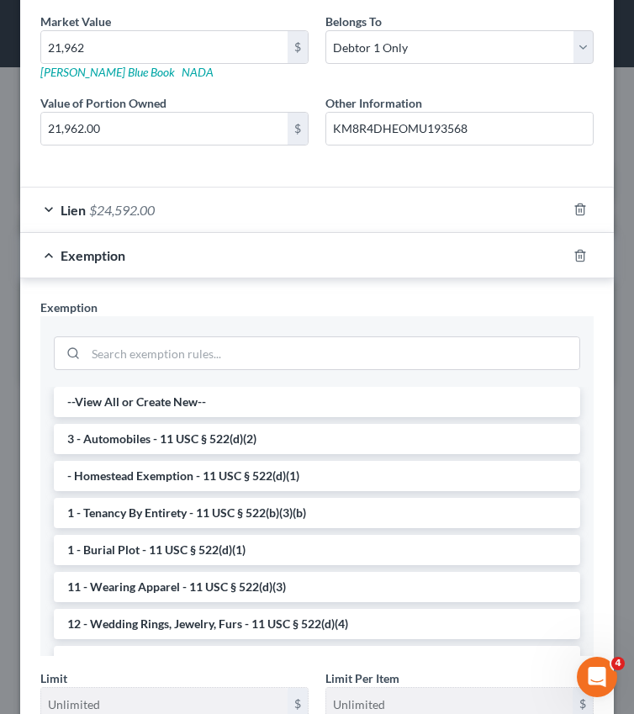
scroll to position [653, 0]
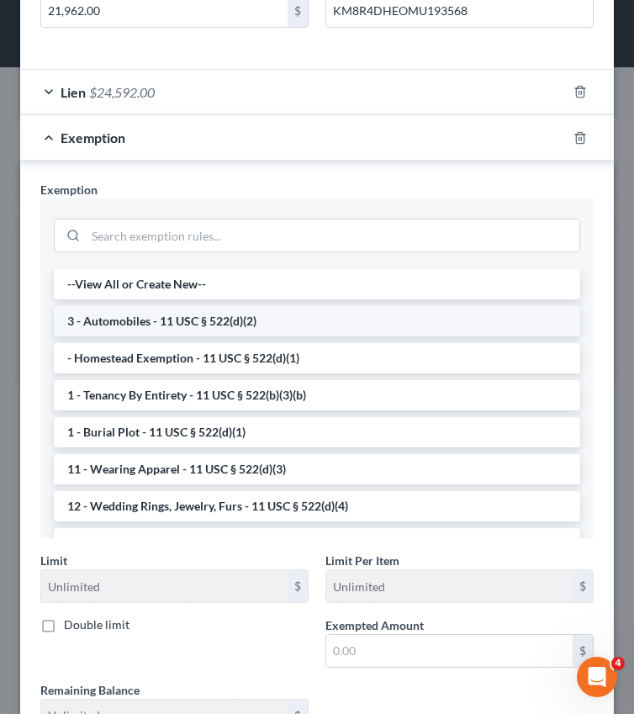
click at [207, 326] on li "3 - Automobiles - 11 USC § 522(d)(2)" at bounding box center [317, 321] width 527 height 30
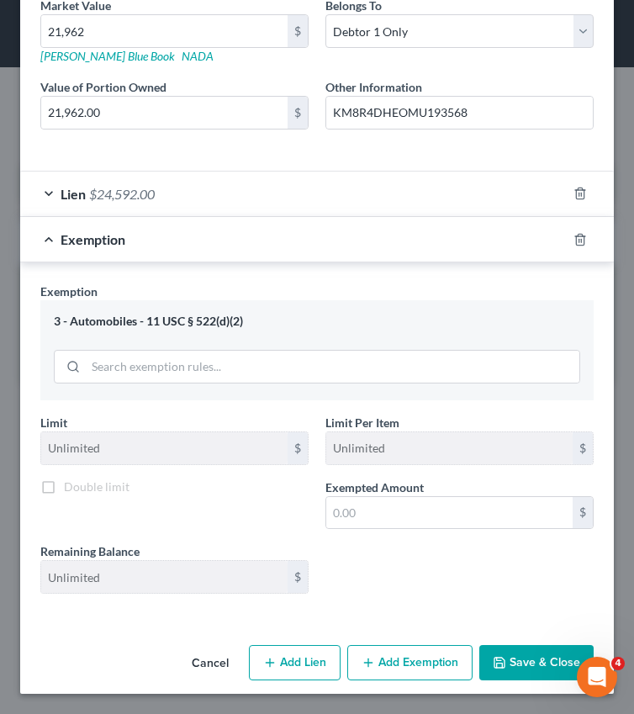
scroll to position [551, 0]
click at [357, 514] on input "text" at bounding box center [449, 513] width 247 height 32
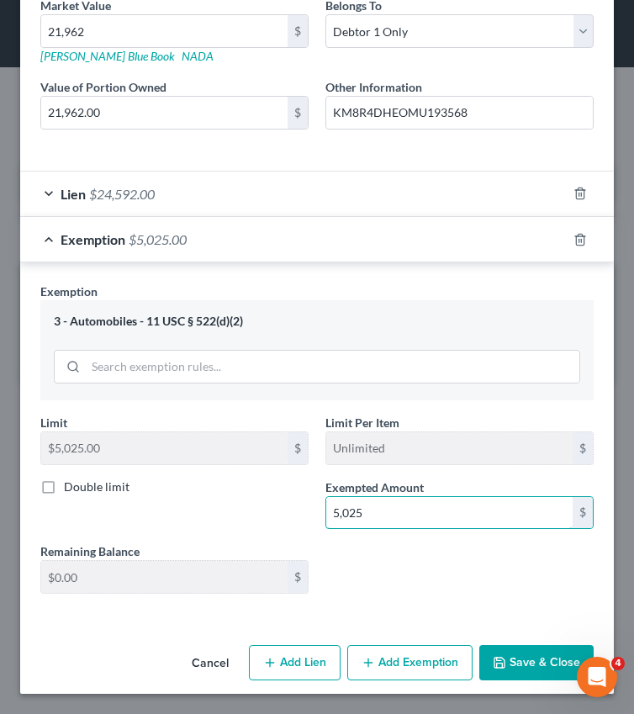
type input "5,025"
click at [547, 669] on button "Save & Close" at bounding box center [537, 662] width 114 height 35
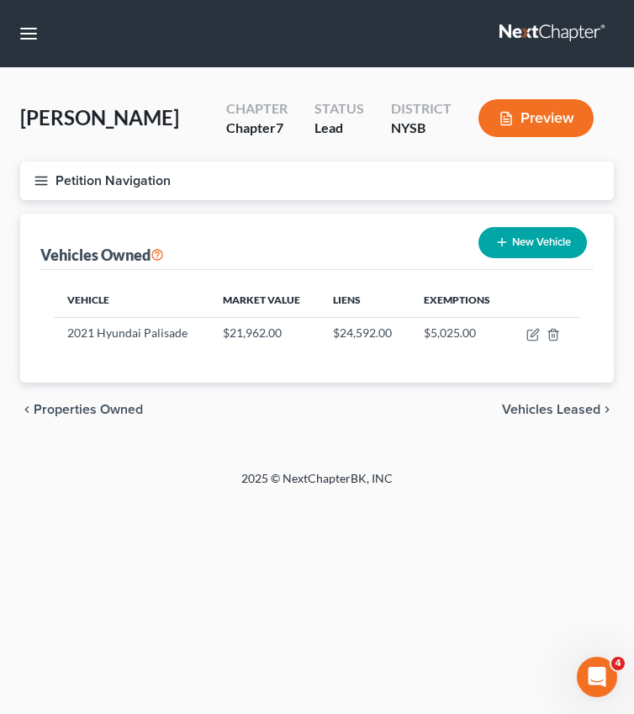
click at [44, 173] on icon "button" at bounding box center [41, 180] width 15 height 15
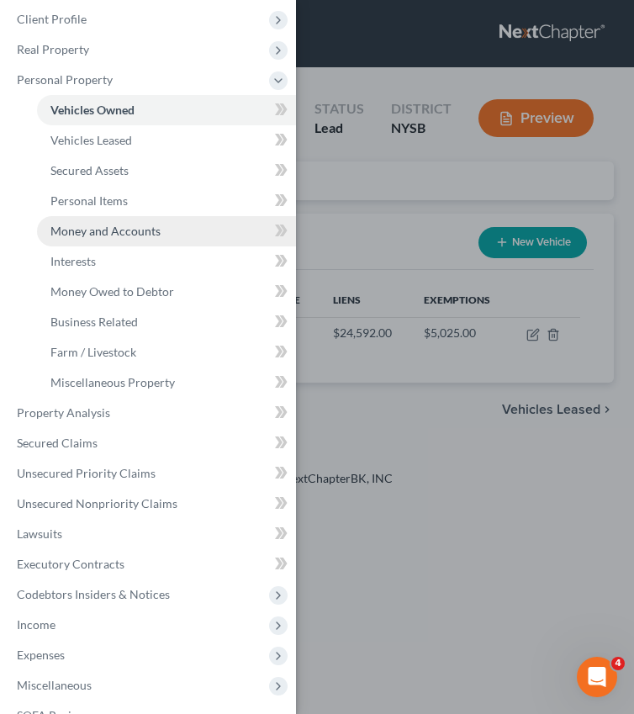
click at [94, 234] on span "Money and Accounts" at bounding box center [105, 231] width 110 height 14
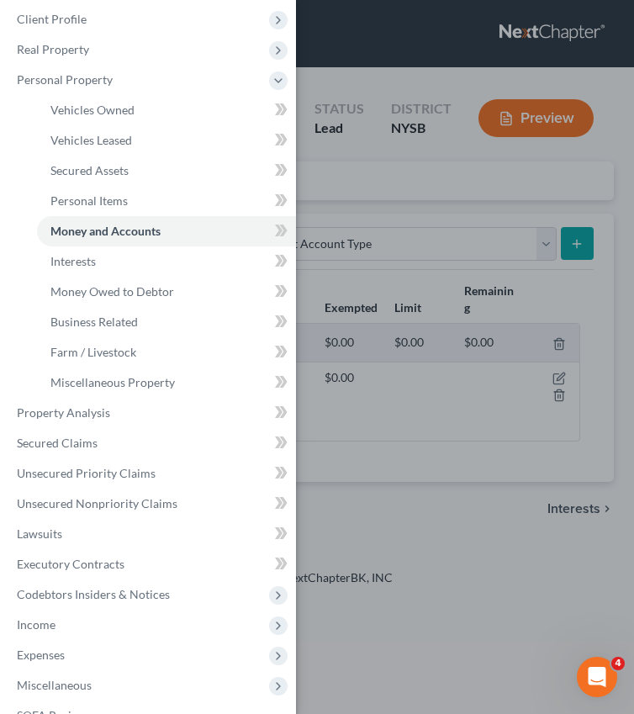
click at [425, 258] on div "Case Dashboard Payments Invoices Payments Payments Credit Report Client Profile" at bounding box center [317, 357] width 634 height 714
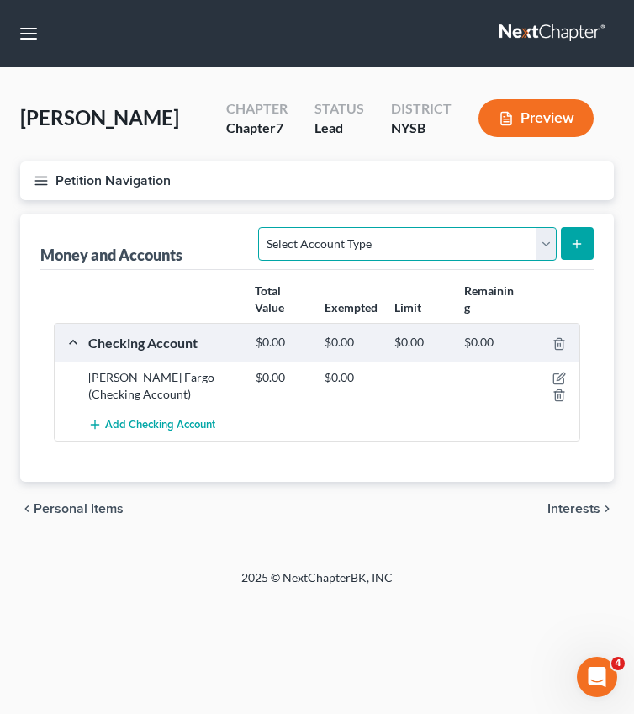
click at [389, 238] on select "Select Account Type Brokerage Cash on Hand Certificates of Deposit Checking Acc…" at bounding box center [407, 244] width 298 height 34
select select "brokerage"
click at [263, 227] on select "Select Account Type Brokerage Cash on Hand Certificates of Deposit Checking Acc…" at bounding box center [407, 244] width 298 height 34
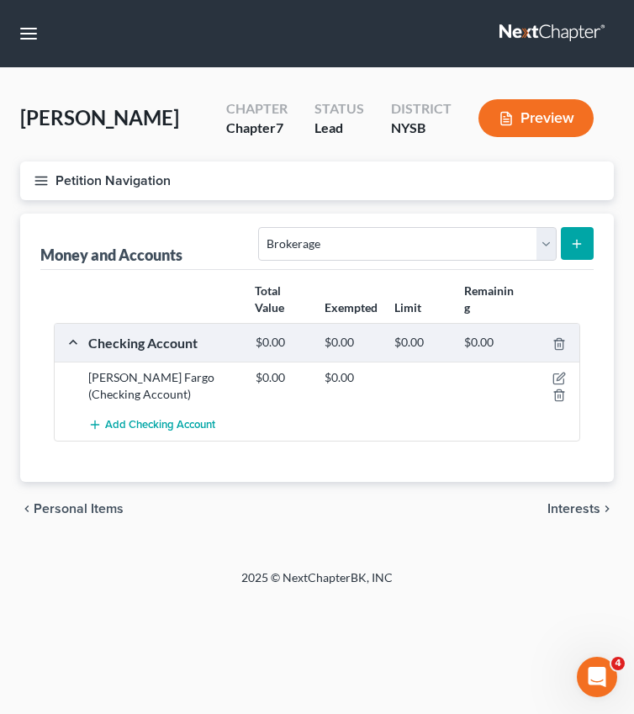
click at [35, 177] on icon "button" at bounding box center [41, 180] width 15 height 15
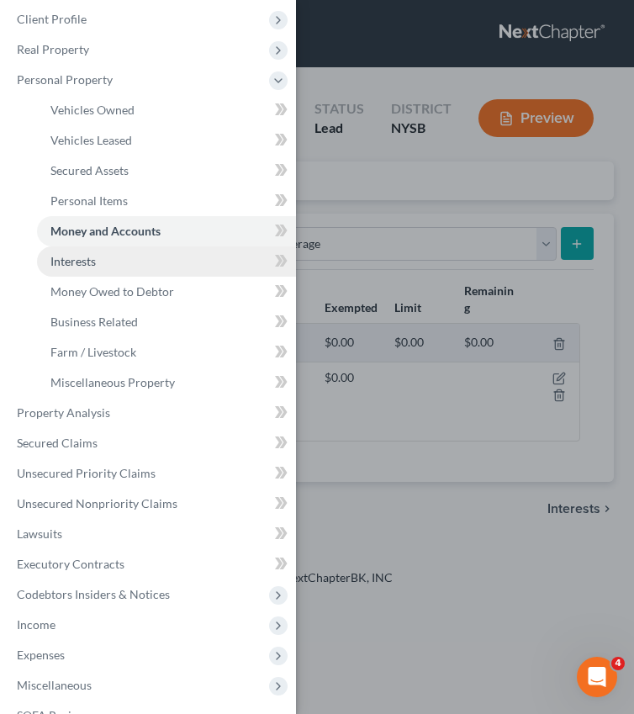
click at [68, 256] on span "Interests" at bounding box center [72, 261] width 45 height 14
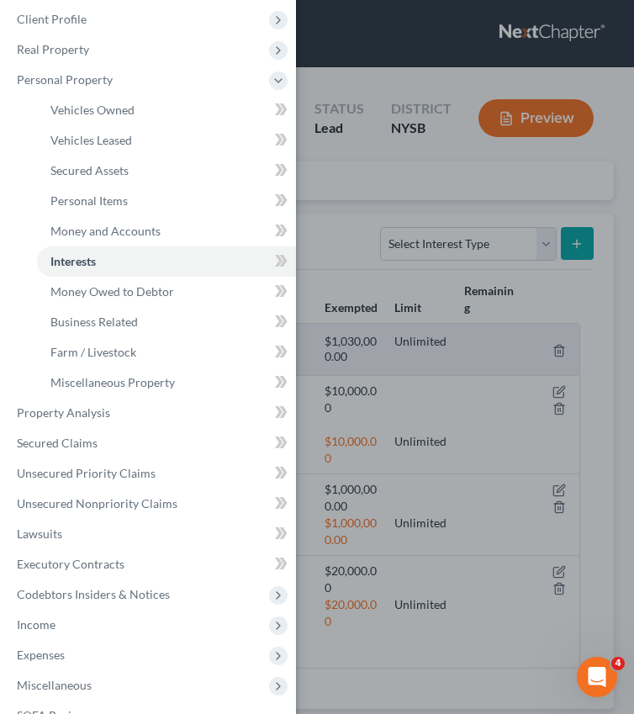
click at [484, 247] on div "Case Dashboard Payments Invoices Payments Payments Credit Report Client Profile" at bounding box center [317, 357] width 634 height 714
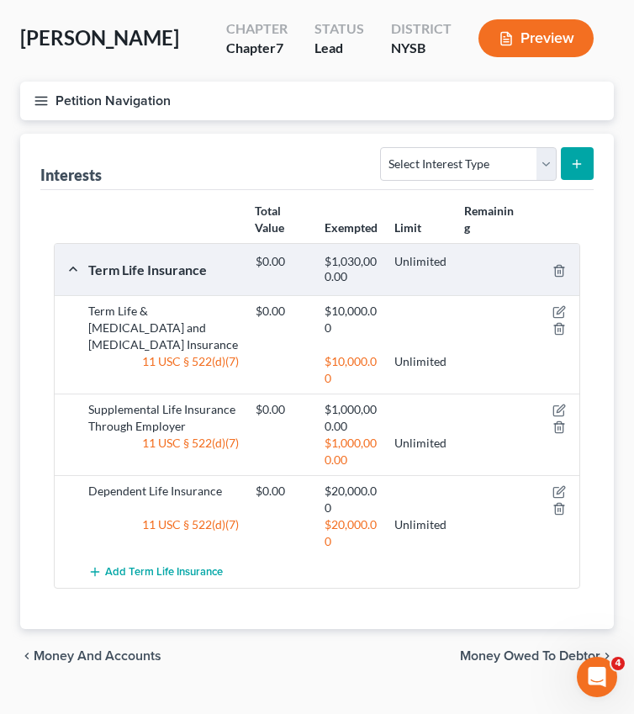
scroll to position [87, 0]
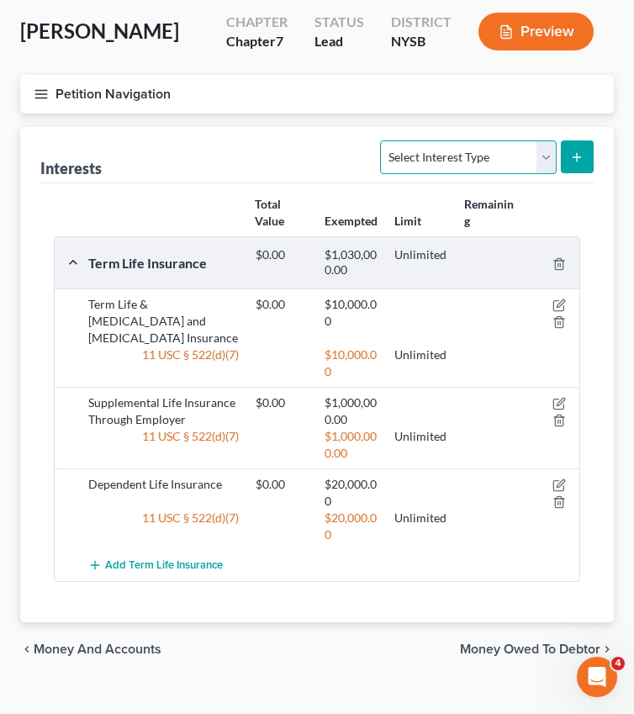
click at [471, 141] on select "Select Interest Type 401K Annuity Bond Education IRA Government Bond Government…" at bounding box center [468, 158] width 176 height 34
select select "401k"
click at [383, 141] on select "Select Interest Type 401K Annuity Bond Education IRA Government Bond Government…" at bounding box center [468, 158] width 176 height 34
click at [590, 143] on button "submit" at bounding box center [577, 157] width 33 height 33
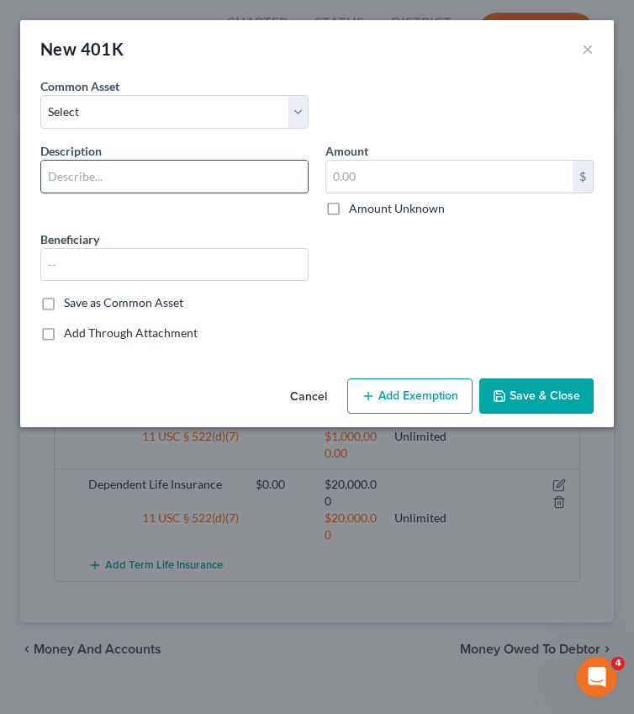
click at [107, 167] on input "text" at bounding box center [174, 177] width 267 height 32
paste input "PARAGON ASSOCIATES' 401(K) INVESTMENT"
type input "PARAGON ASSOCIATES' 401(K) INVESTMENT"
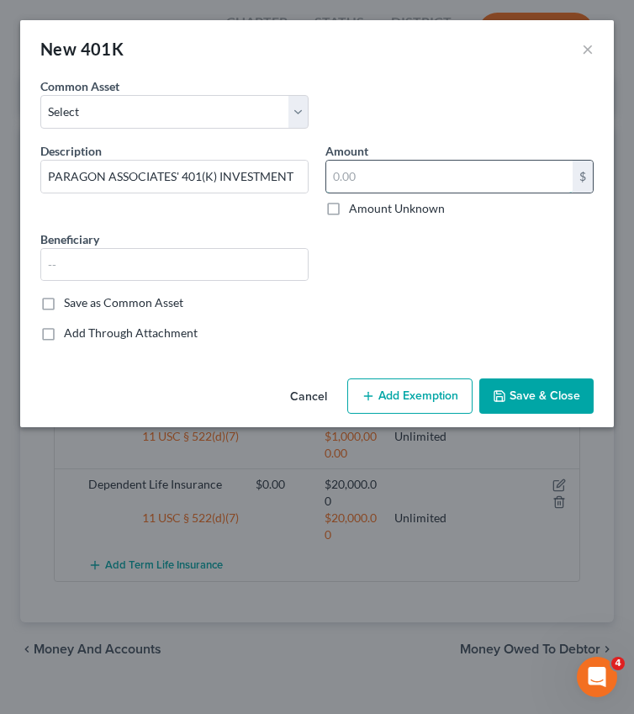
click at [413, 171] on input "text" at bounding box center [449, 177] width 247 height 32
paste input "$26,479.39"
type input "$26,479.39"
click at [367, 280] on div "Description * PARAGON ASSOCIATES' 401(K) INVESTMENT Amount $26,479.39 $ Amount …" at bounding box center [317, 218] width 570 height 153
click at [448, 397] on button "Add Exemption" at bounding box center [410, 396] width 125 height 35
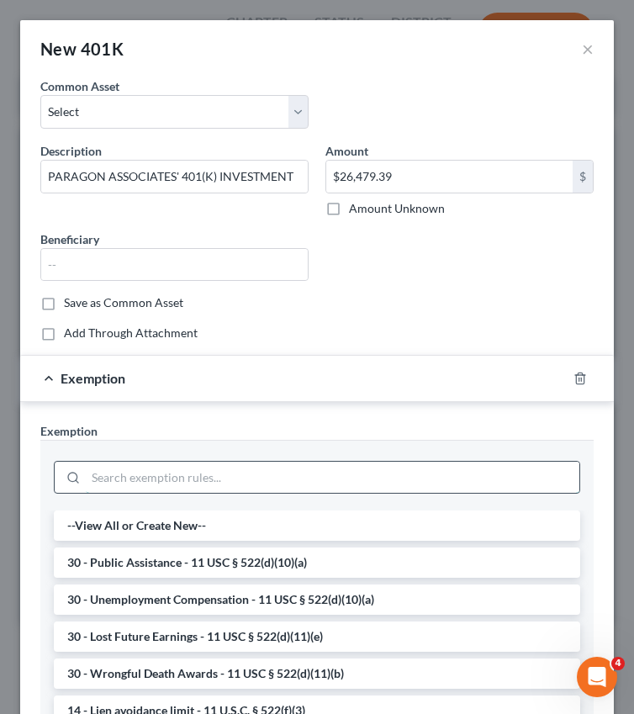
click at [236, 488] on input "search" at bounding box center [333, 478] width 494 height 32
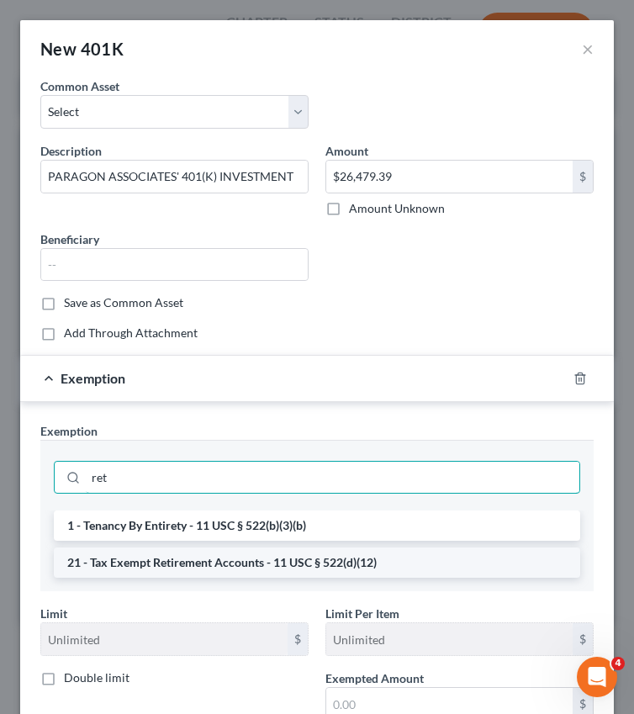
type input "ret"
click at [237, 570] on li "21 - Tax Exempt Retirement Accounts - 11 USC § 522(d)(12)" at bounding box center [317, 563] width 527 height 30
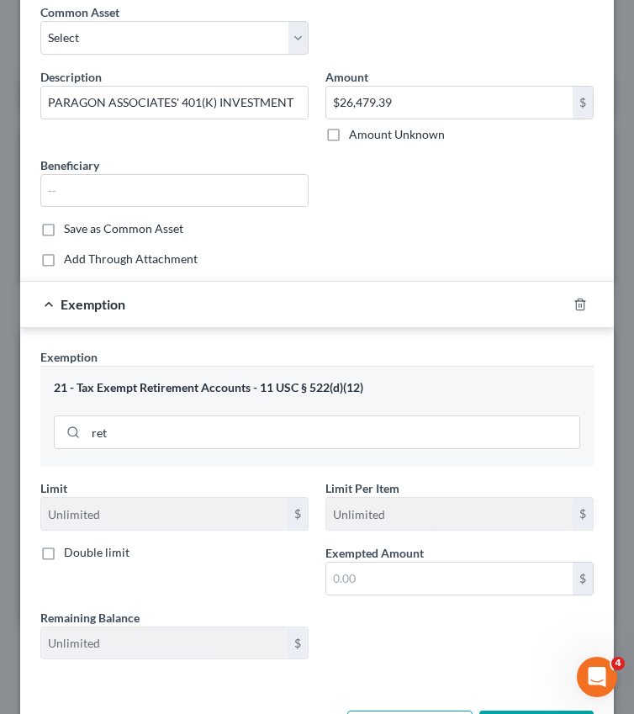
scroll to position [109, 0]
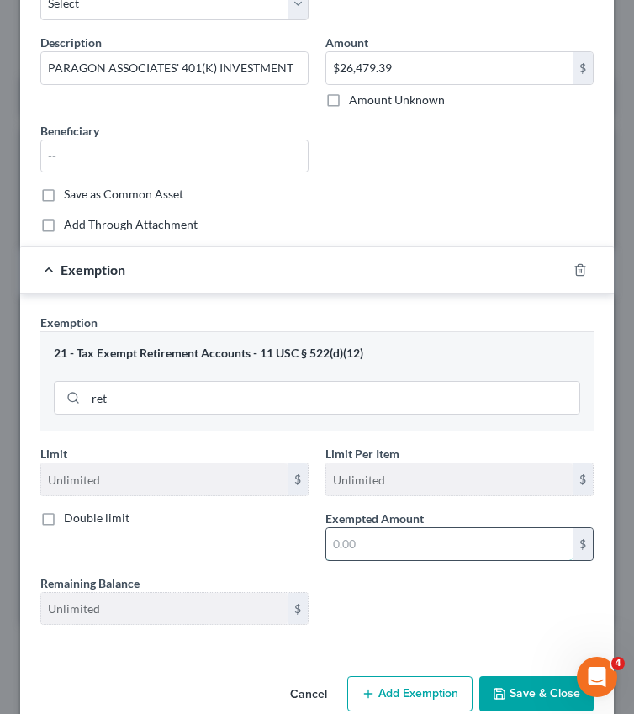
click at [371, 539] on input "text" at bounding box center [449, 544] width 247 height 32
paste input "$26,479.39"
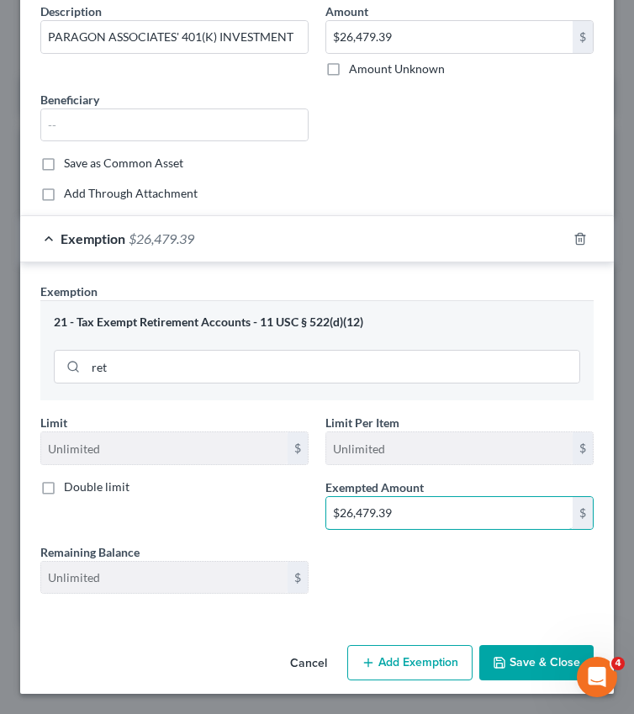
type input "$26,479.39"
click at [529, 665] on button "Save & Close" at bounding box center [537, 662] width 114 height 35
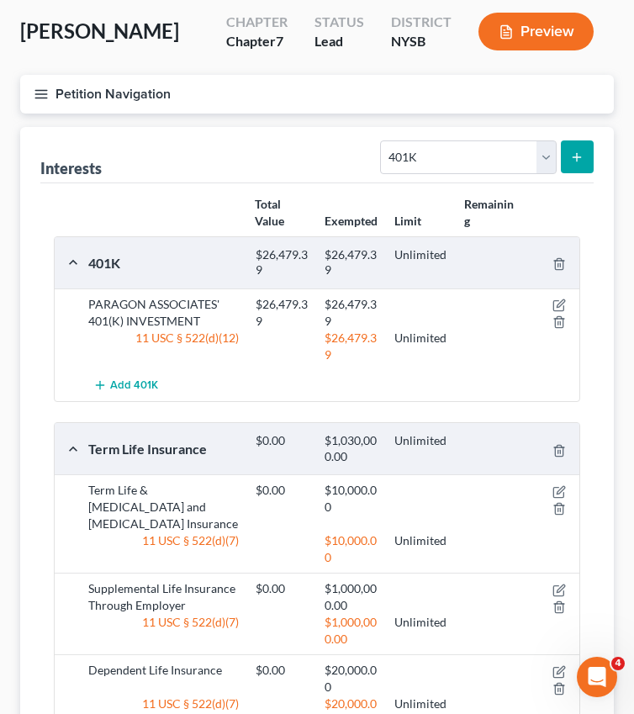
click at [569, 161] on button "submit" at bounding box center [577, 157] width 33 height 33
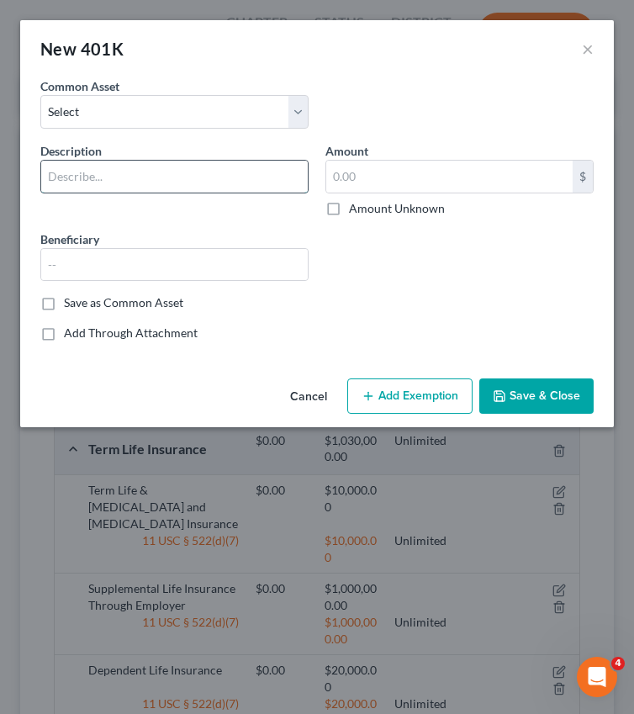
click at [189, 172] on input "text" at bounding box center [174, 177] width 267 height 32
type input "Empower 401k"
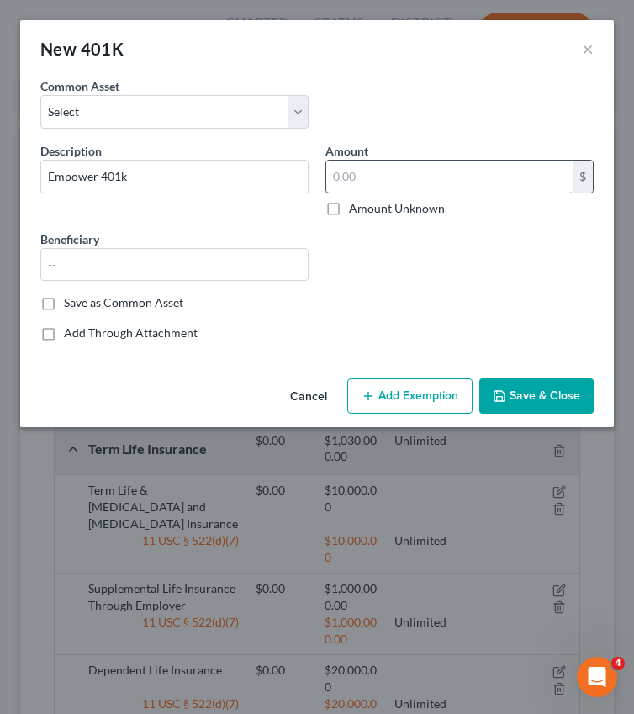
click at [393, 169] on input "text" at bounding box center [449, 177] width 247 height 32
paste input "$5,040.64"
type input "$5,040.64"
click at [406, 395] on button "Add Exemption" at bounding box center [410, 396] width 125 height 35
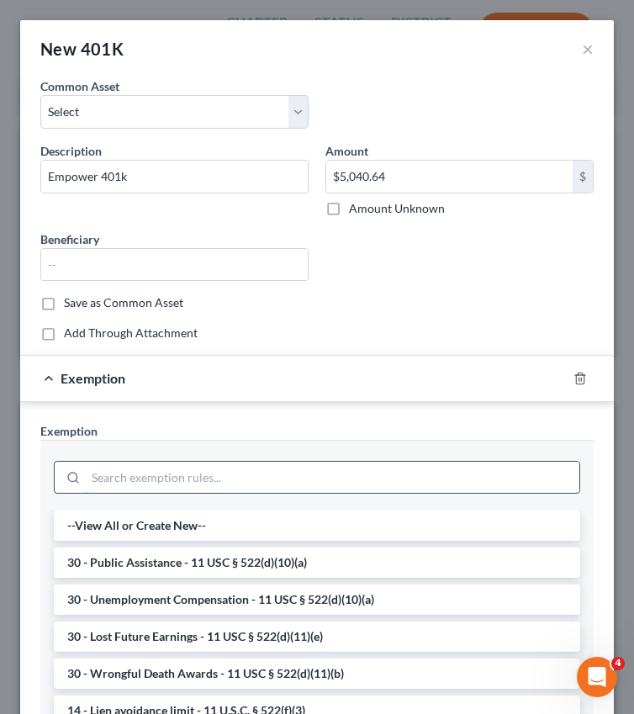
click at [321, 468] on input "search" at bounding box center [333, 478] width 494 height 32
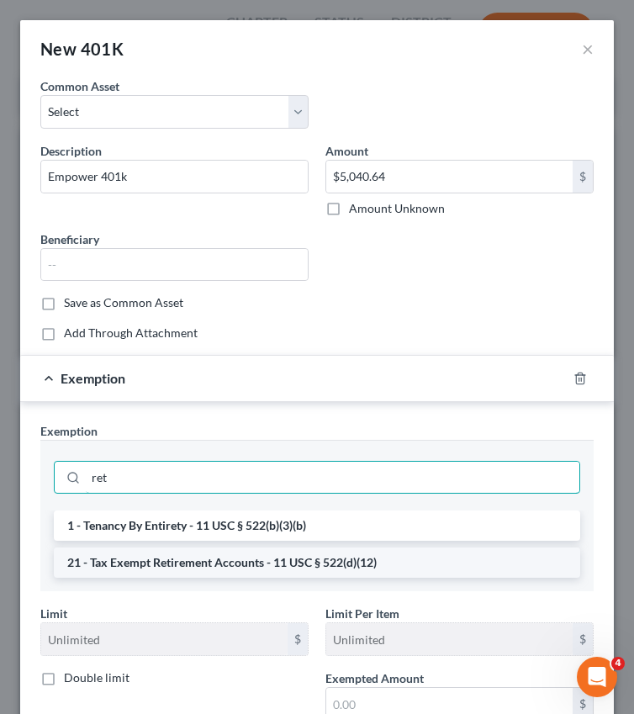
type input "ret"
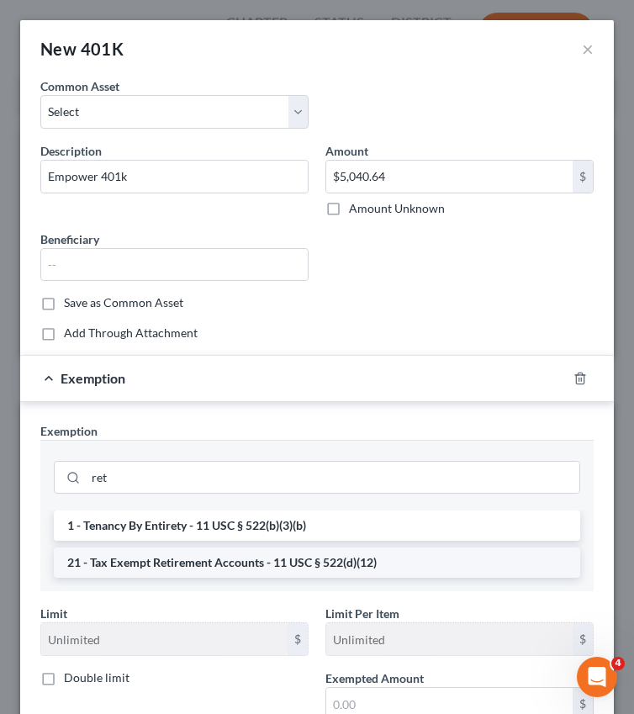
click at [246, 561] on li "21 - Tax Exempt Retirement Accounts - 11 USC § 522(d)(12)" at bounding box center [317, 563] width 527 height 30
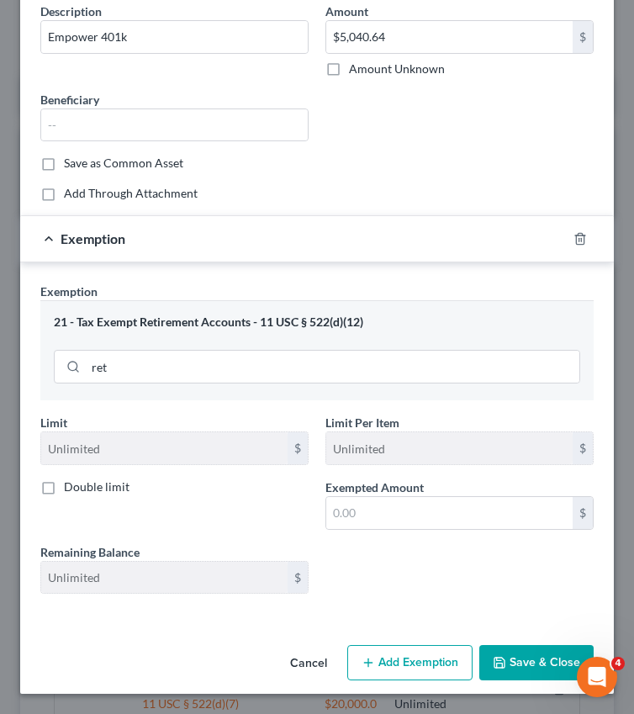
click at [416, 492] on span "Exempted Amount" at bounding box center [375, 487] width 98 height 14
click at [409, 502] on input "text" at bounding box center [449, 513] width 247 height 32
paste input "$5,040.64"
type input "$5,040.64"
click at [530, 652] on button "Save & Close" at bounding box center [537, 662] width 114 height 35
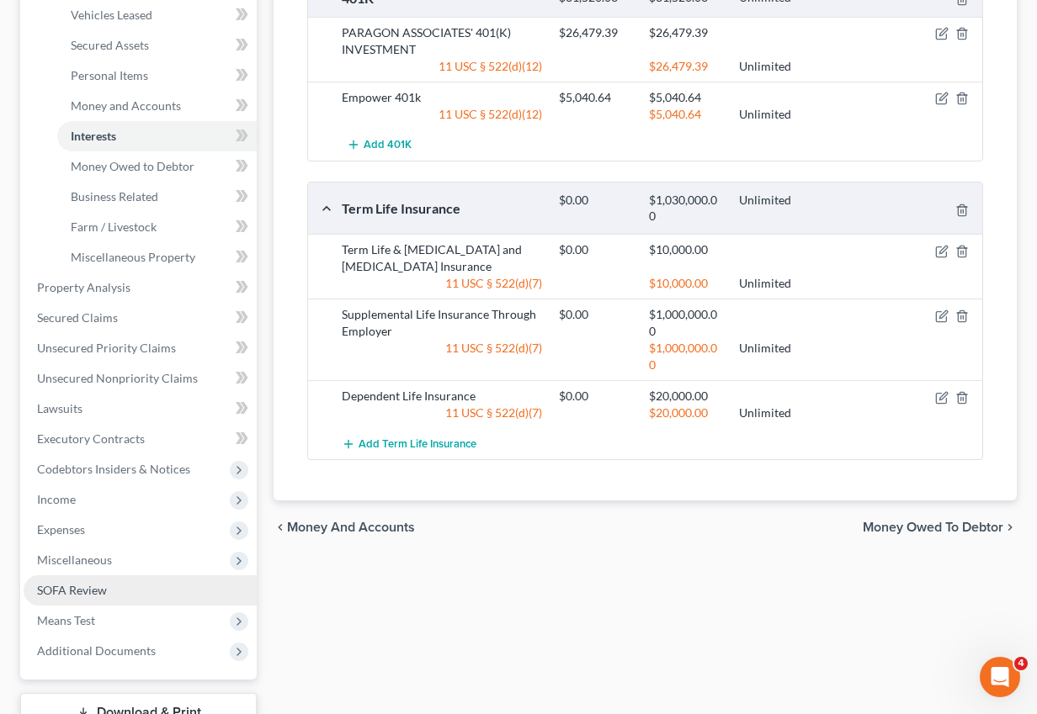
click at [87, 596] on span "SOFA Review" at bounding box center [72, 590] width 70 height 14
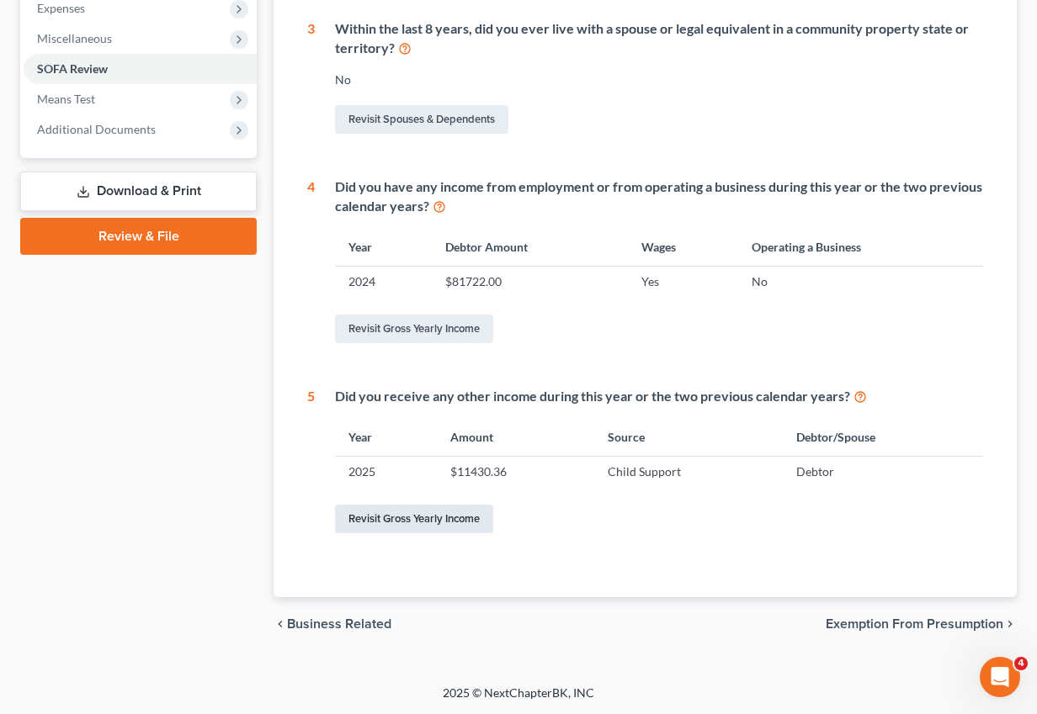
click at [379, 518] on link "Revisit Gross Yearly Income" at bounding box center [414, 519] width 158 height 29
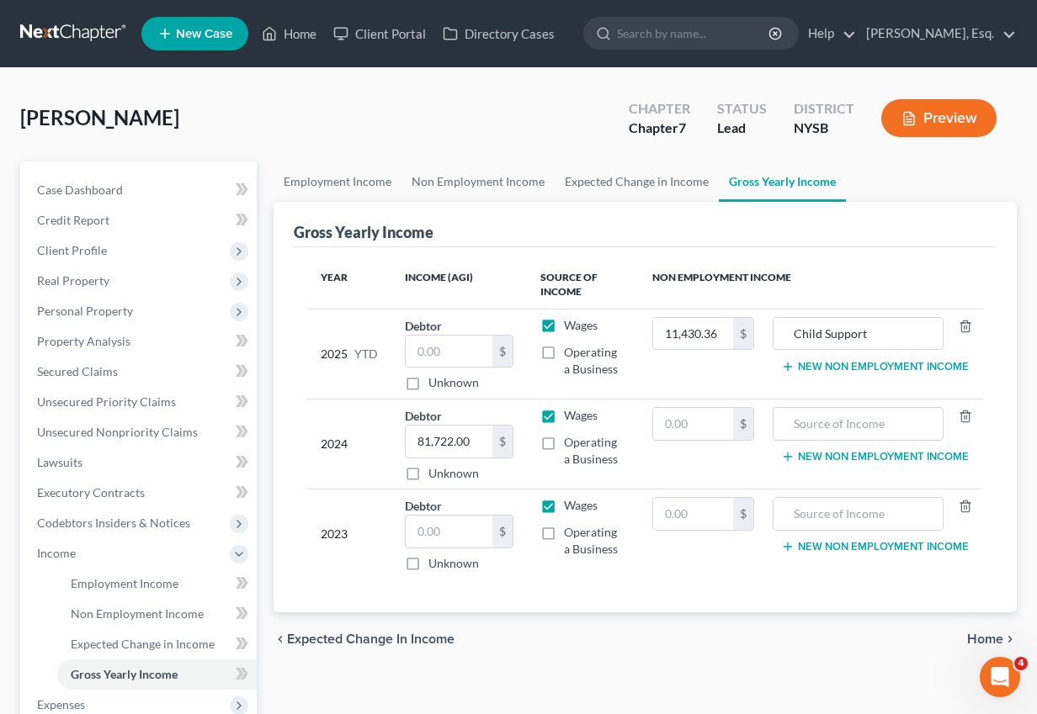
click at [878, 366] on button "New Non Employment Income" at bounding box center [875, 366] width 188 height 13
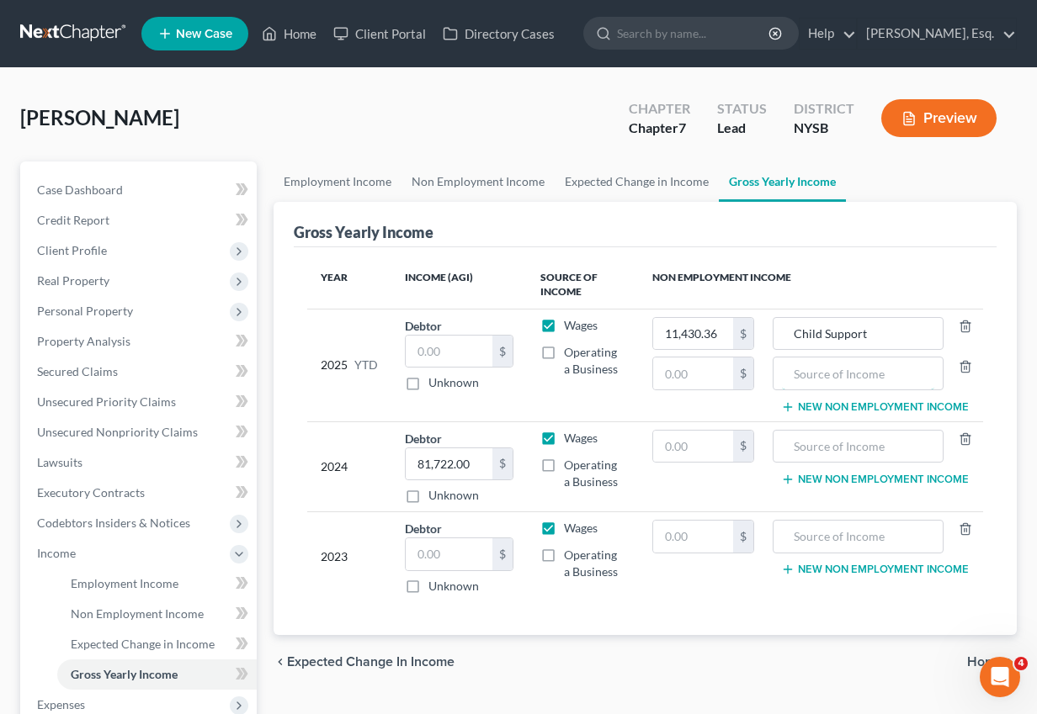
click at [878, 366] on input "text" at bounding box center [858, 374] width 152 height 32
type input "Family Assistance"
click at [687, 374] on input "text" at bounding box center [693, 374] width 80 height 32
paste input "4500"
type input "4500"
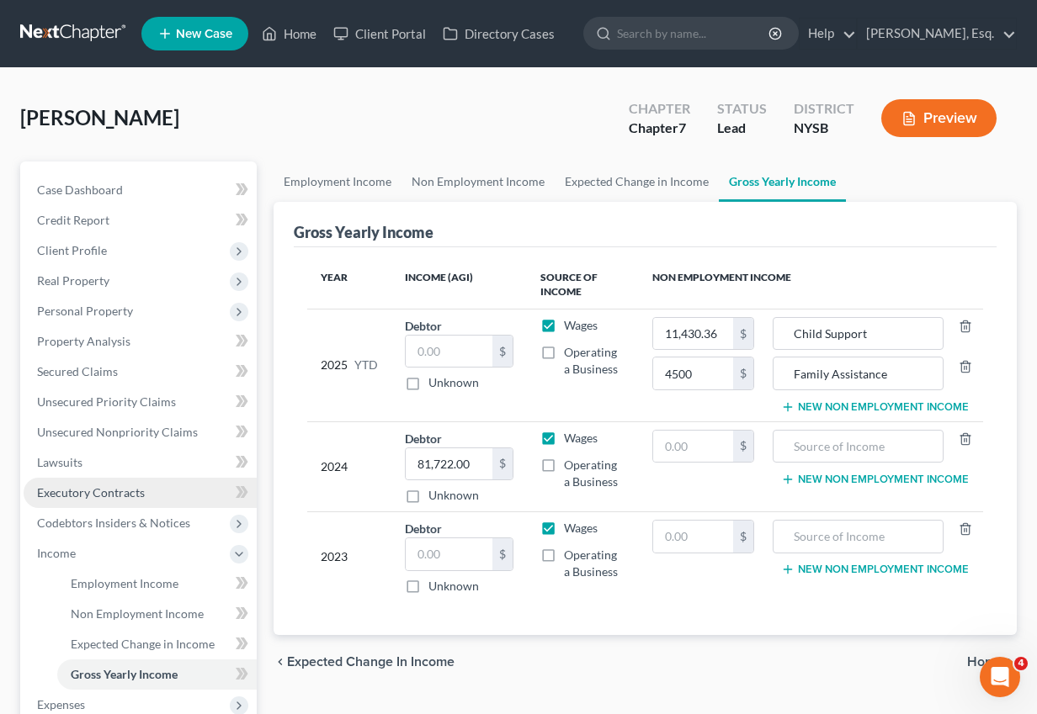
click at [100, 486] on span "Executory Contracts" at bounding box center [91, 493] width 108 height 14
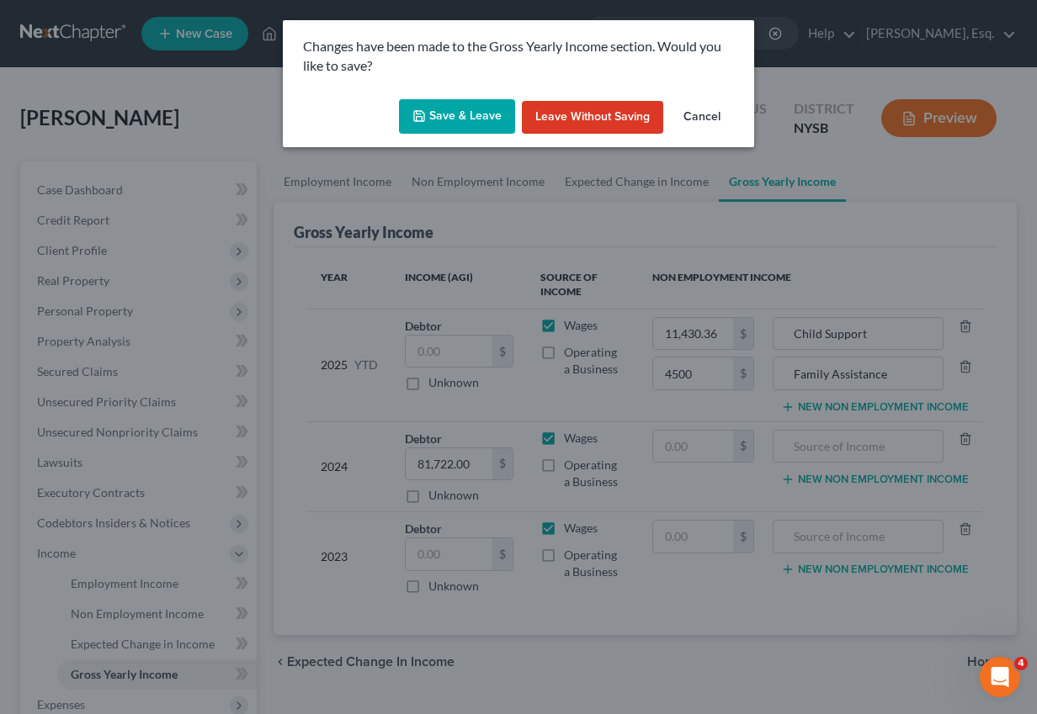
click at [469, 119] on button "Save & Leave" at bounding box center [457, 116] width 116 height 35
type input "4,500.00"
type input "Family Assistance"
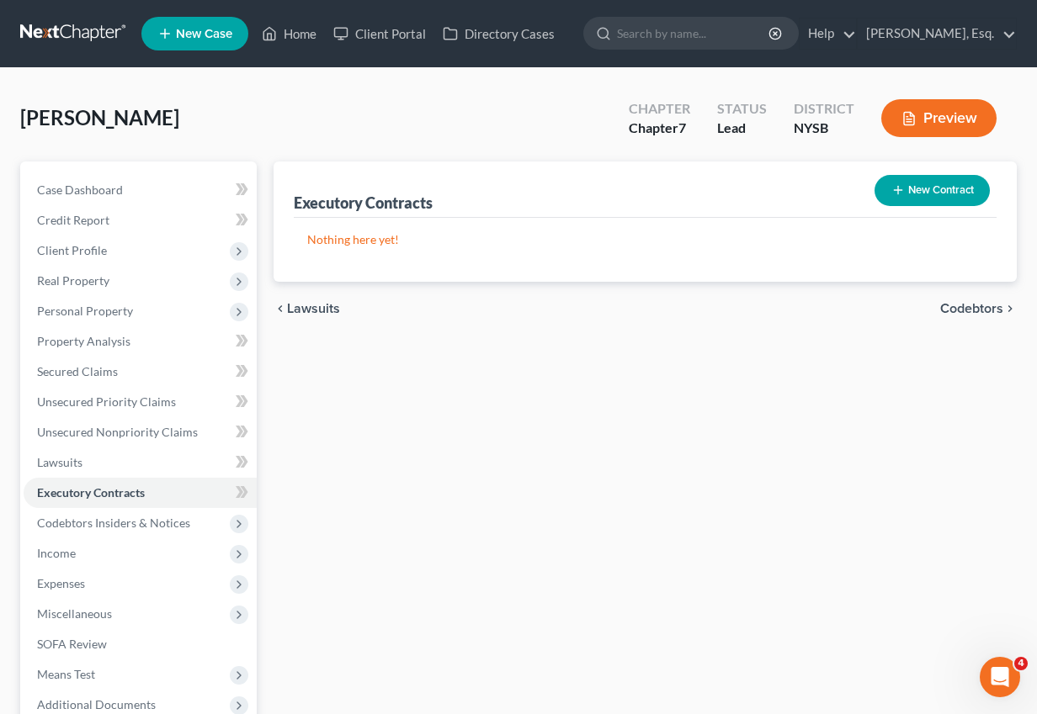
click at [77, 40] on link at bounding box center [74, 34] width 108 height 30
